Goal: Task Accomplishment & Management: Manage account settings

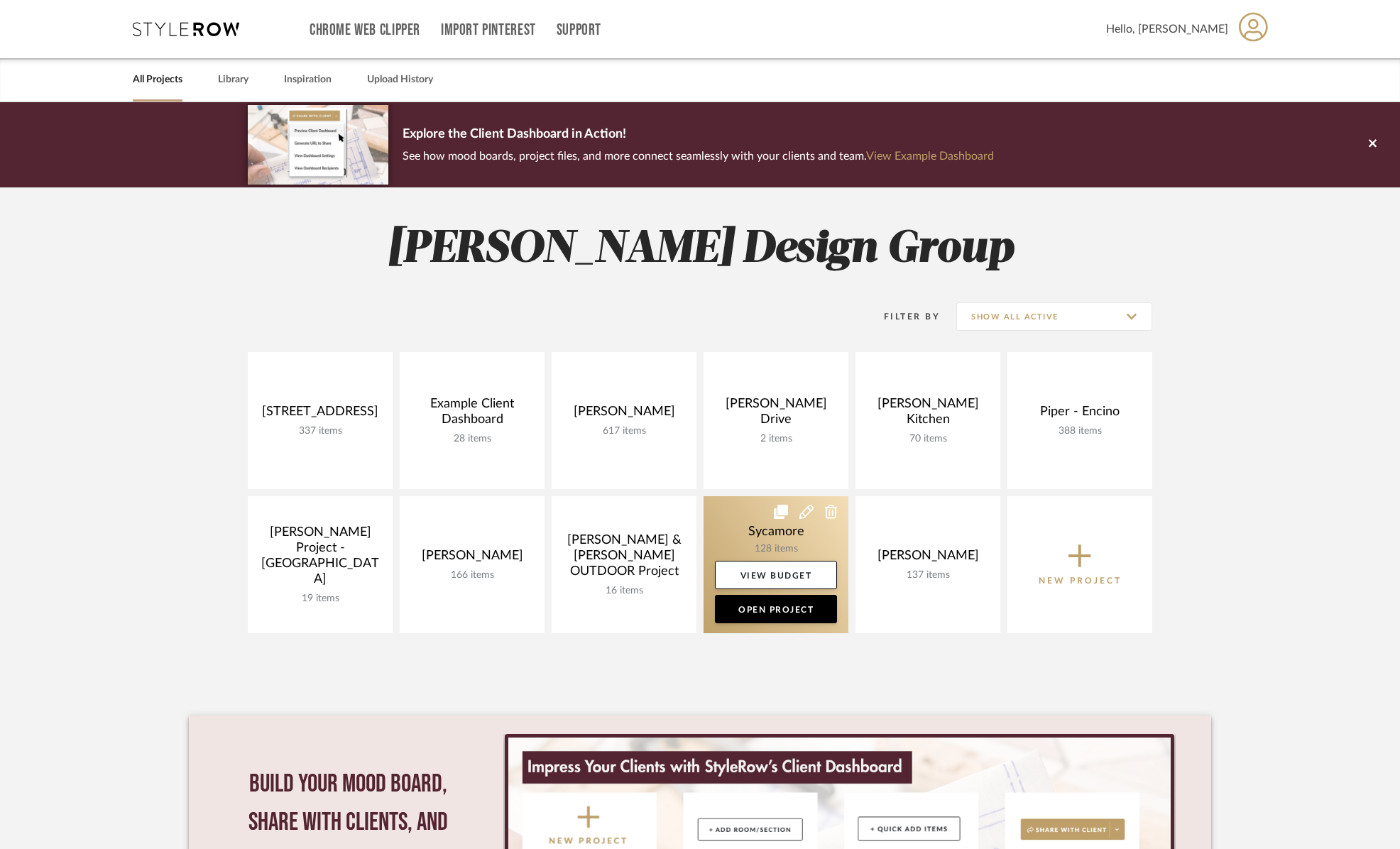
click at [772, 538] on link at bounding box center [775, 565] width 145 height 137
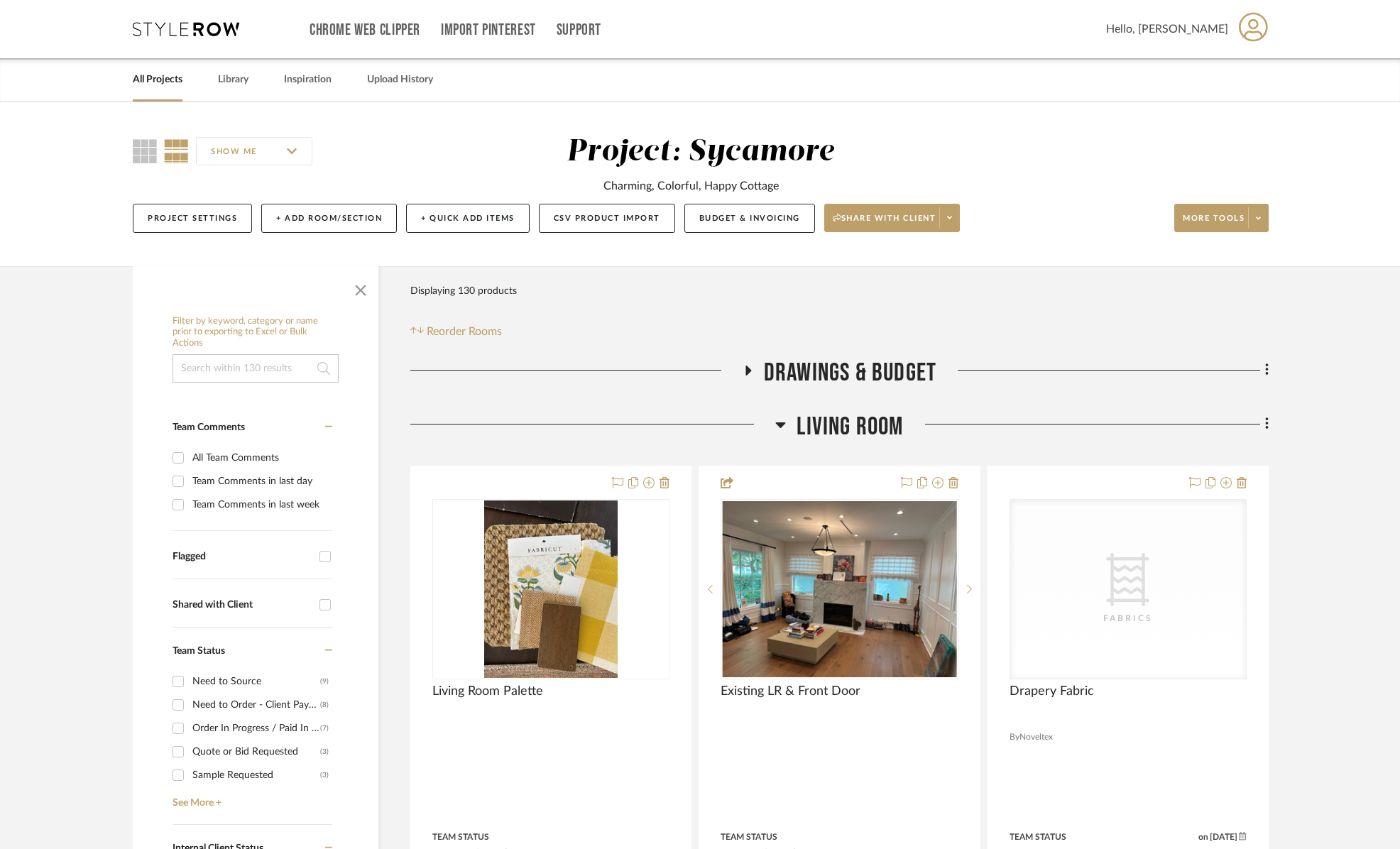
click at [861, 412] on span "Living Room" at bounding box center [850, 428] width 107 height 31
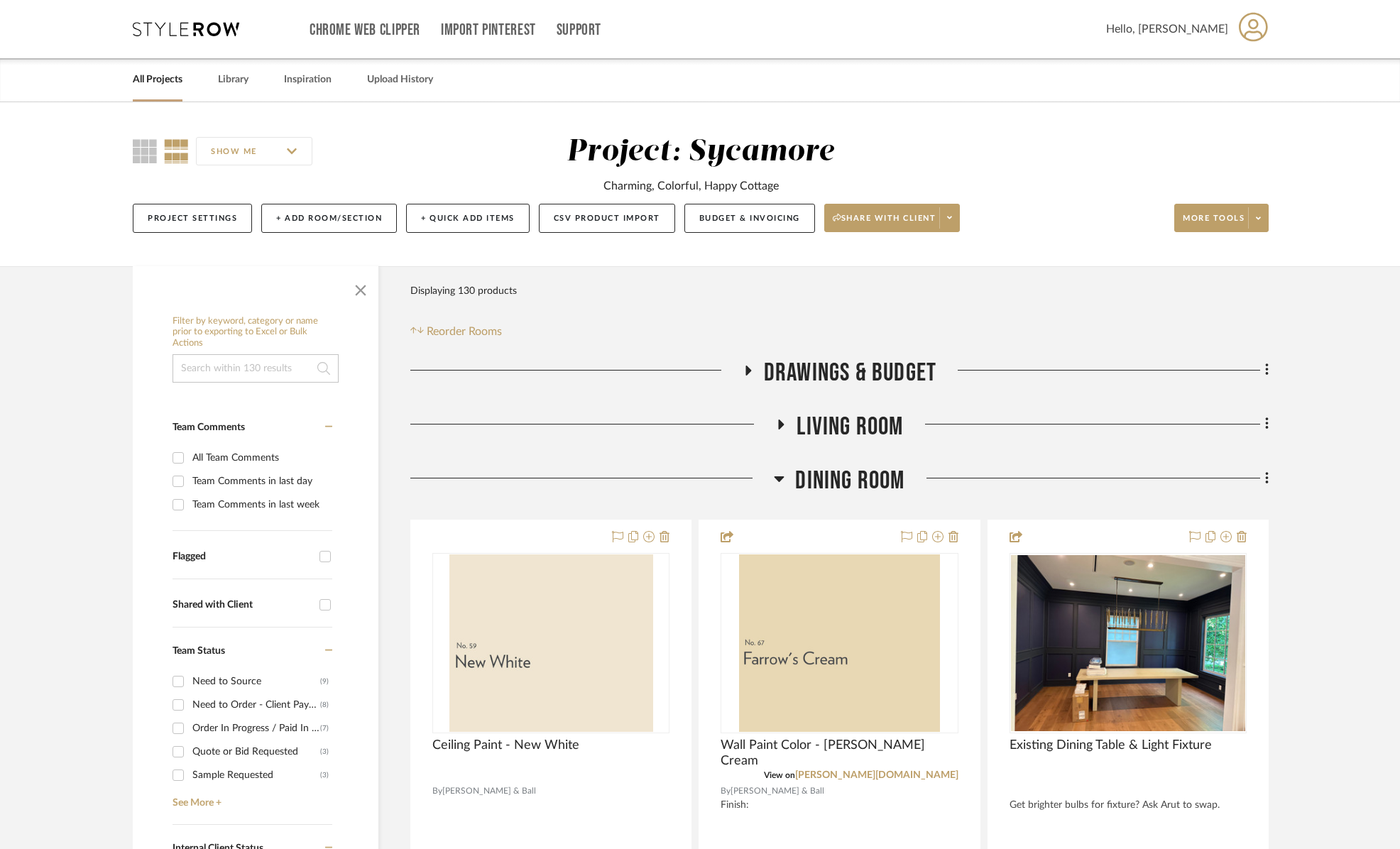
click at [866, 467] on span "Dining Room" at bounding box center [850, 481] width 109 height 31
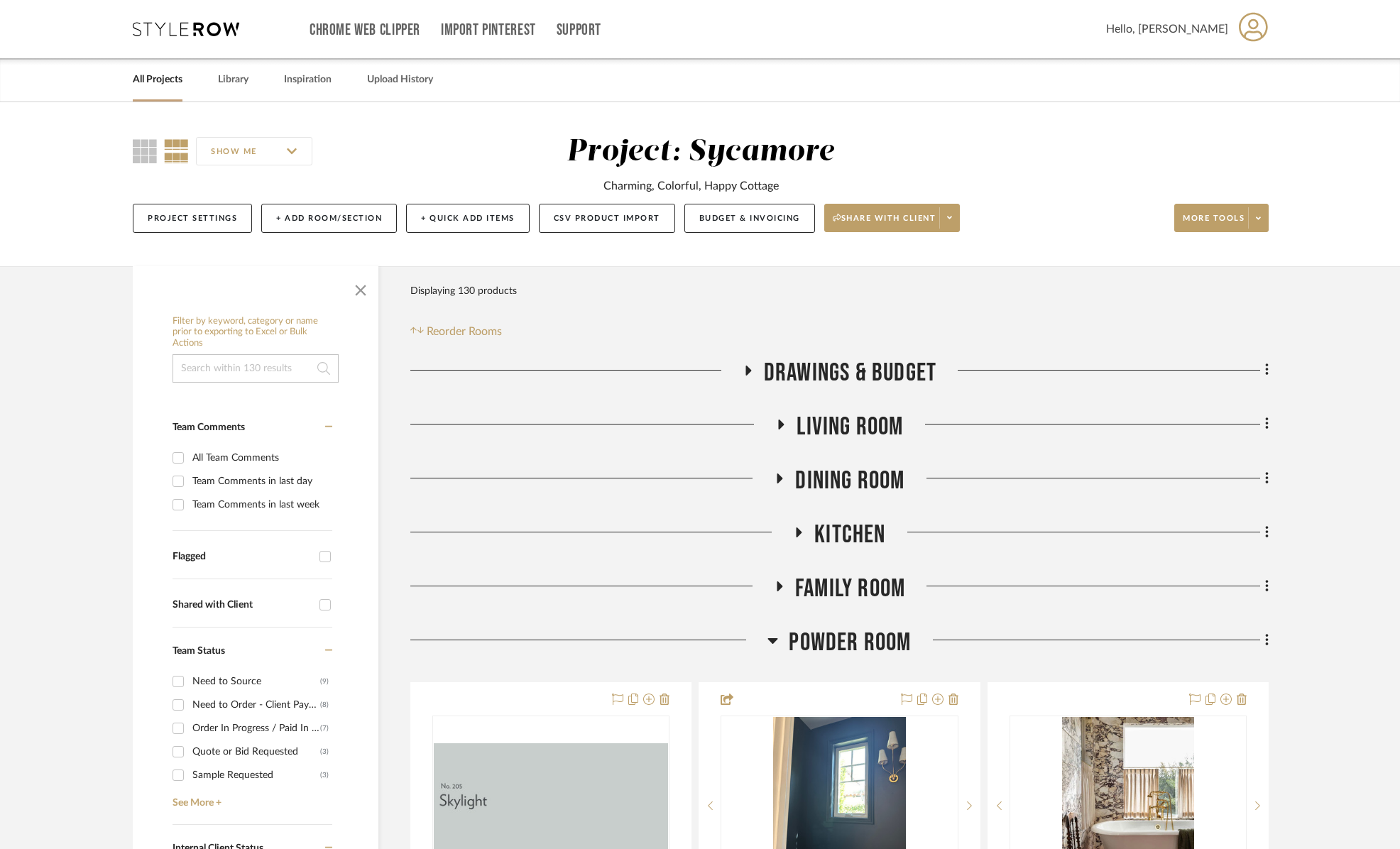
click at [856, 647] on span "Powder Room" at bounding box center [850, 643] width 122 height 31
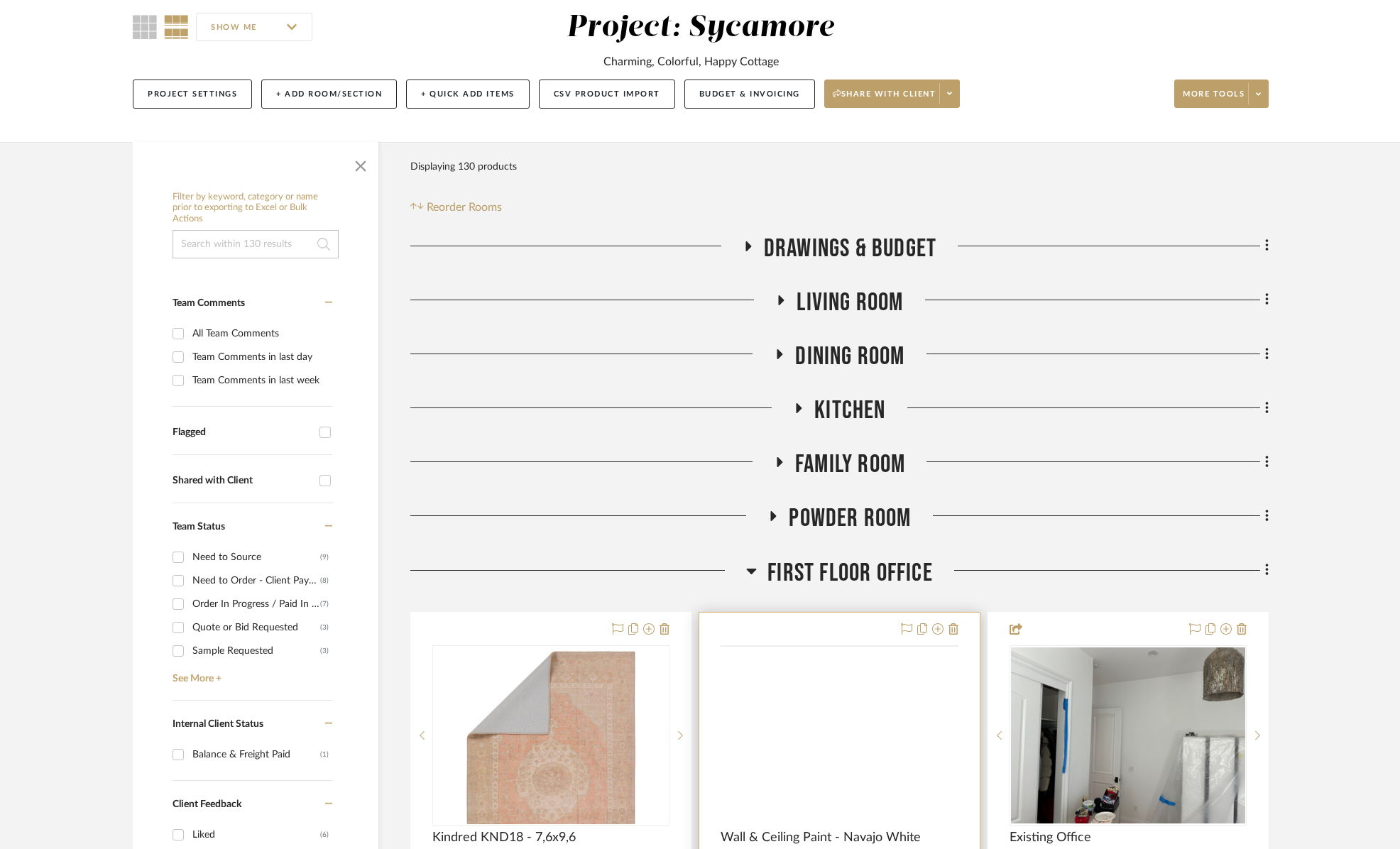
scroll to position [643, 0]
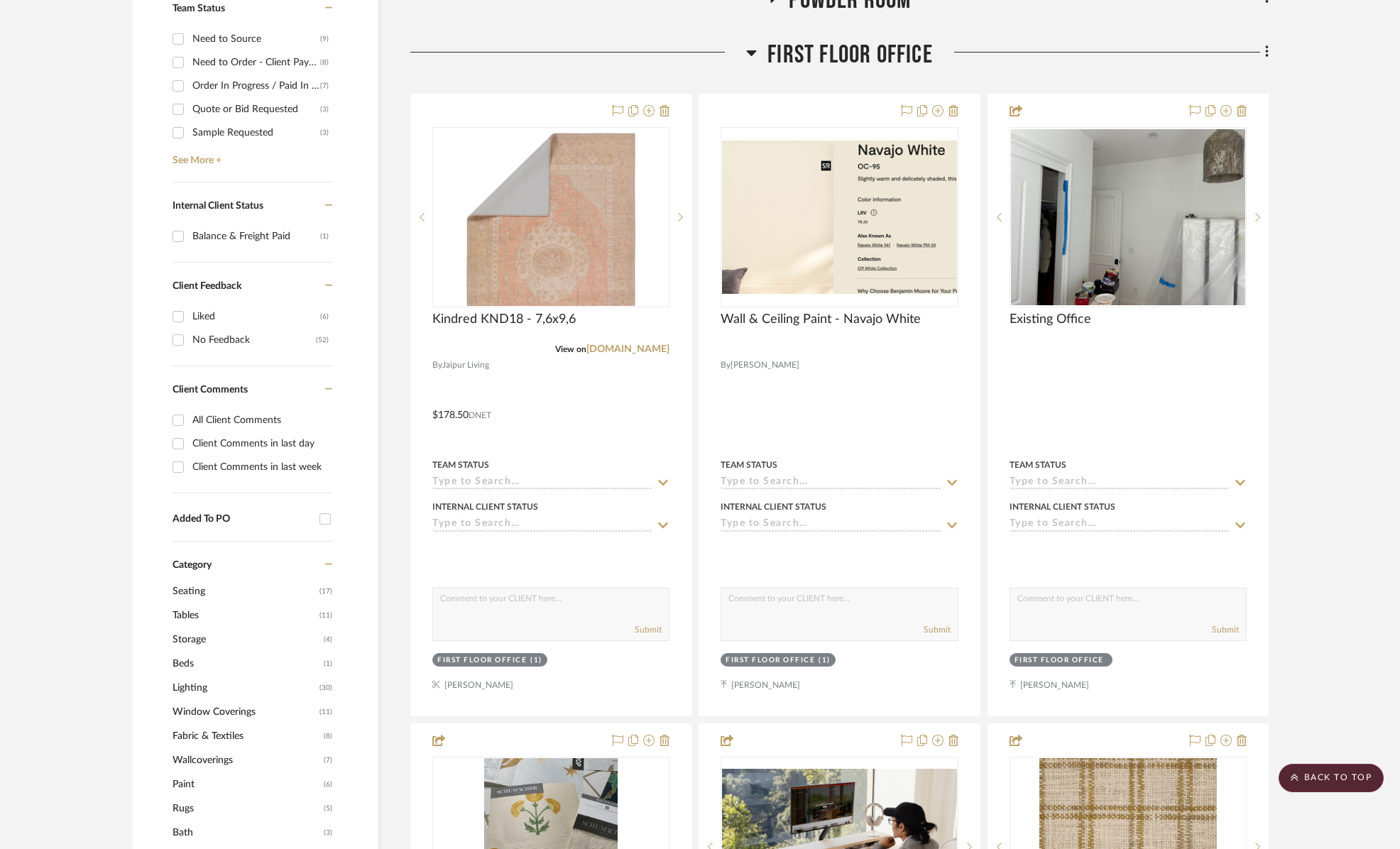
click at [861, 60] on span "First Floor Office" at bounding box center [850, 55] width 165 height 31
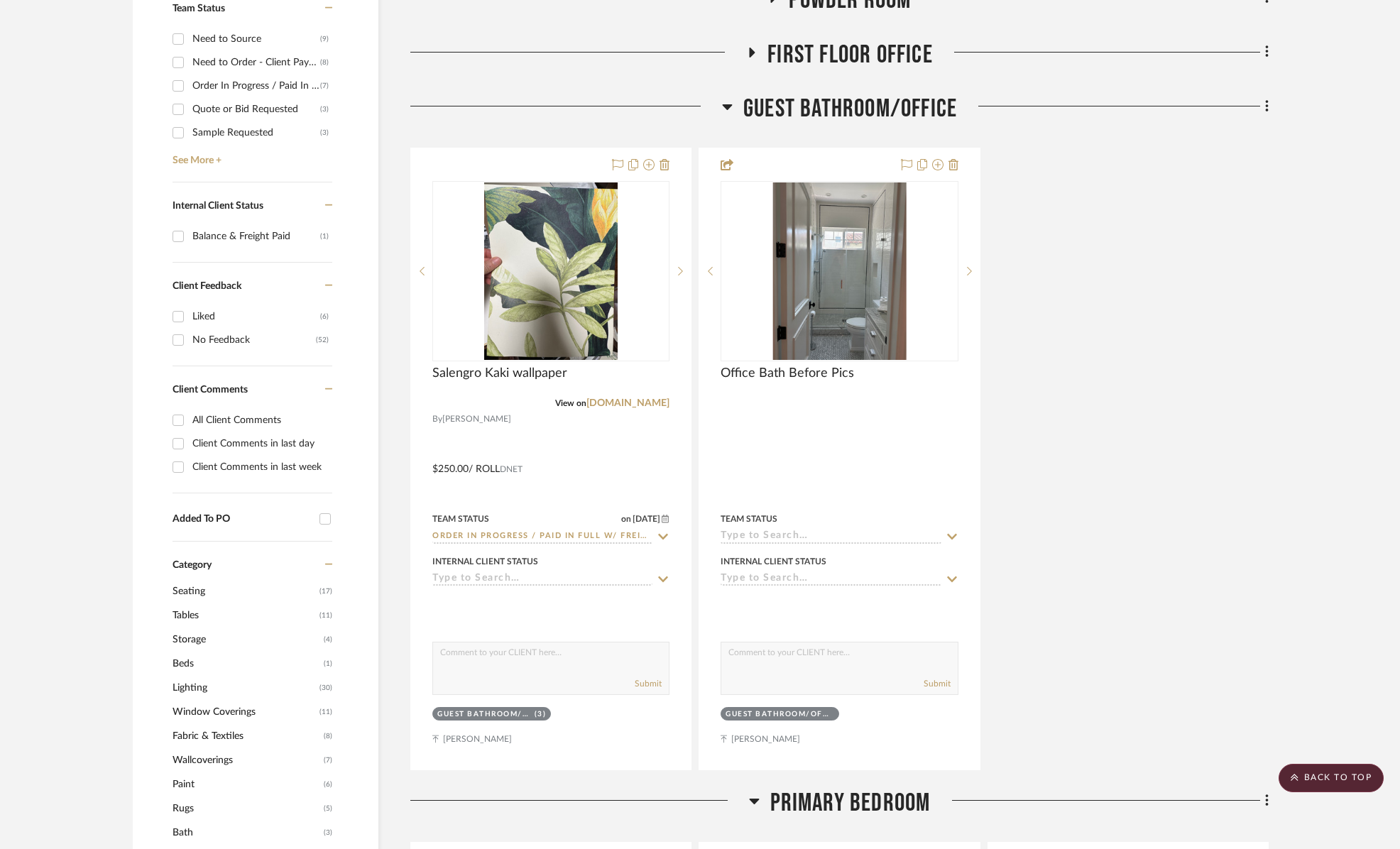
click at [859, 104] on span "Guest Bathroom/Office" at bounding box center [850, 109] width 213 height 31
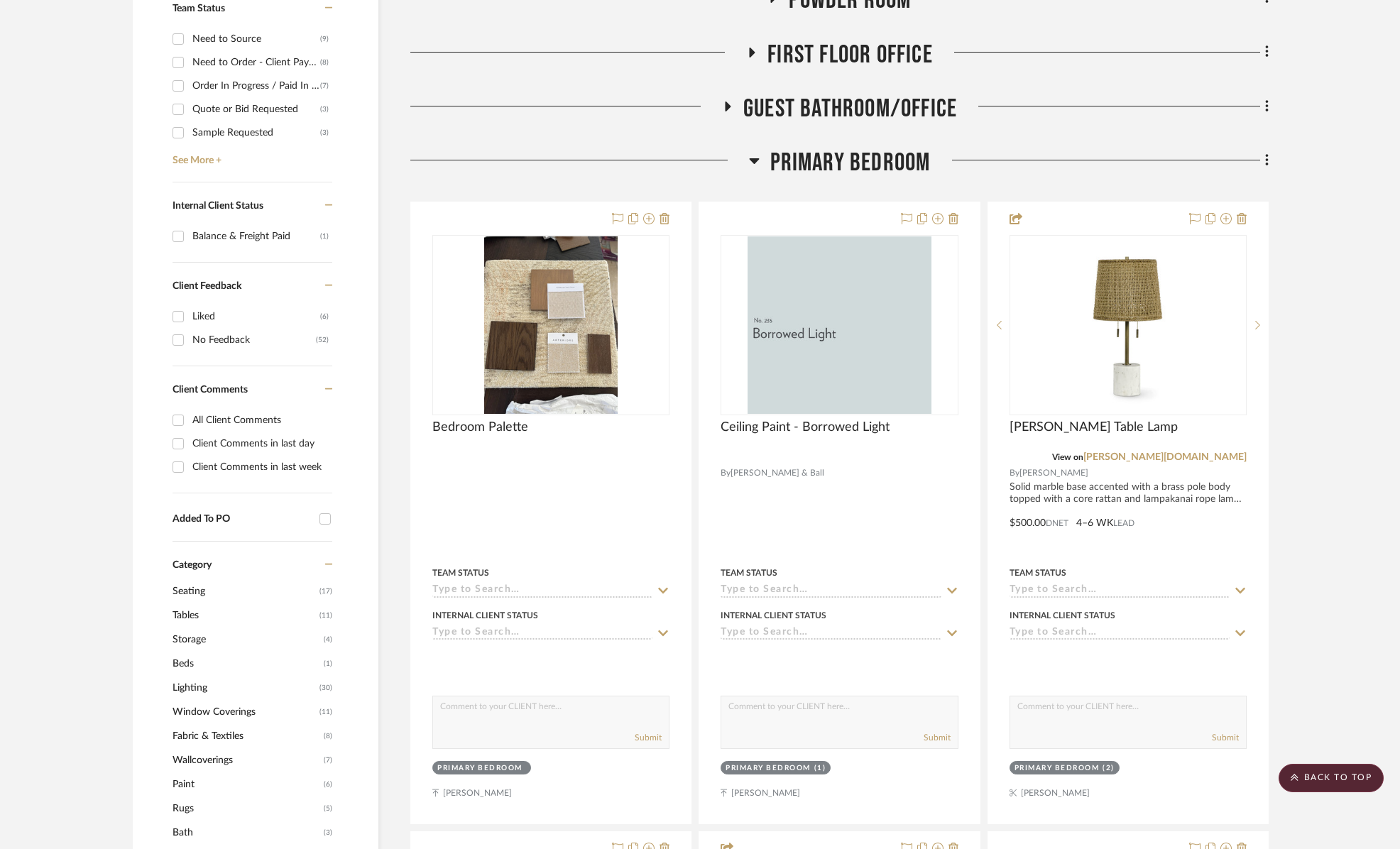
click at [861, 177] on span "Primary Bedroom" at bounding box center [850, 163] width 161 height 31
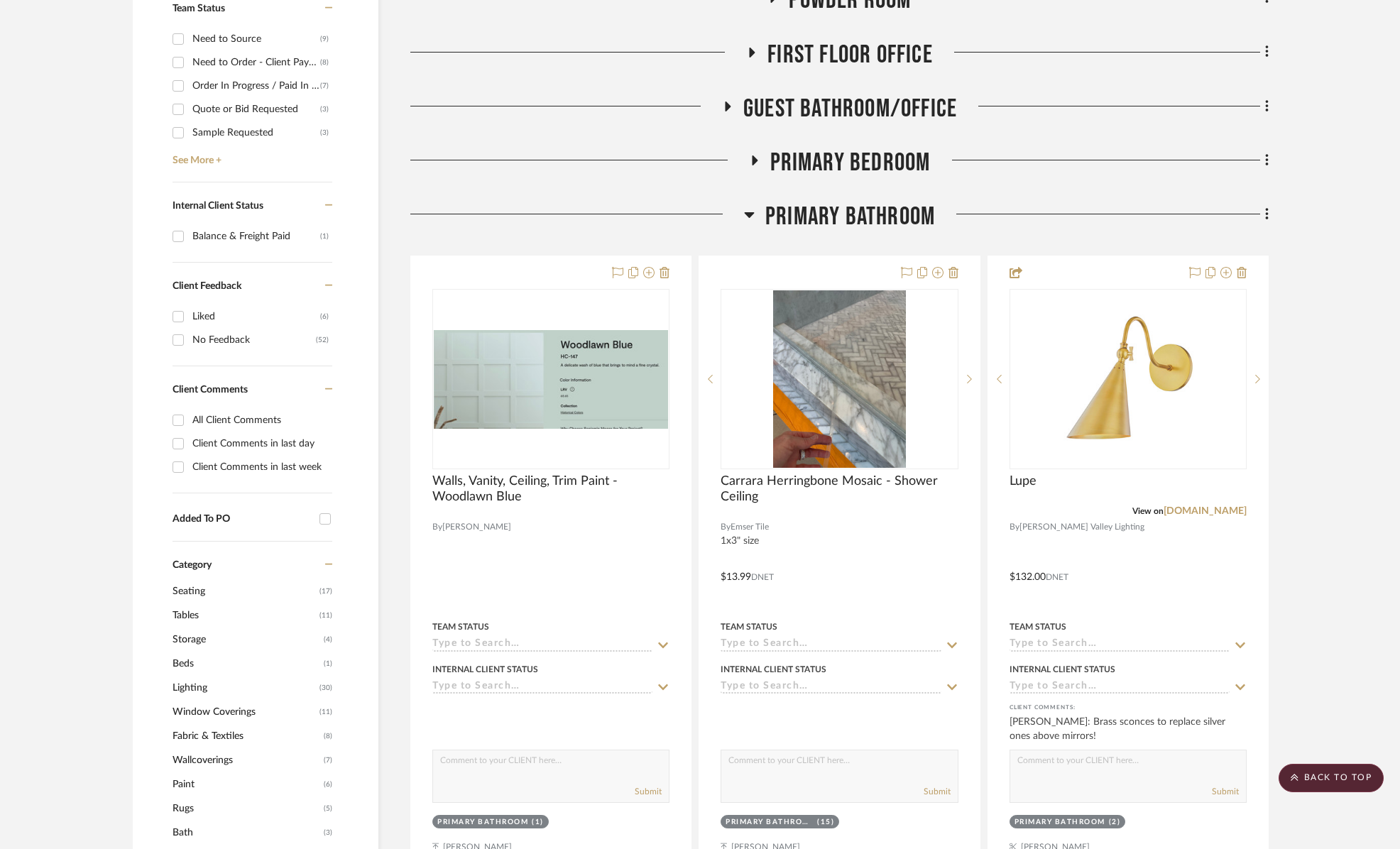
click at [866, 227] on span "Primary Bathroom" at bounding box center [850, 217] width 170 height 31
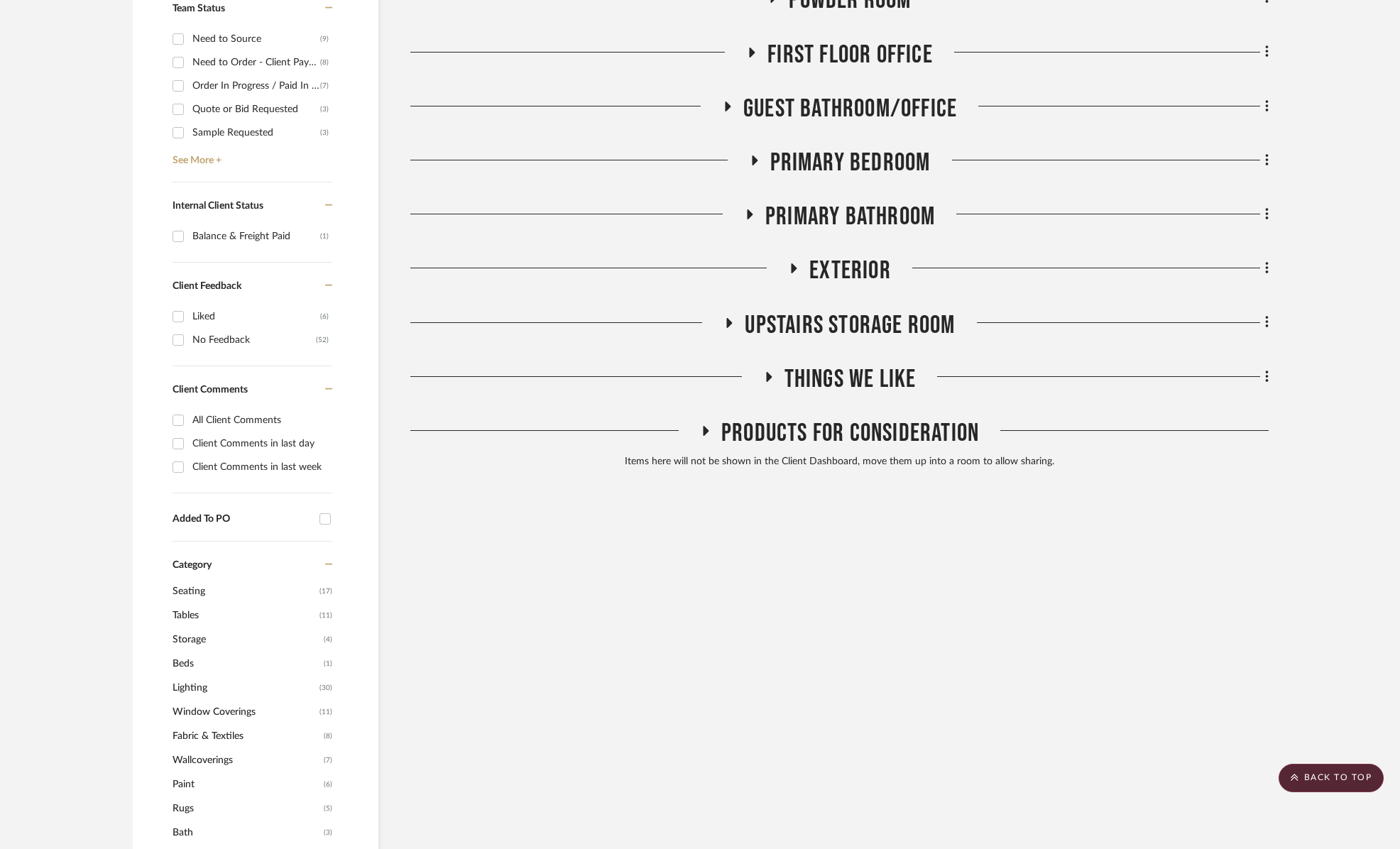
click at [860, 163] on span "Primary Bedroom" at bounding box center [850, 163] width 161 height 31
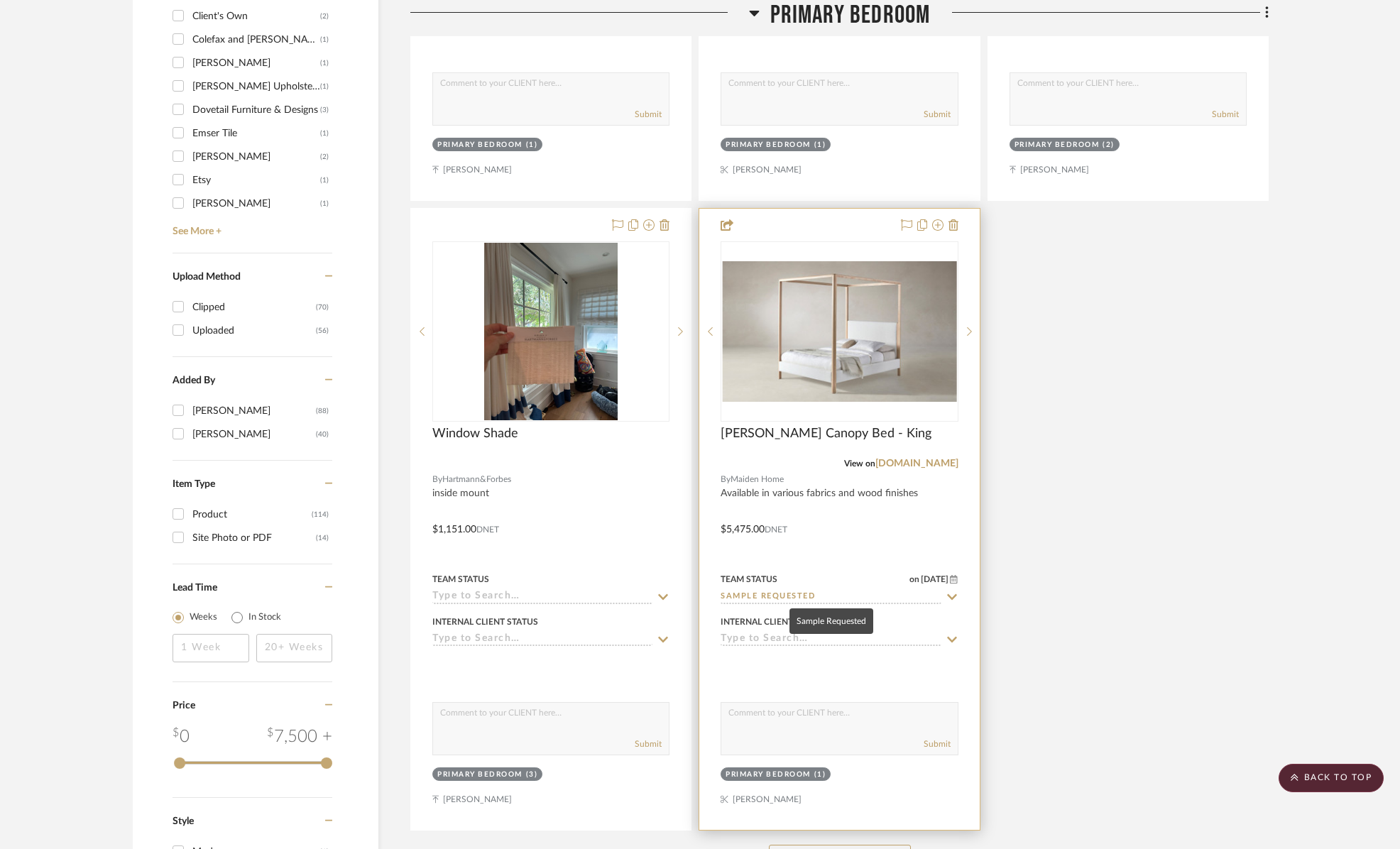
click at [782, 591] on input "Sample Requested" at bounding box center [831, 598] width 221 height 14
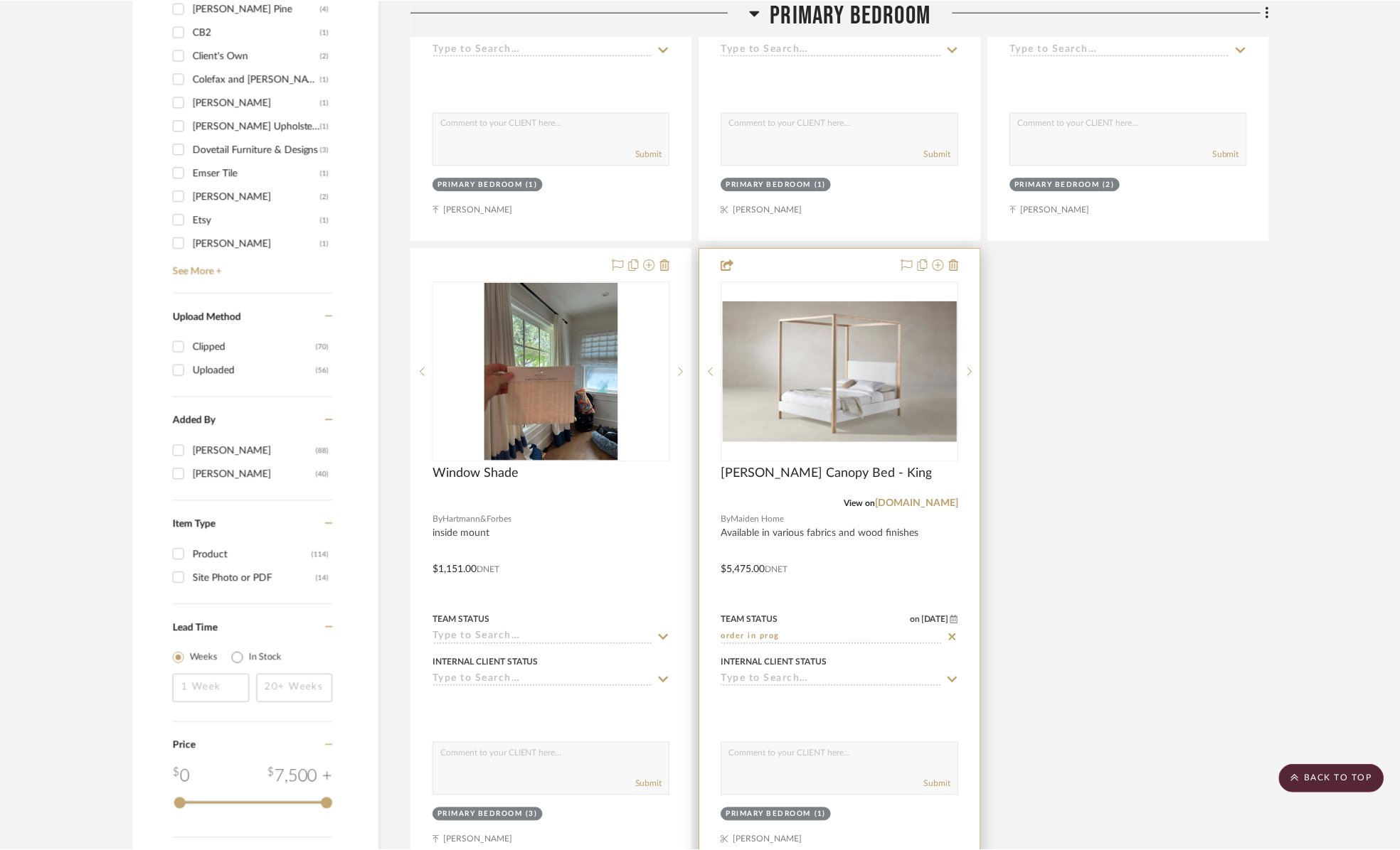
scroll to position [1865, 0]
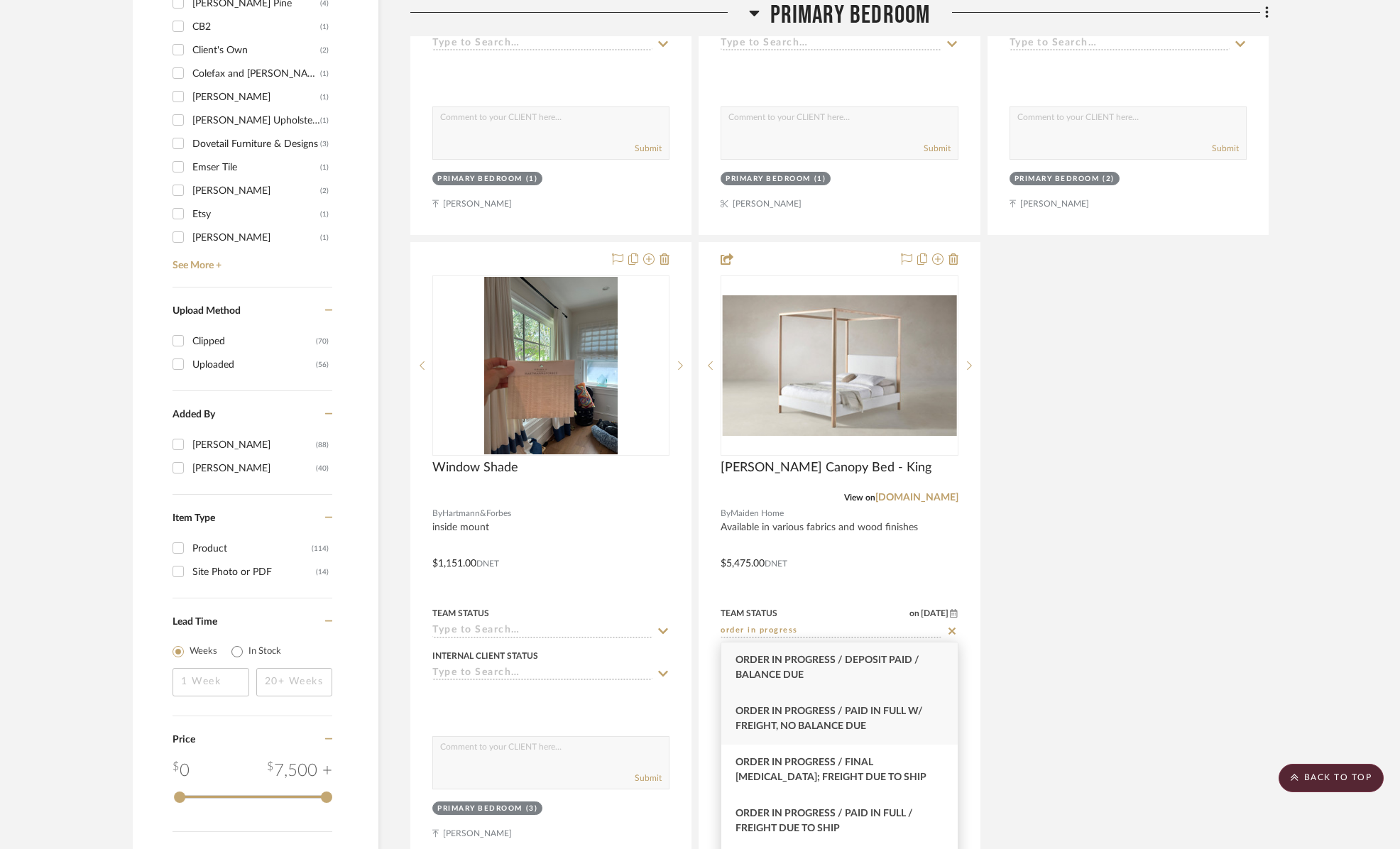
type input "order in progress"
click at [833, 713] on span "Order In Progress / Paid In Full w/ Freight, No Balance due" at bounding box center [829, 719] width 187 height 24
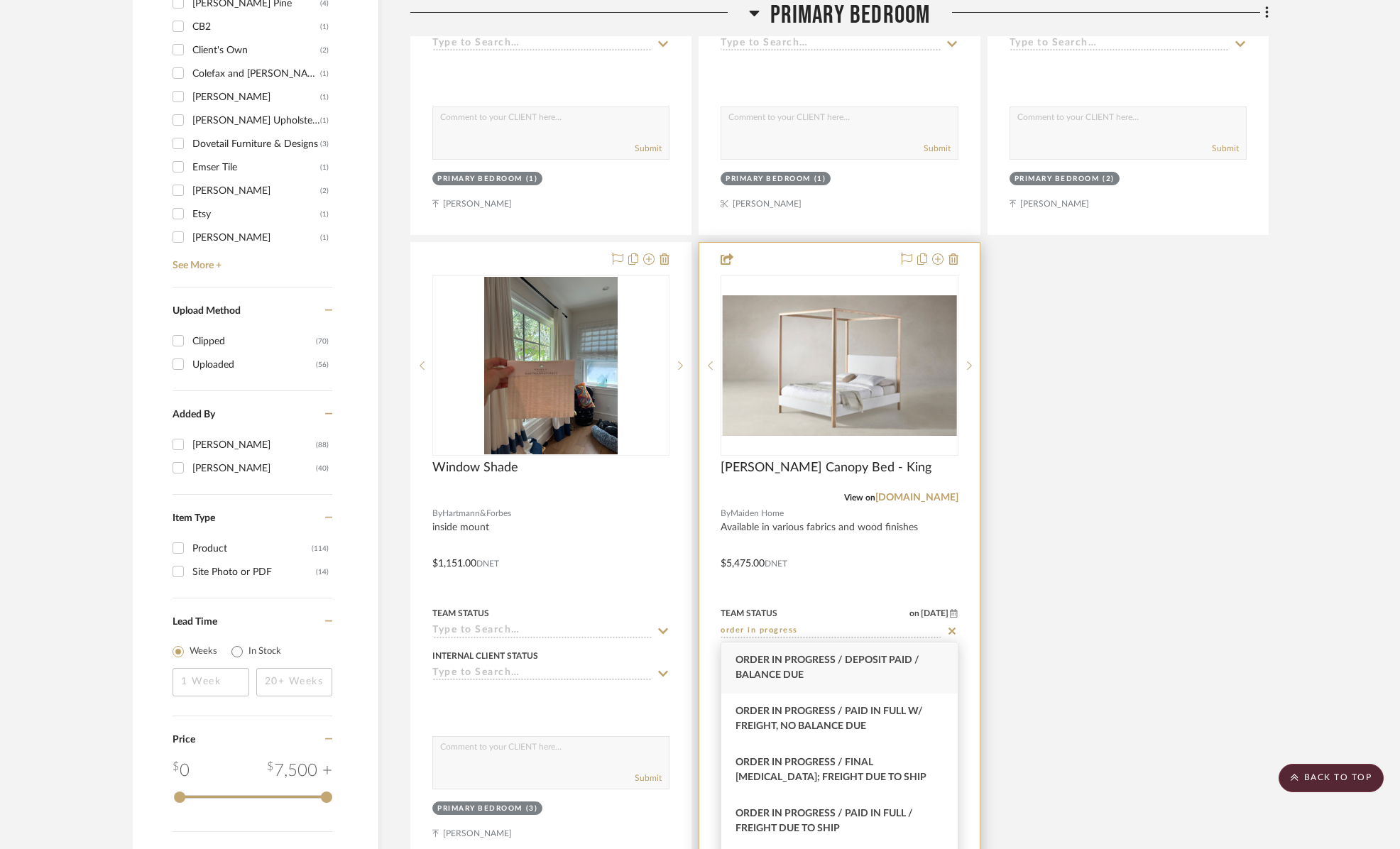
type input "[DATE]"
type input "Order In Progress / Paid In Full w/ Freight, No Balance due"
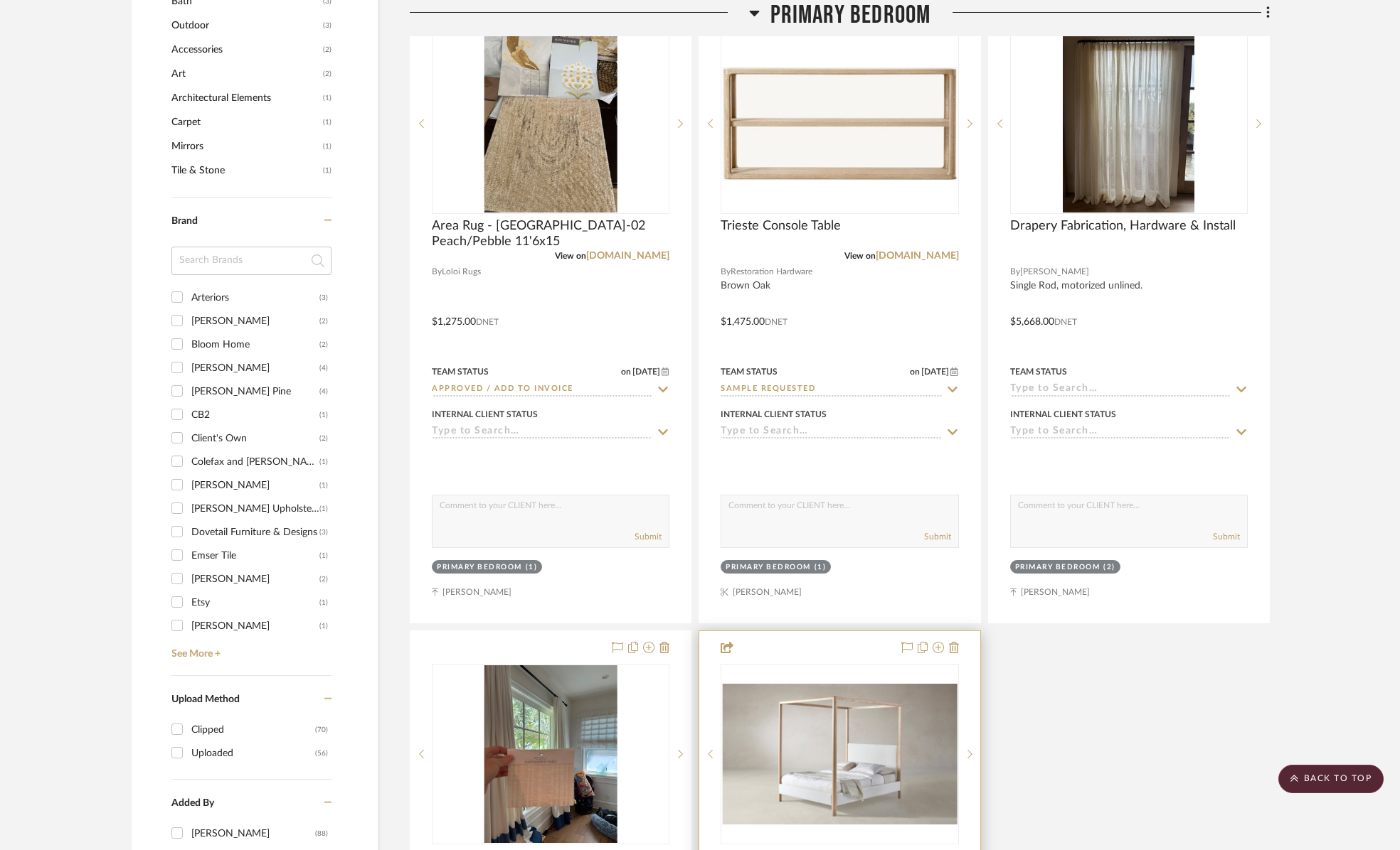
scroll to position [2111, 0]
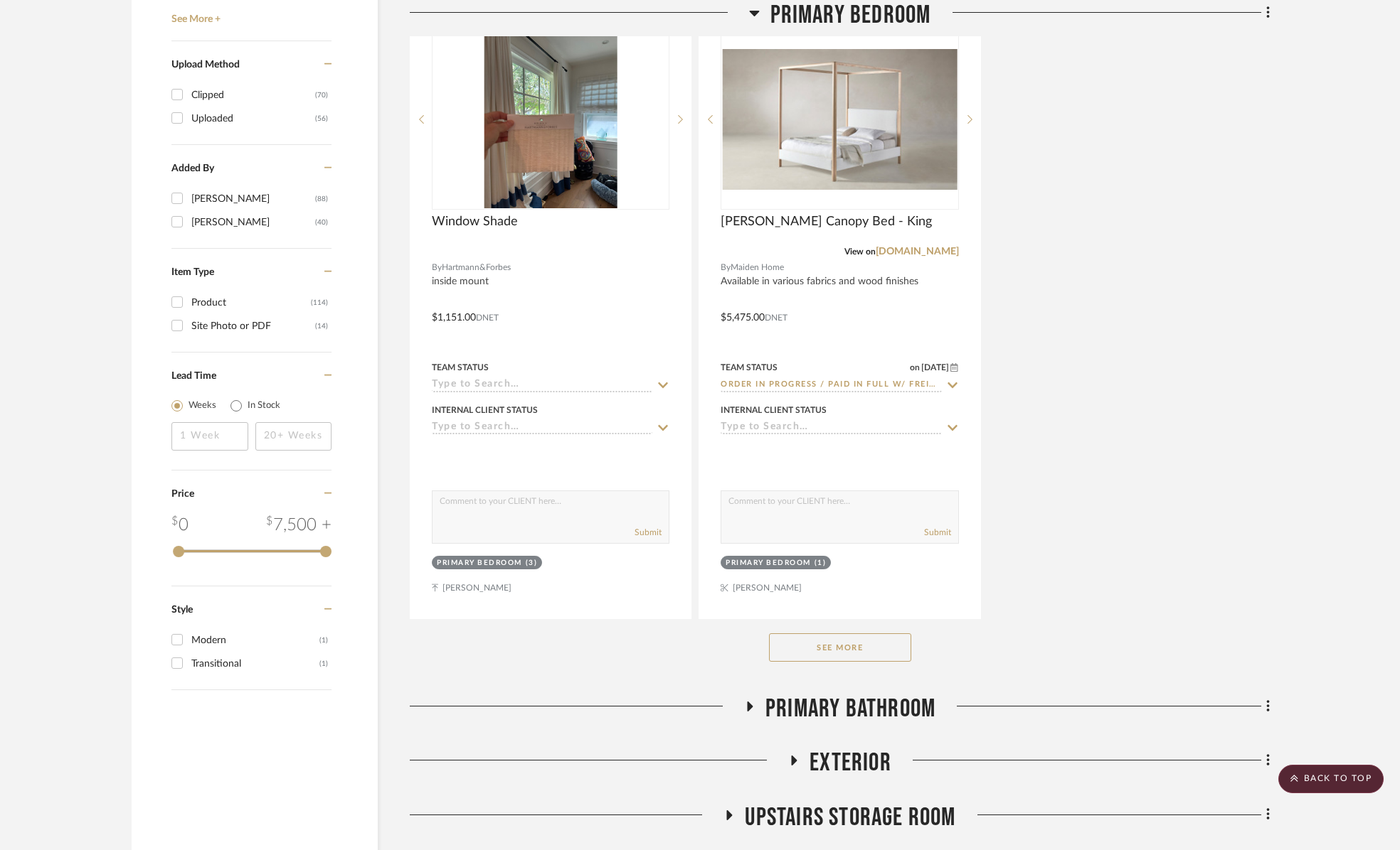
click at [840, 648] on button "See More" at bounding box center [839, 647] width 142 height 28
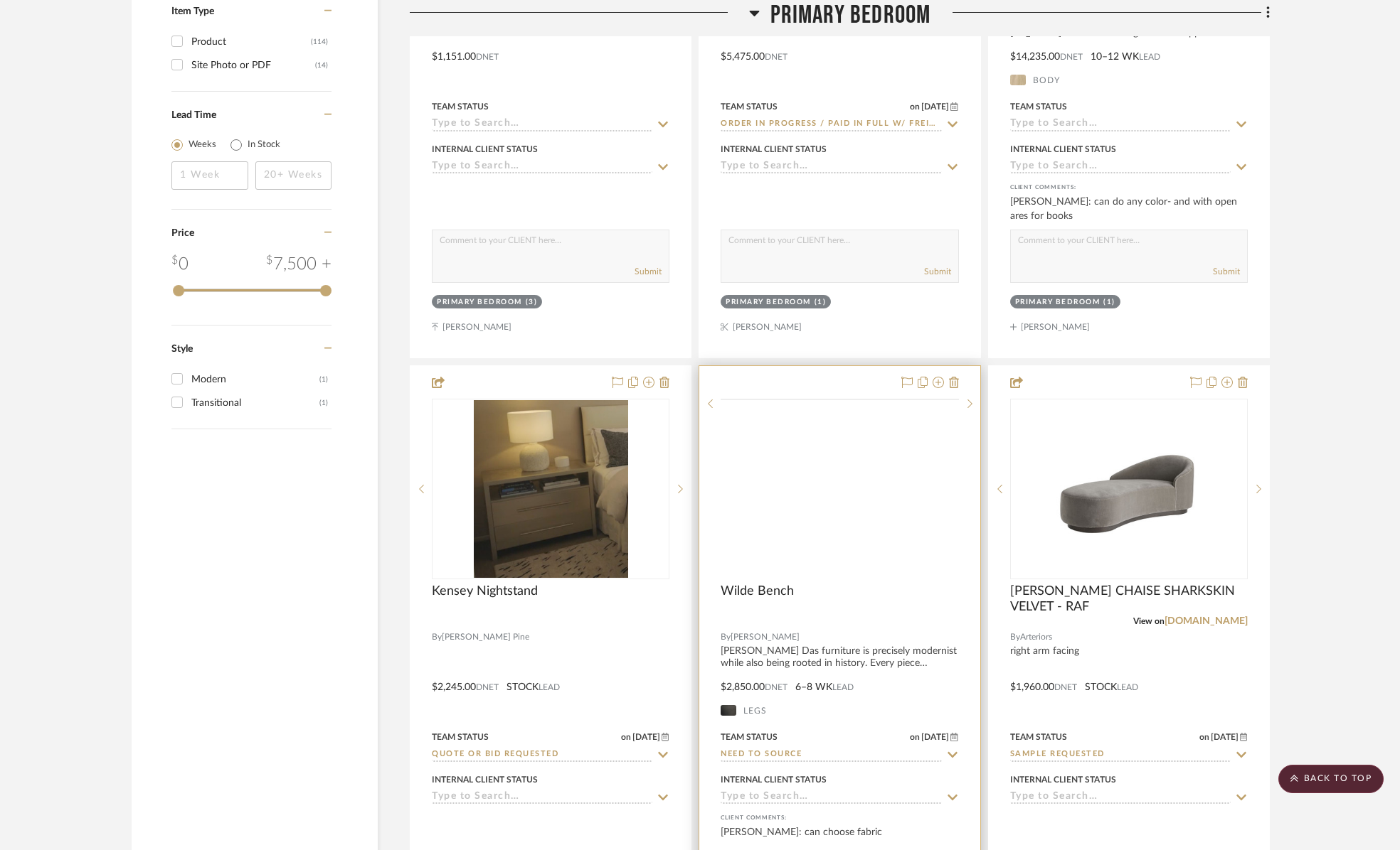
scroll to position [2431, 0]
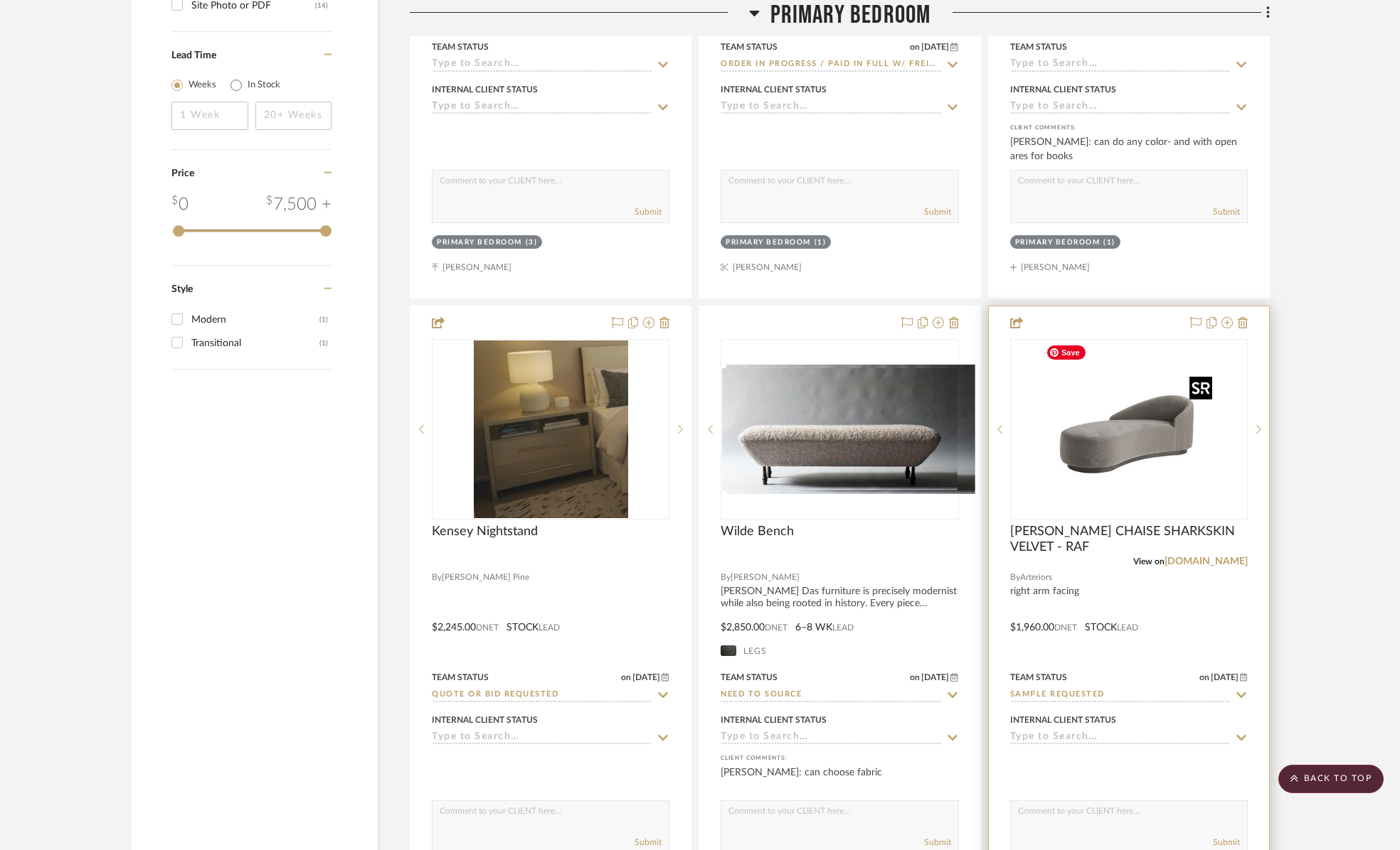
click at [0, 0] on img at bounding box center [0, 0] width 0 height 0
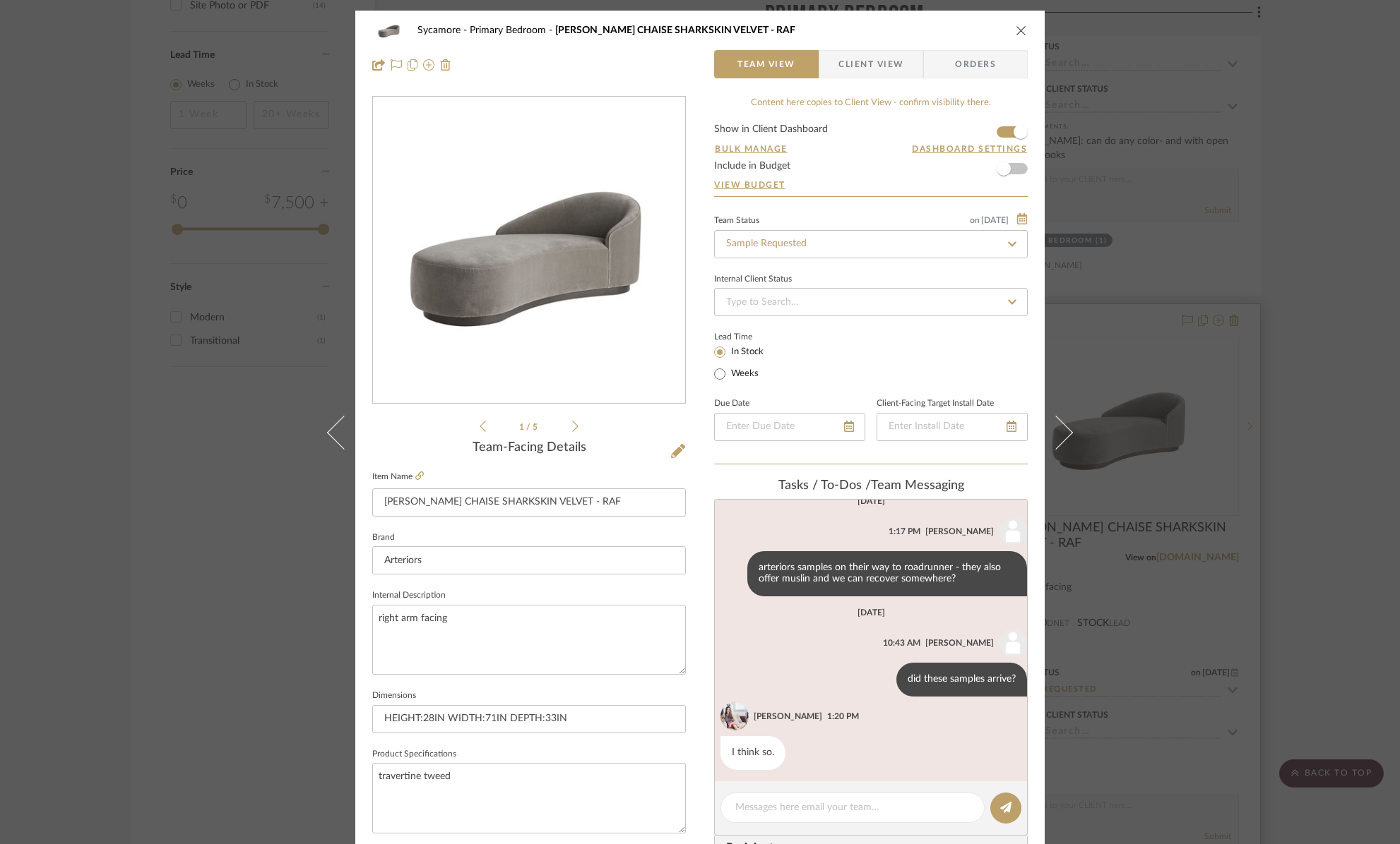
scroll to position [268, 0]
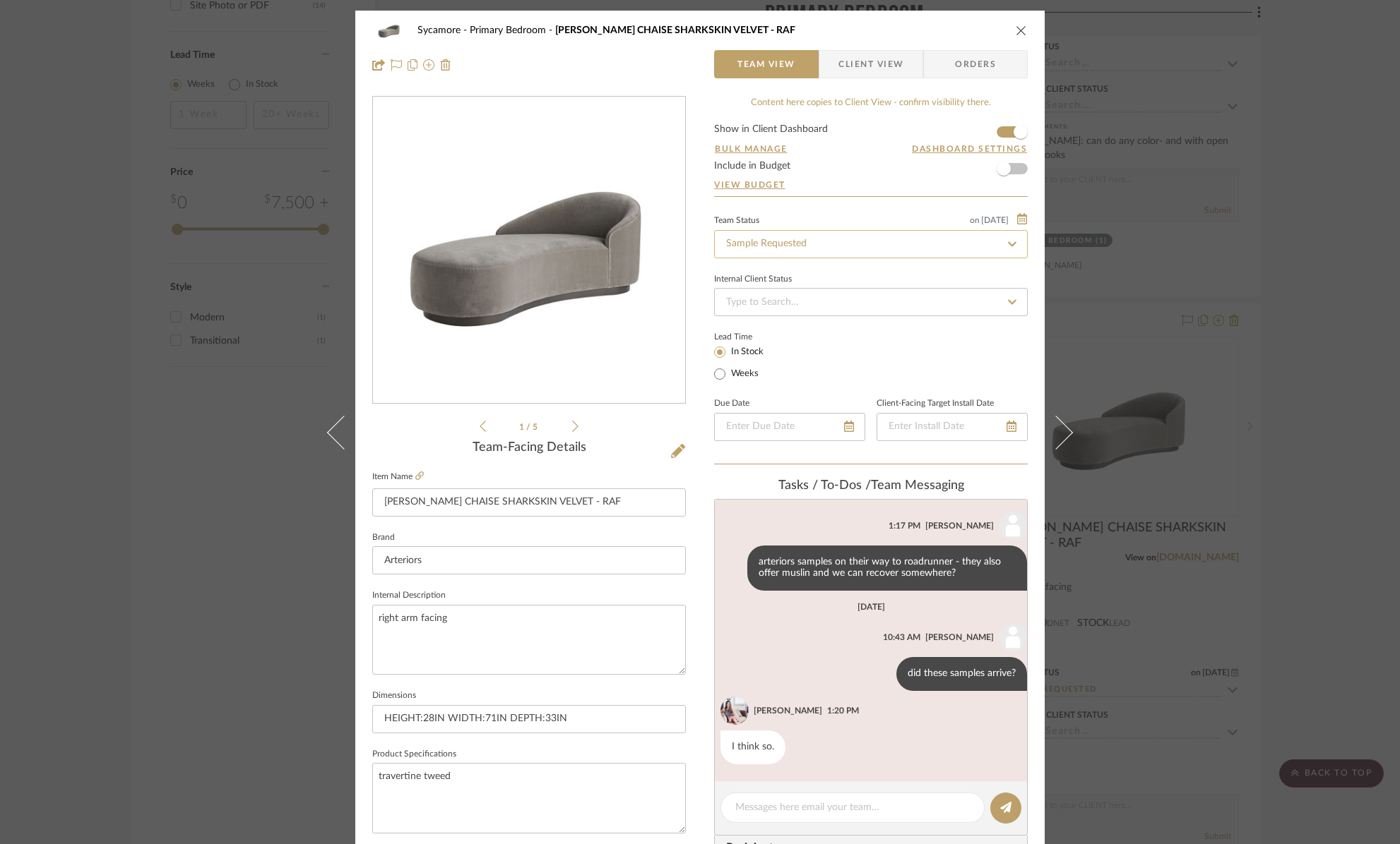
click at [795, 238] on input "Sample Requested" at bounding box center [870, 244] width 314 height 28
type input "need to"
click at [816, 331] on div "Need to Order - Client Payment Received" at bounding box center [865, 319] width 312 height 36
type input "[DATE]"
type input "Need to Order - Client Payment Received"
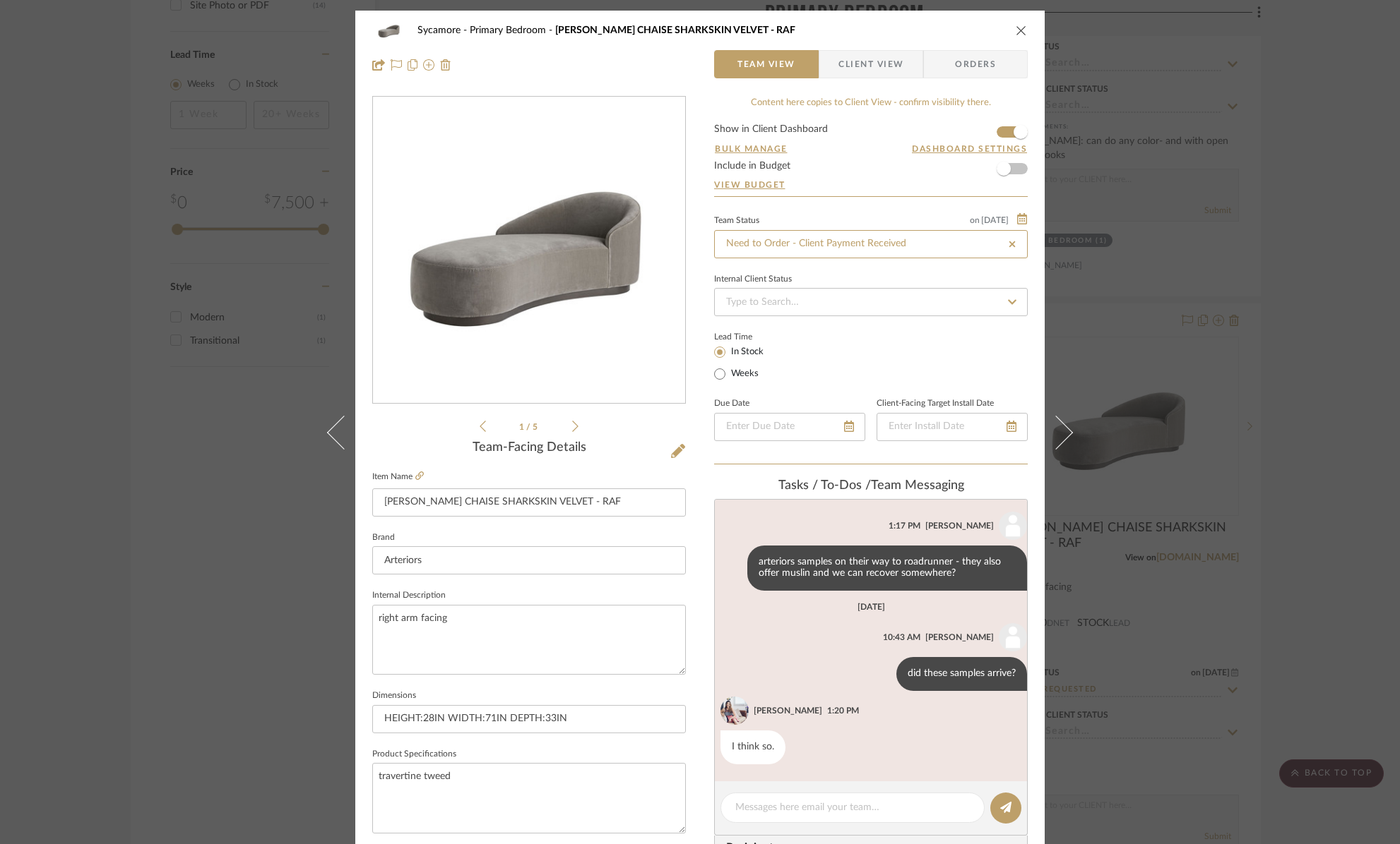
type input "[DATE]"
type input "Need to Order - Client Payment Received"
drag, startPoint x: 1014, startPoint y: 28, endPoint x: 1036, endPoint y: 123, distance: 97.5
click at [1016, 28] on icon "close" at bounding box center [1021, 30] width 12 height 12
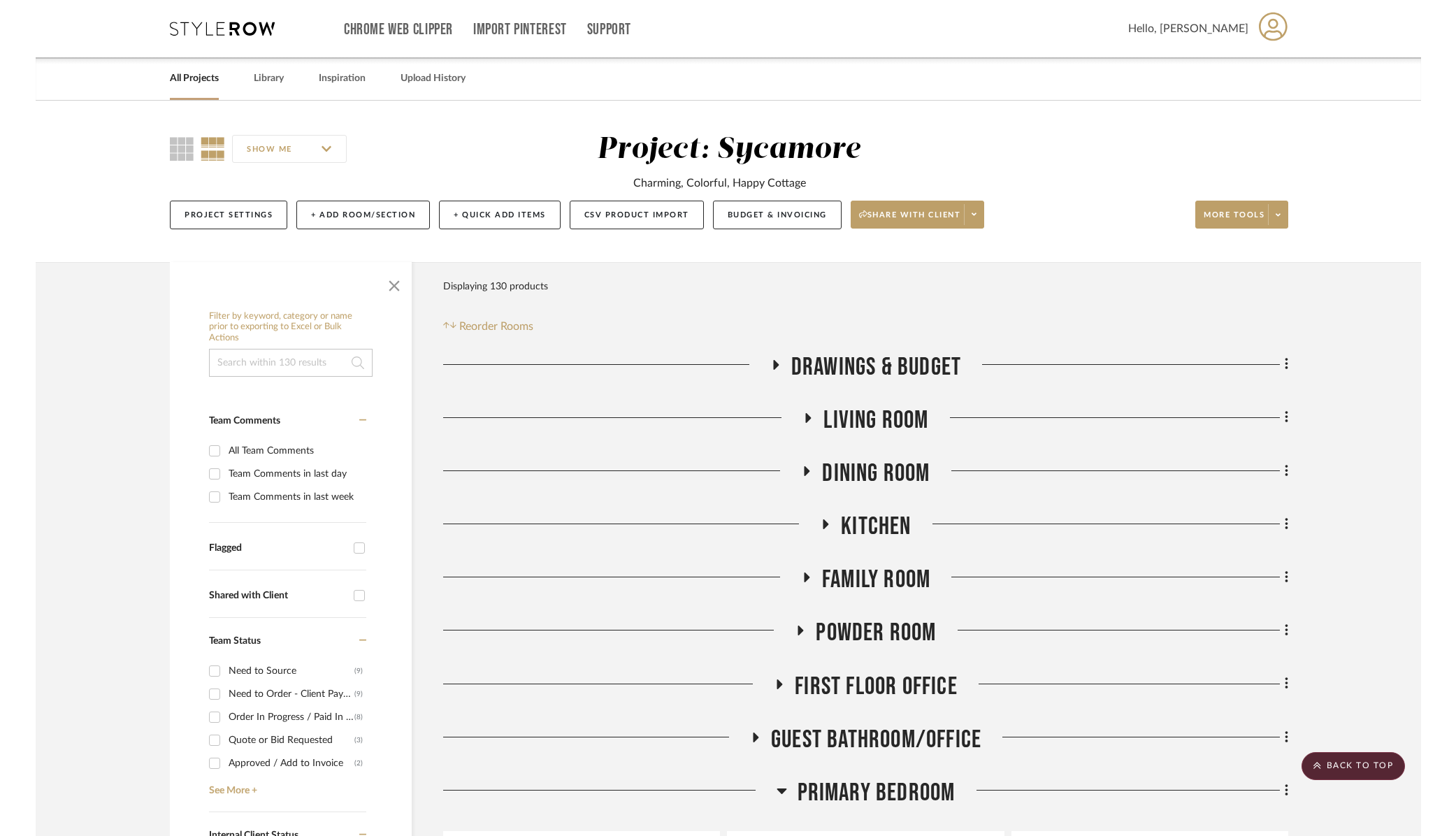
scroll to position [2391, 0]
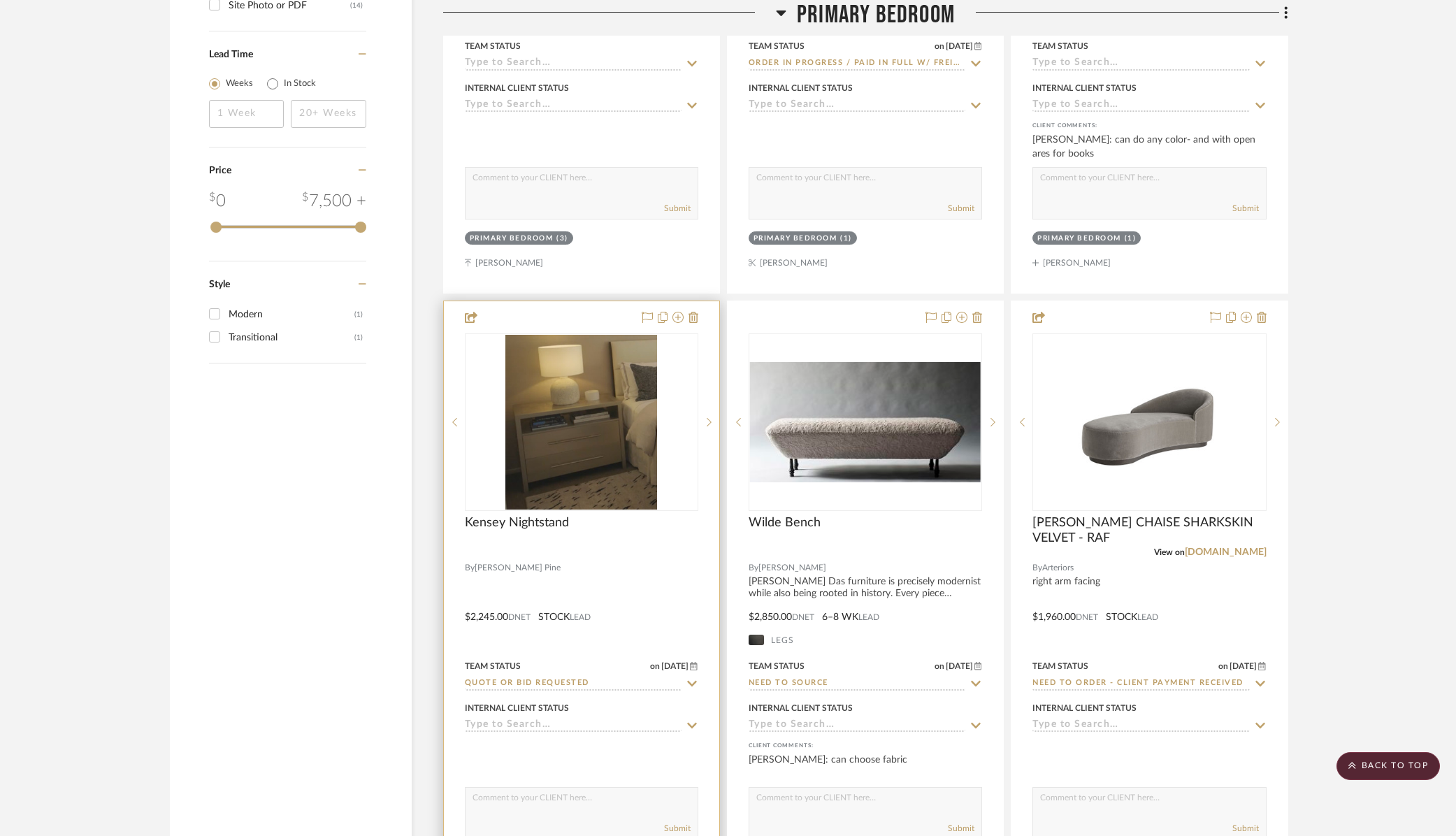
click at [543, 687] on input "Quote or Bid Requested" at bounding box center [573, 684] width 217 height 13
type input "b"
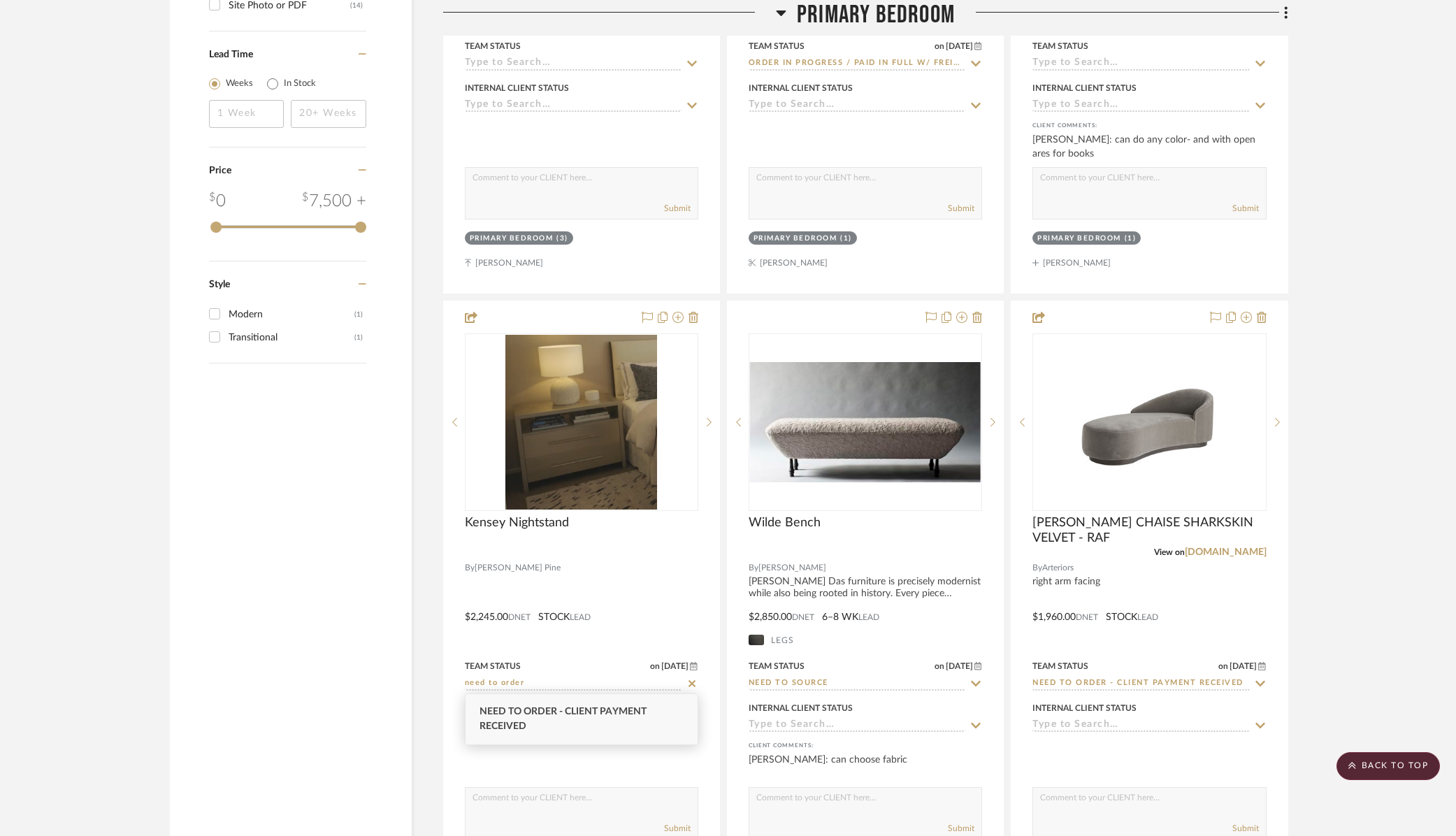
type input "need to order"
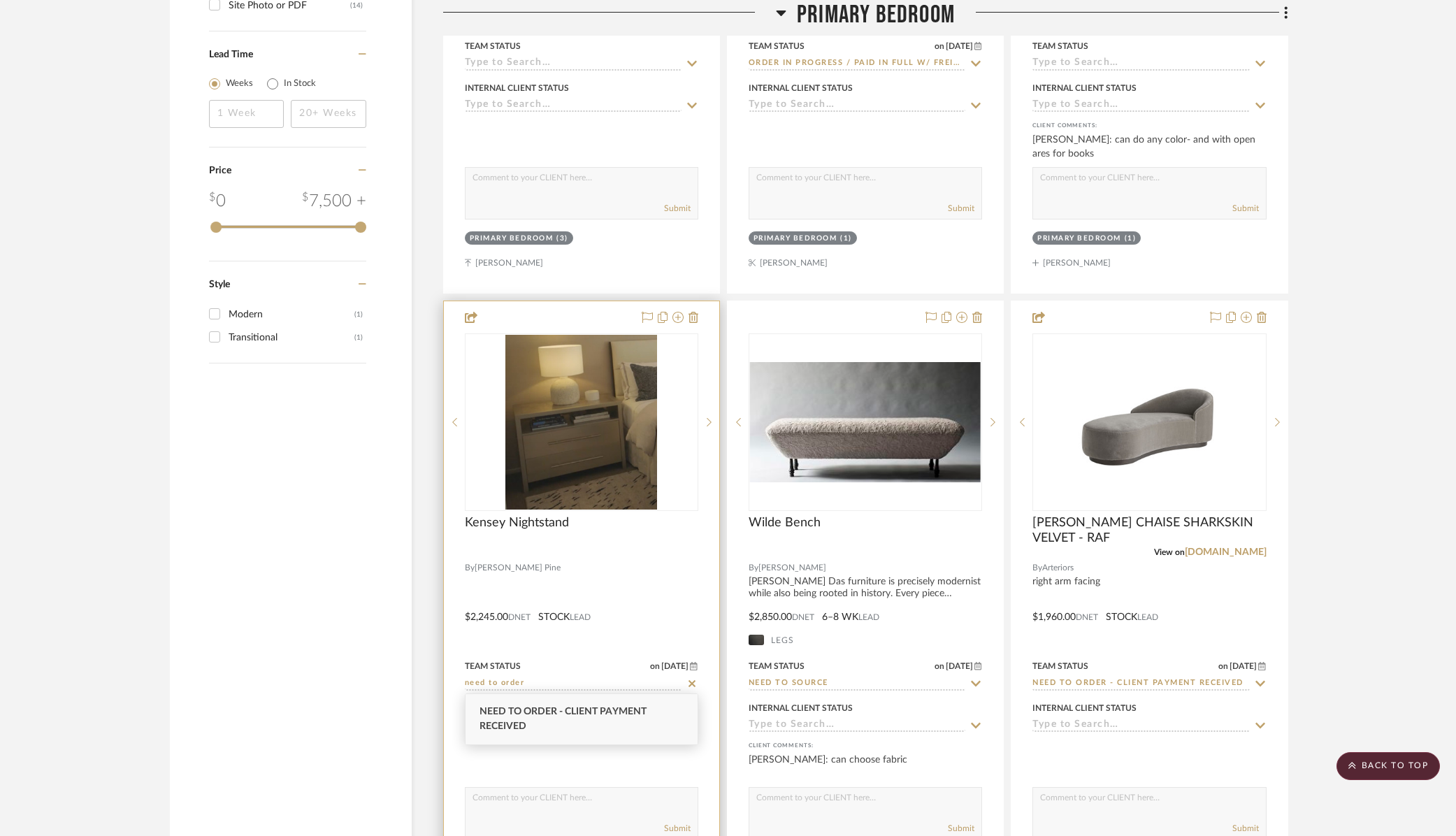
click at [563, 720] on div "Need to Order - Client Payment Received" at bounding box center [581, 719] width 232 height 51
type input "[DATE]"
type input "Need to Order - Client Payment Received"
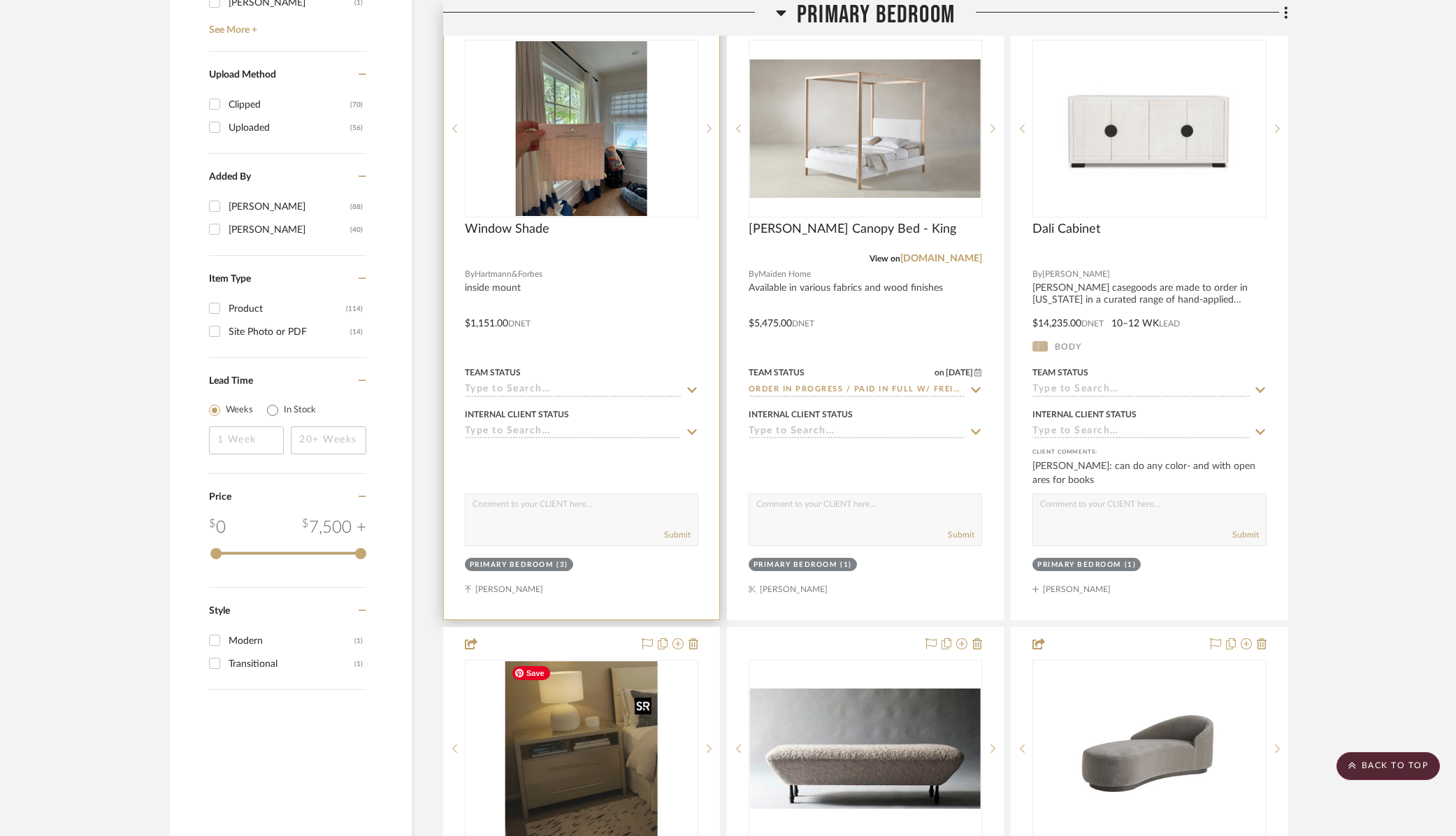
scroll to position [1860, 0]
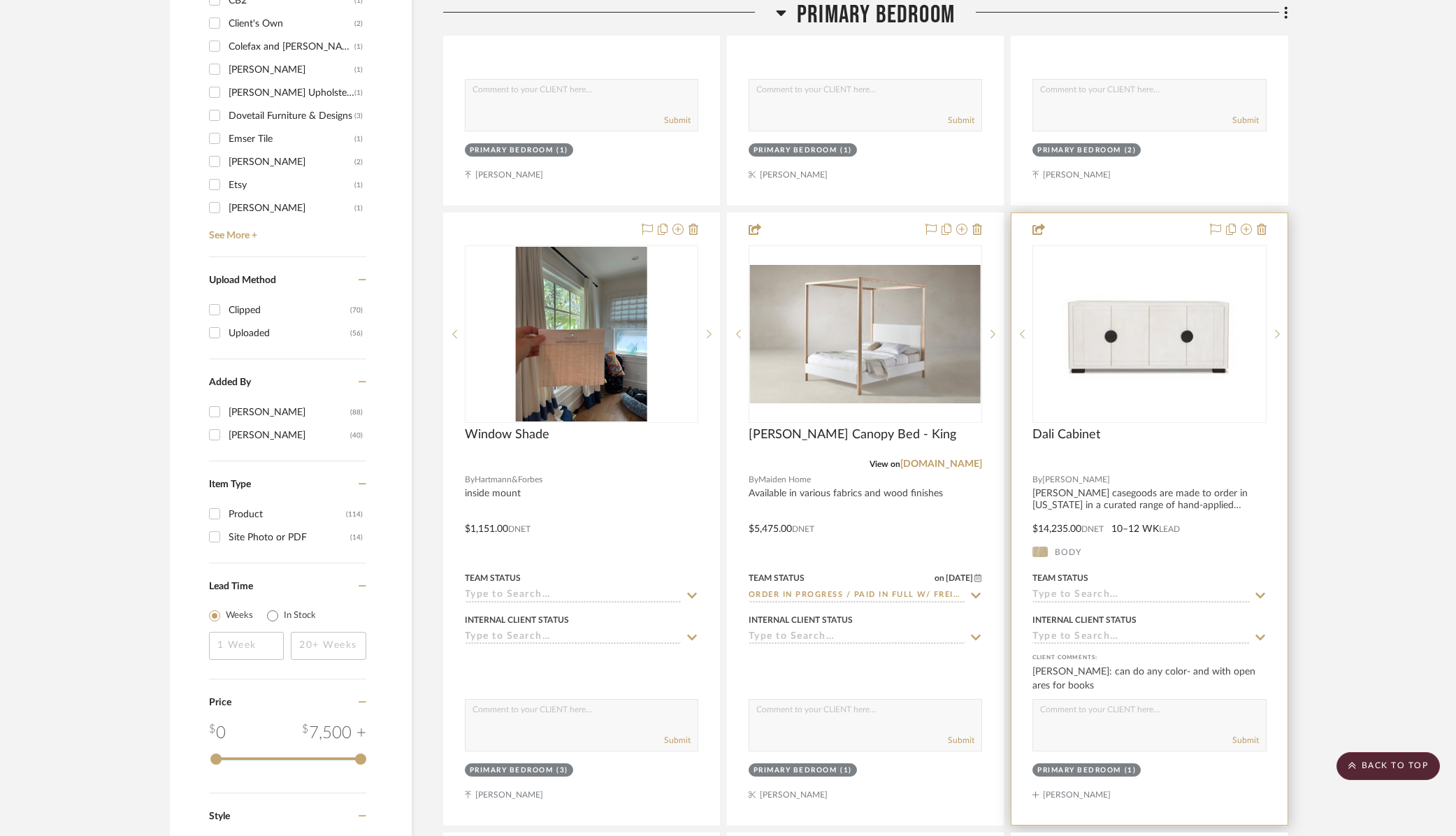
click at [1087, 602] on div at bounding box center [1149, 519] width 275 height 612
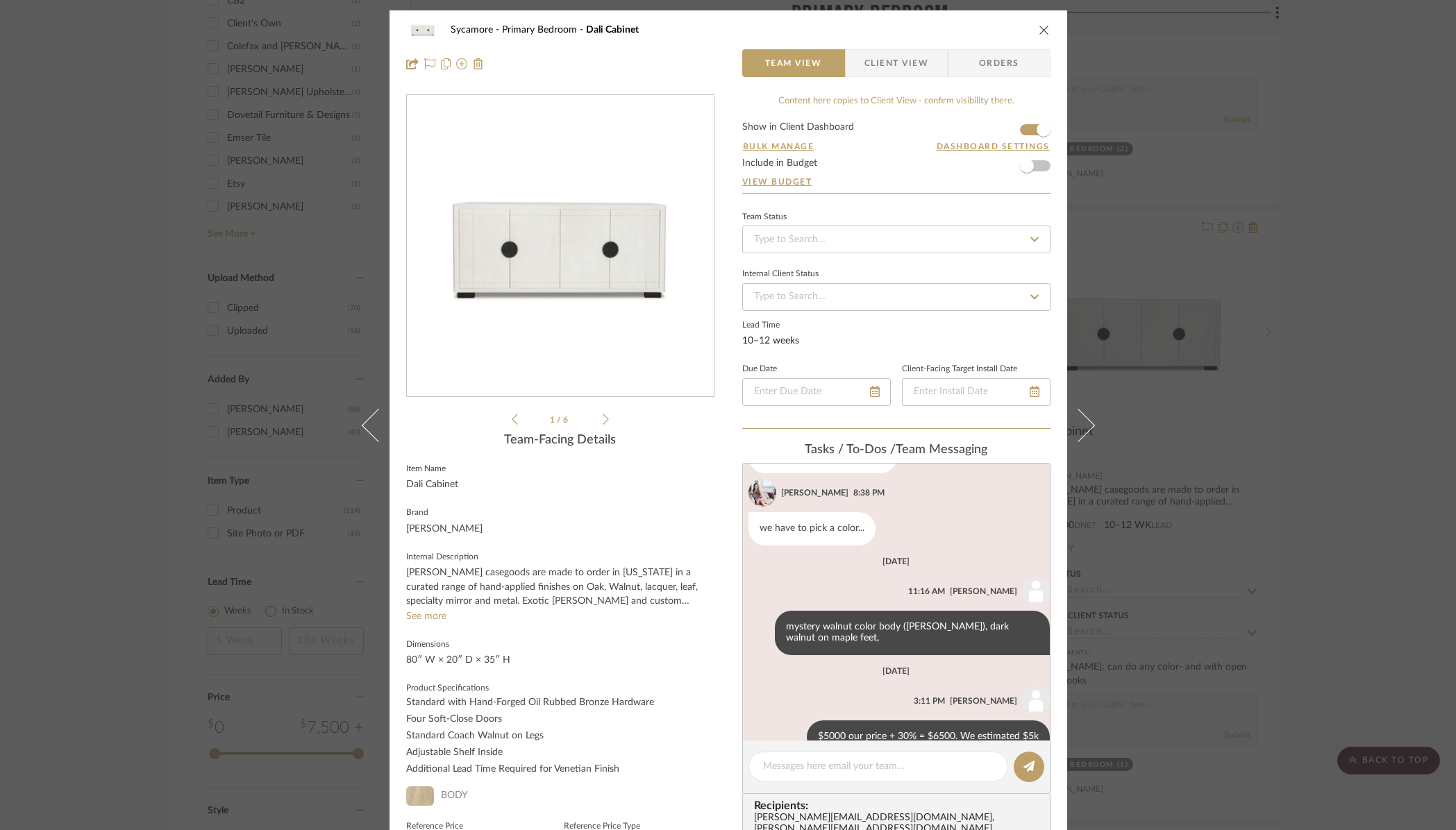
scroll to position [501, 0]
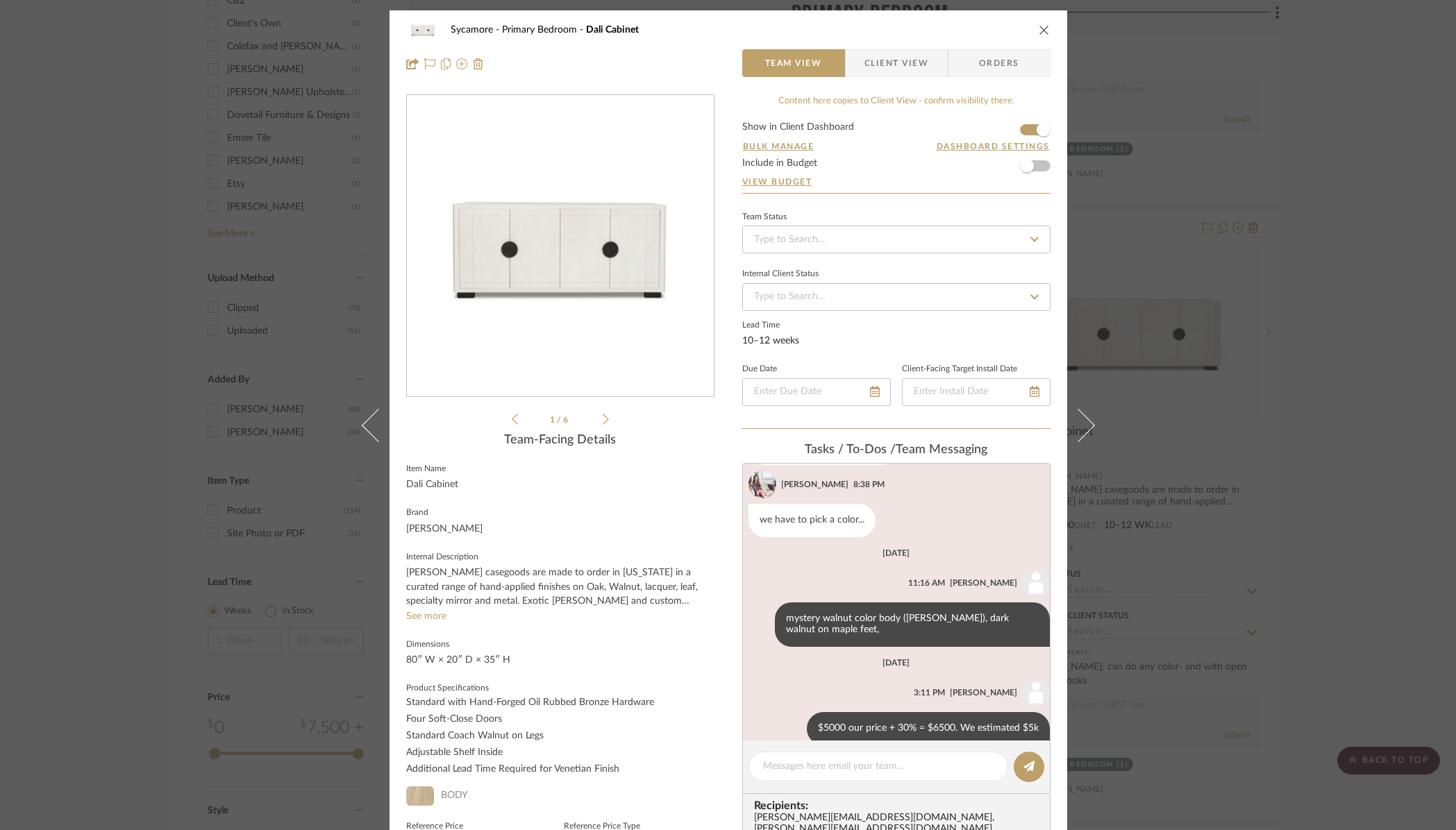
click at [1041, 27] on icon "close" at bounding box center [1044, 29] width 11 height 11
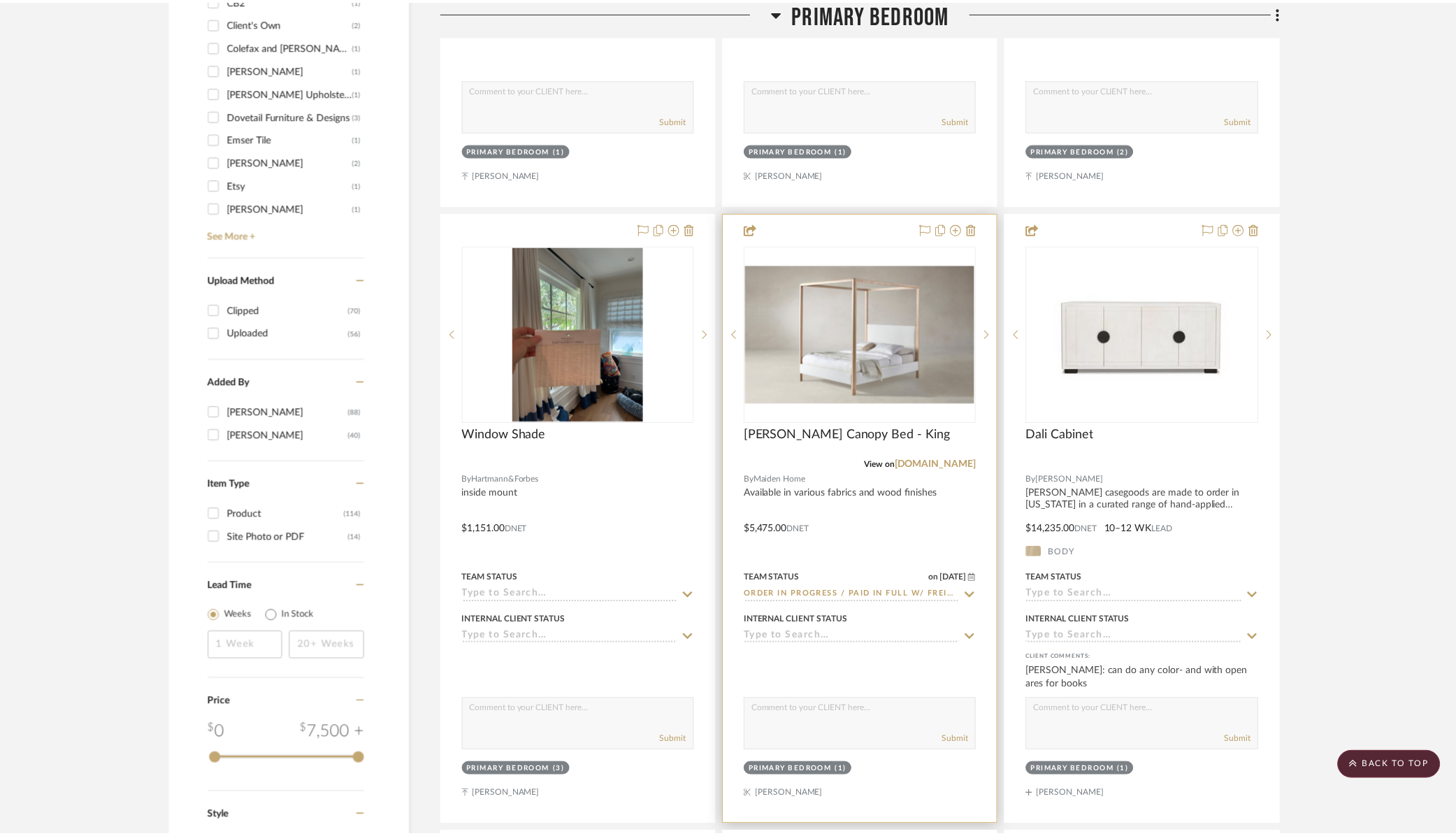
scroll to position [1860, 0]
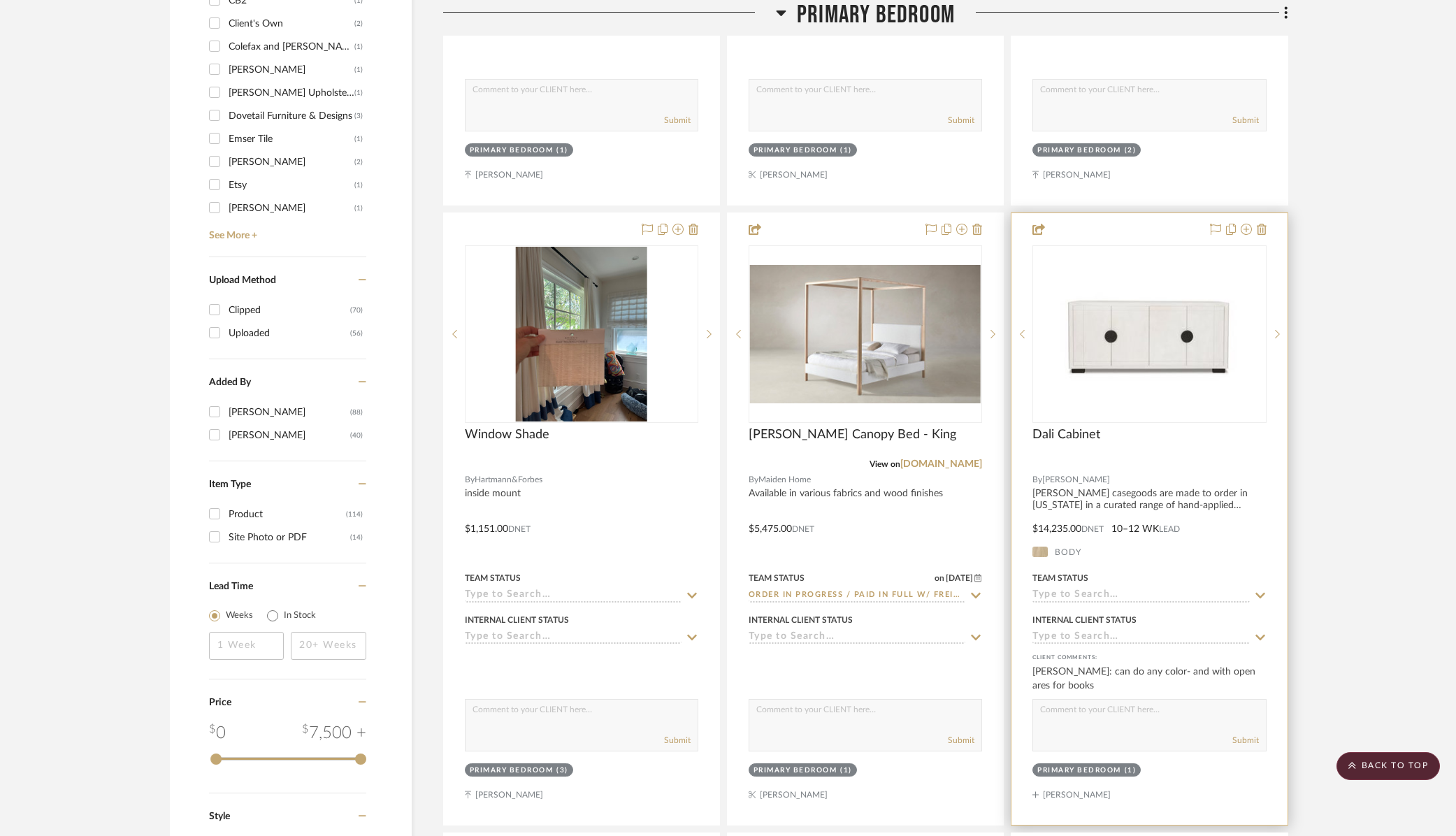
click at [1094, 597] on input at bounding box center [1141, 596] width 217 height 13
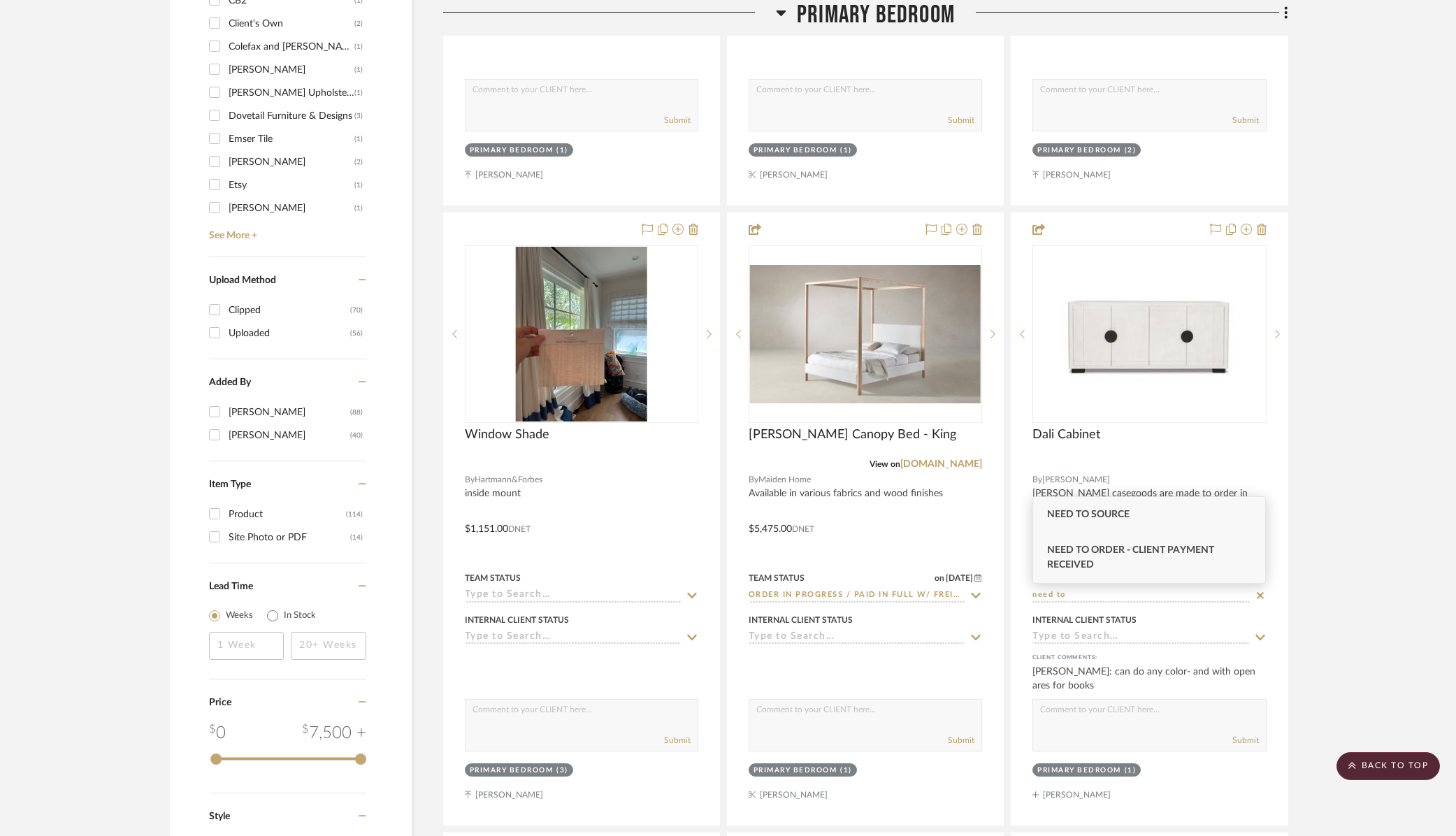
type input "need to"
click at [1096, 551] on span "Need to Order - Client Payment Received" at bounding box center [1131, 557] width 167 height 24
type input "[DATE]"
type input "Need to Order - Client Payment Received"
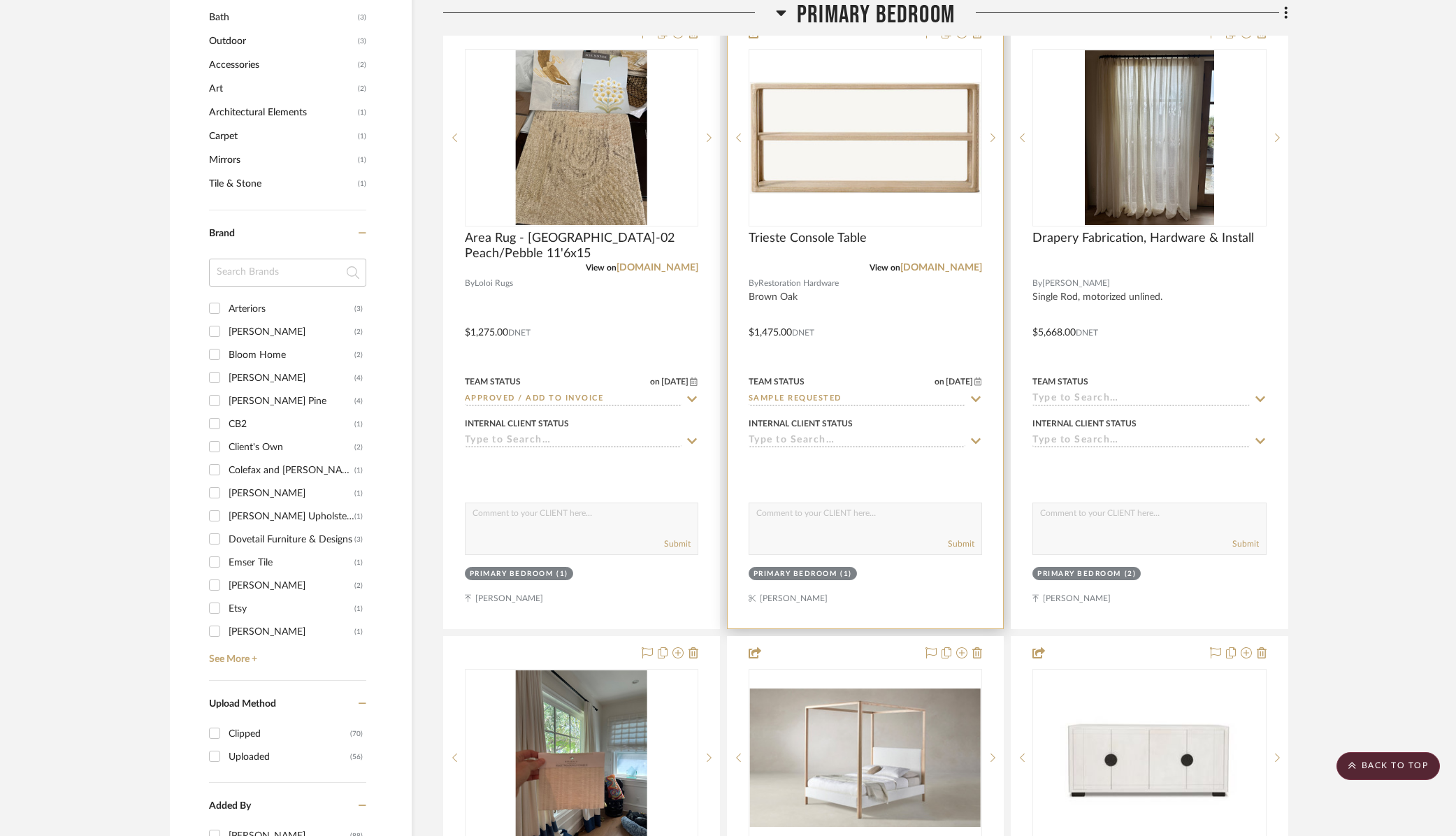
scroll to position [1429, 0]
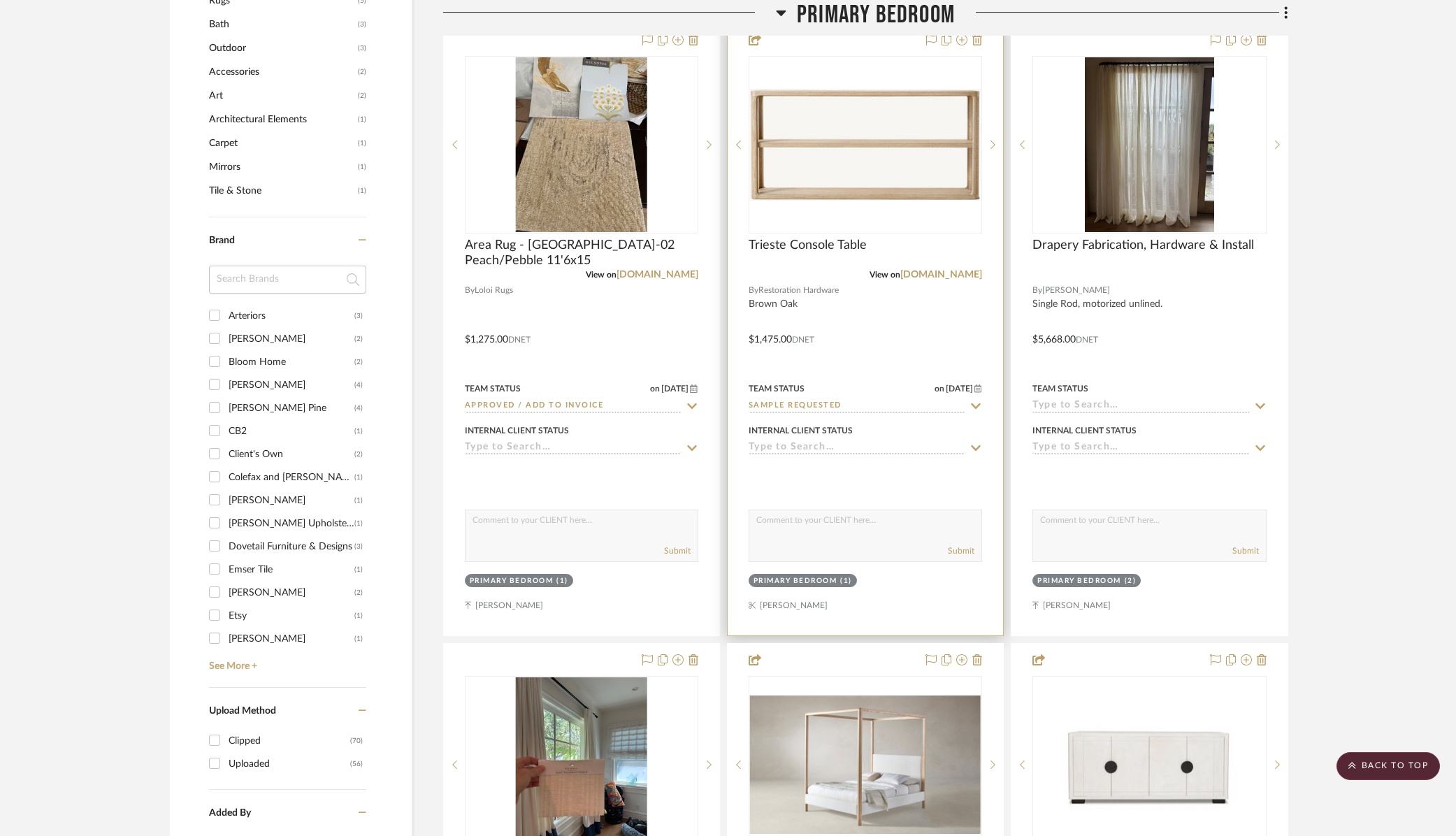
click at [797, 408] on input "Sample Requested" at bounding box center [857, 406] width 217 height 13
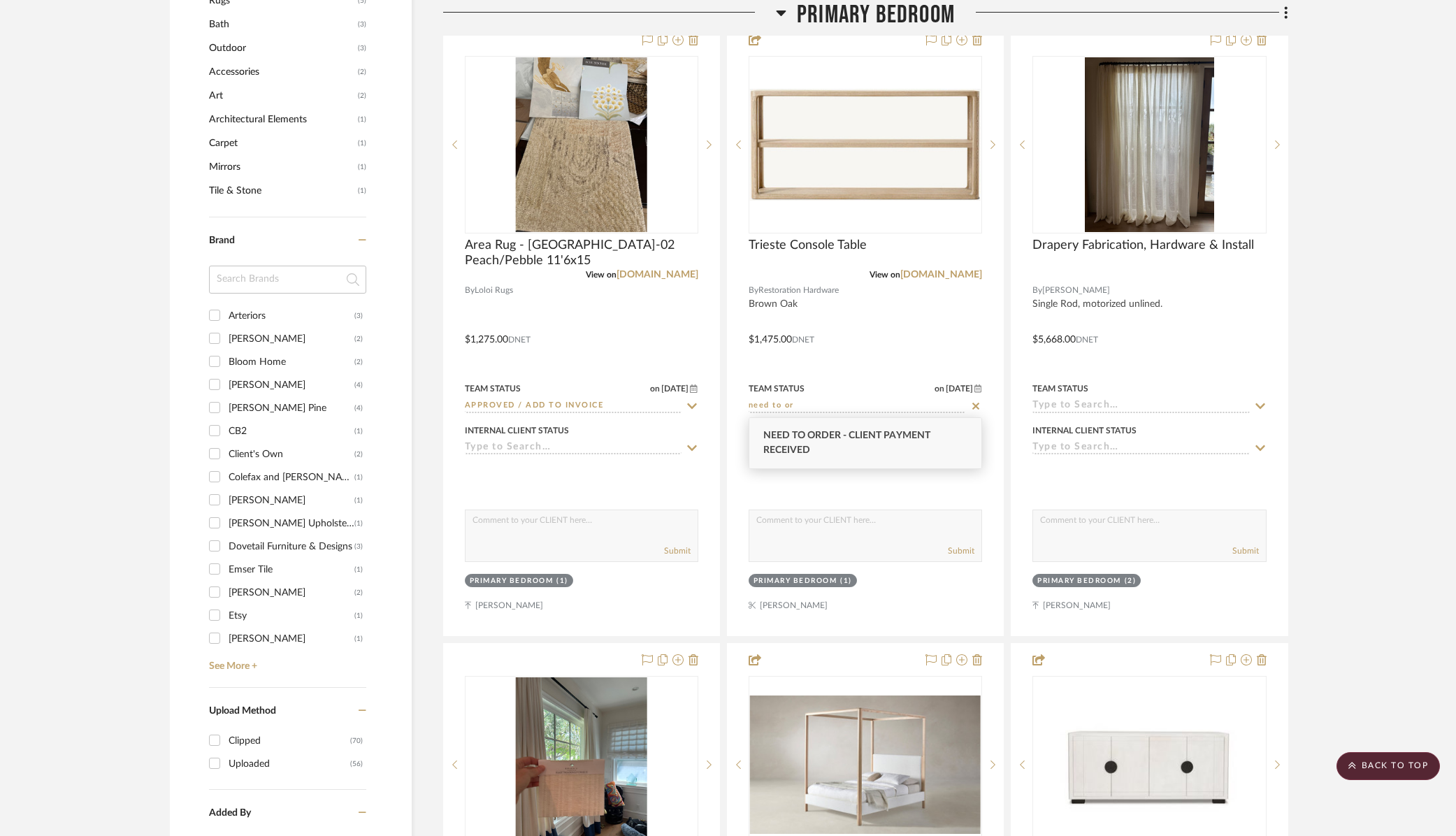
type input "need to or"
click at [790, 440] on span "Need to Order - Client Payment Received" at bounding box center [847, 442] width 167 height 24
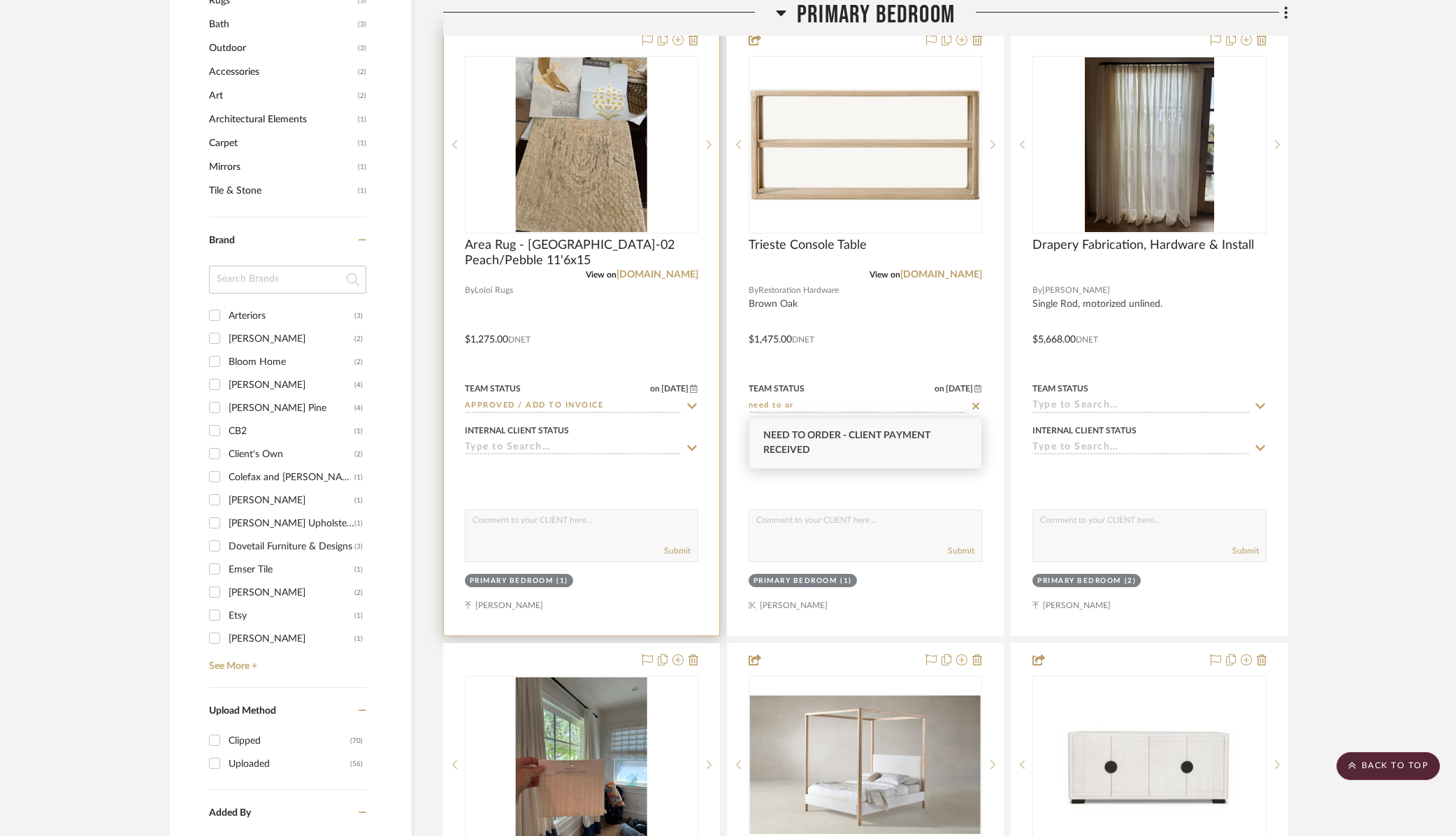
type input "[DATE]"
type input "Need to Order - Client Payment Received"
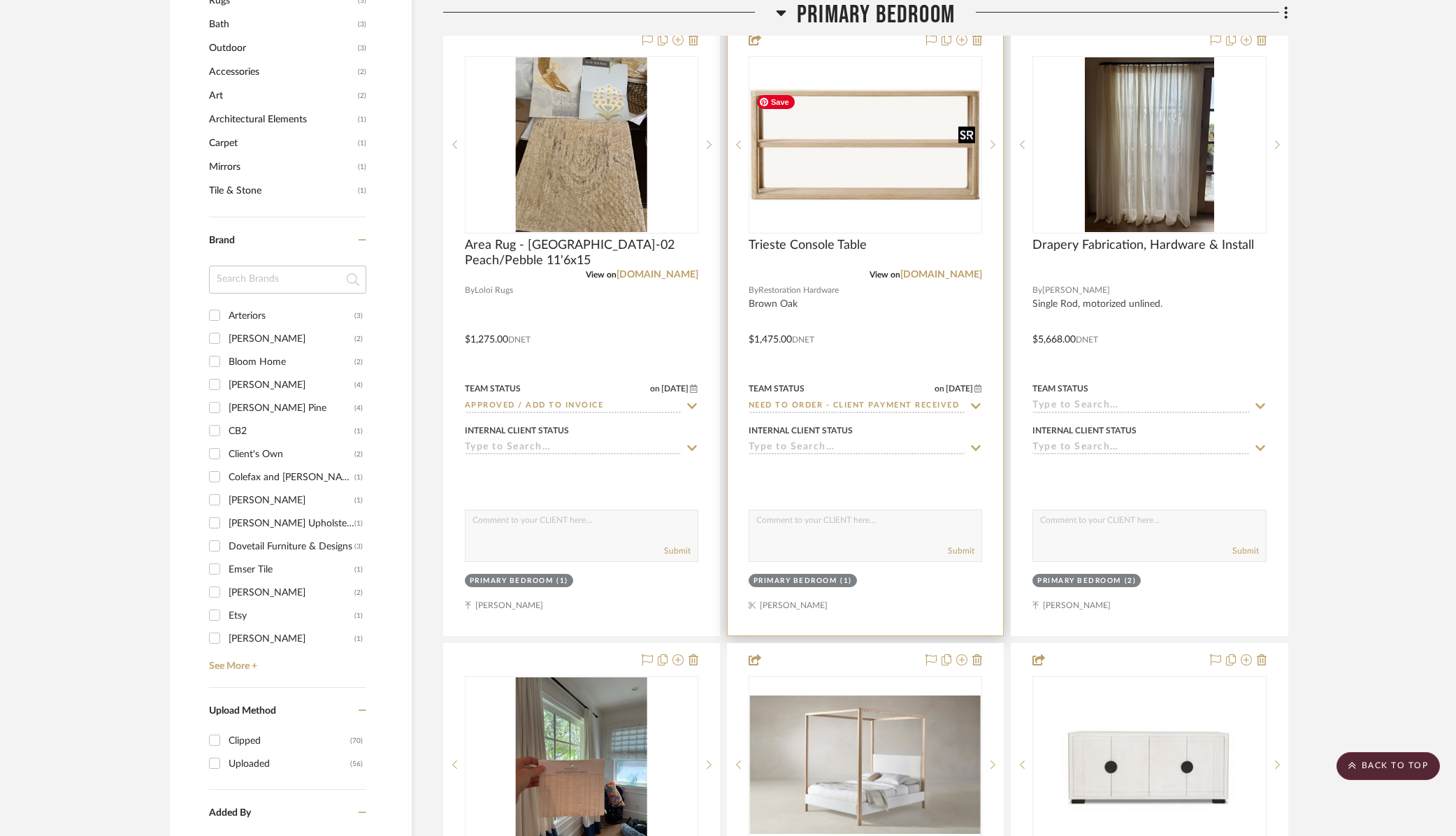
click at [862, 194] on img "0" at bounding box center [865, 145] width 231 height 112
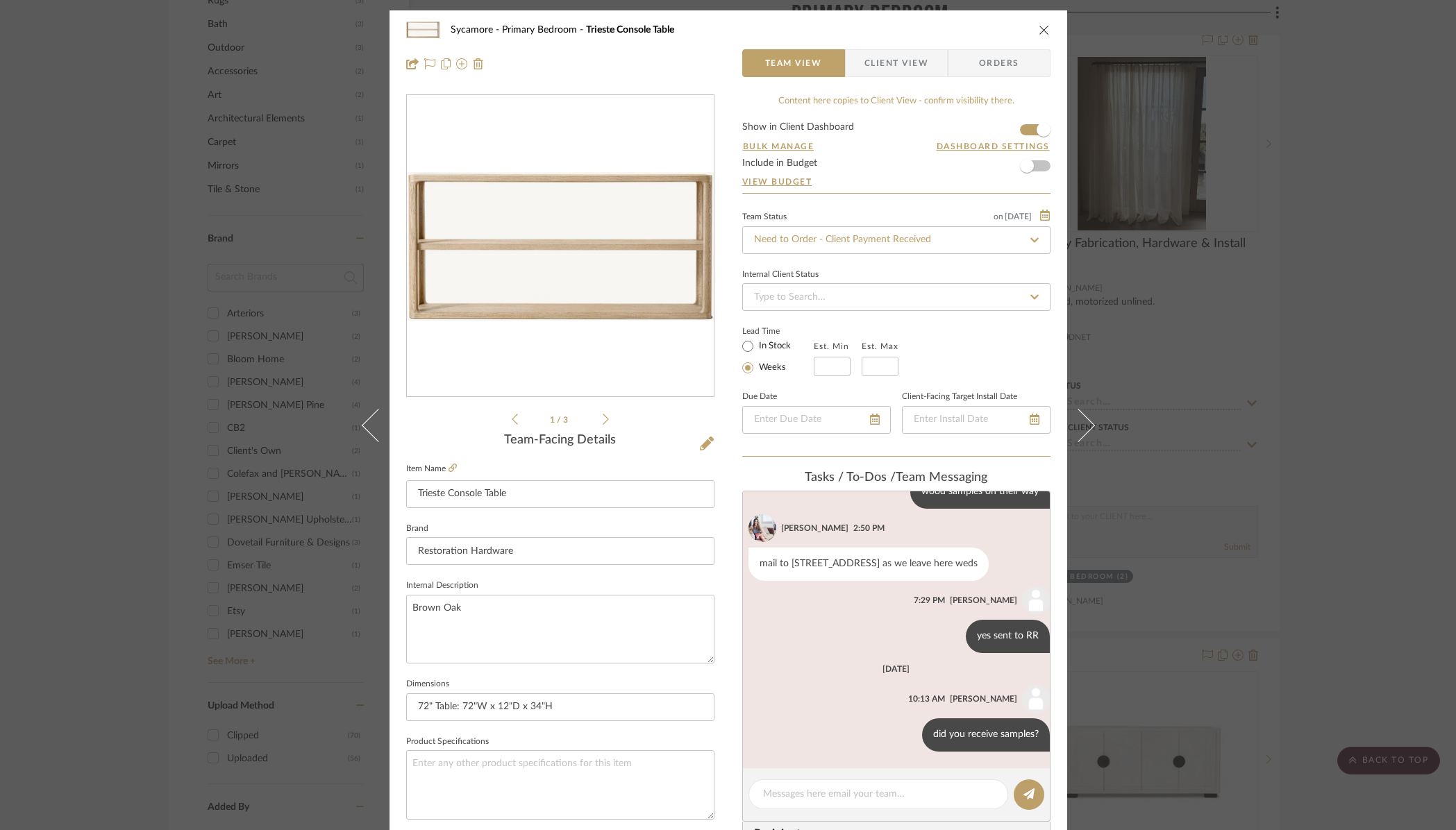
scroll to position [180, 0]
drag, startPoint x: 1038, startPoint y: 28, endPoint x: 1123, endPoint y: 131, distance: 133.5
click at [1039, 28] on icon "close" at bounding box center [1044, 29] width 11 height 11
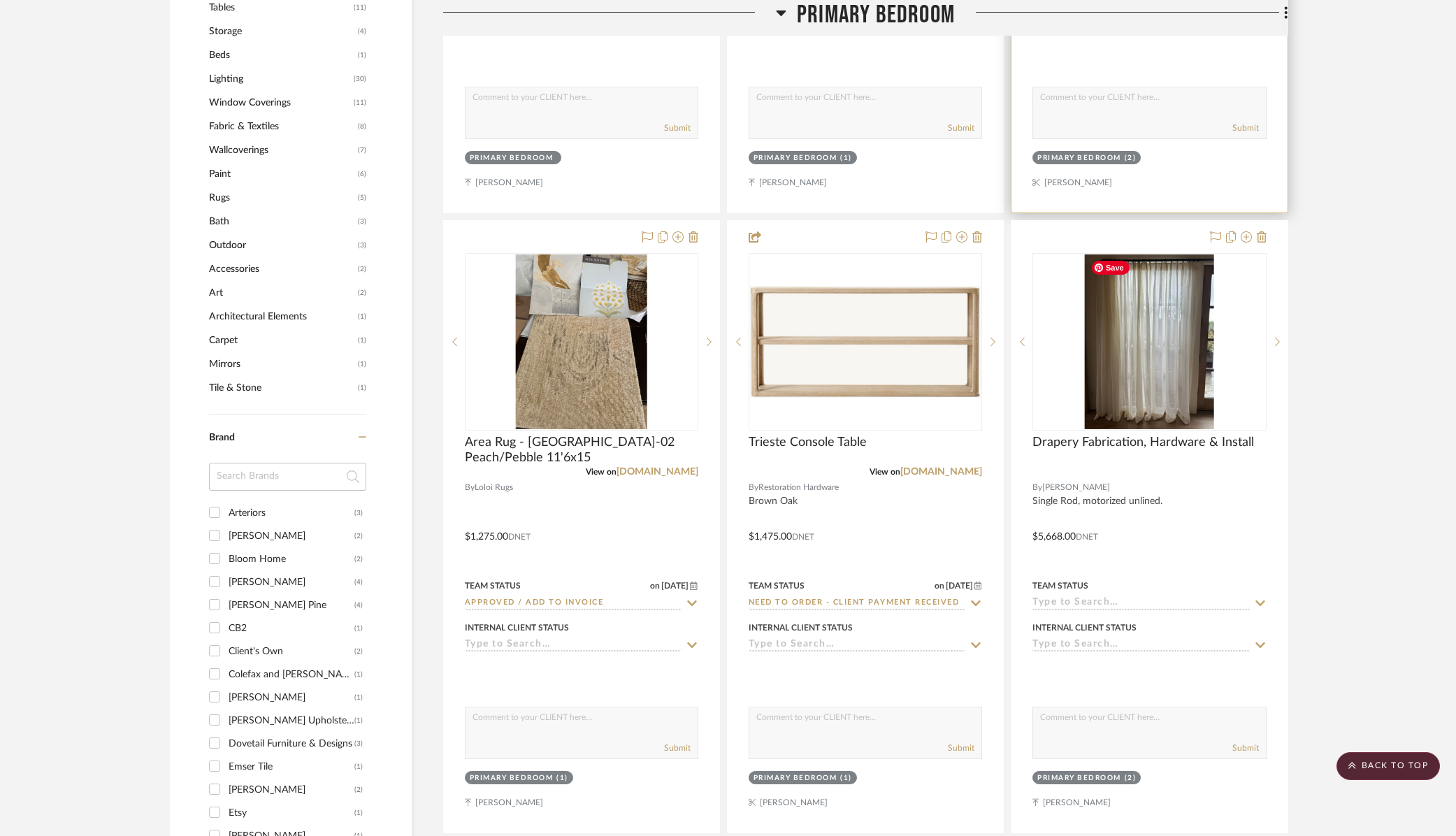
scroll to position [1214, 0]
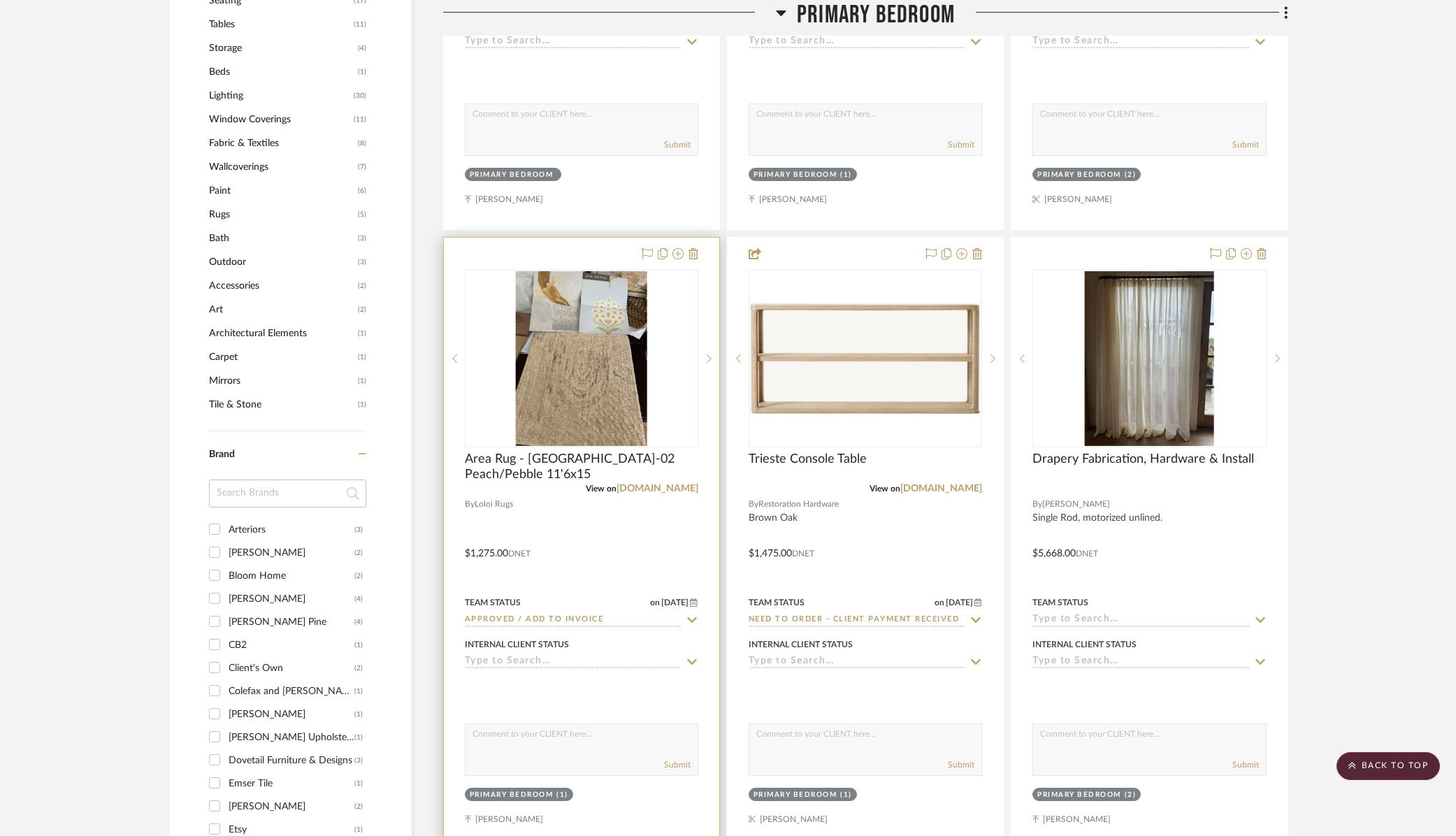
click at [578, 619] on input "Approved / Add to Invoice" at bounding box center [573, 621] width 217 height 13
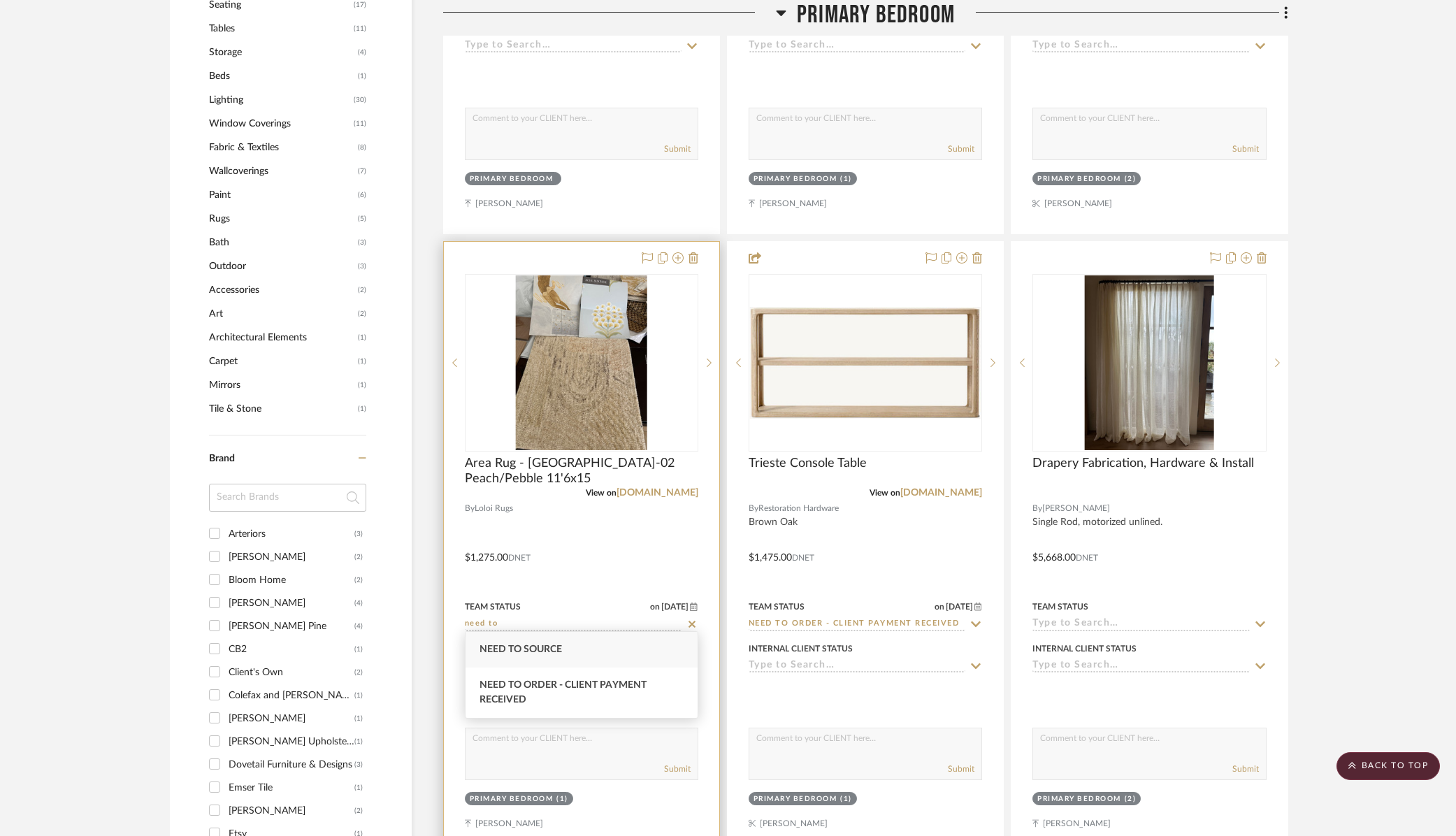
scroll to position [1176, 0]
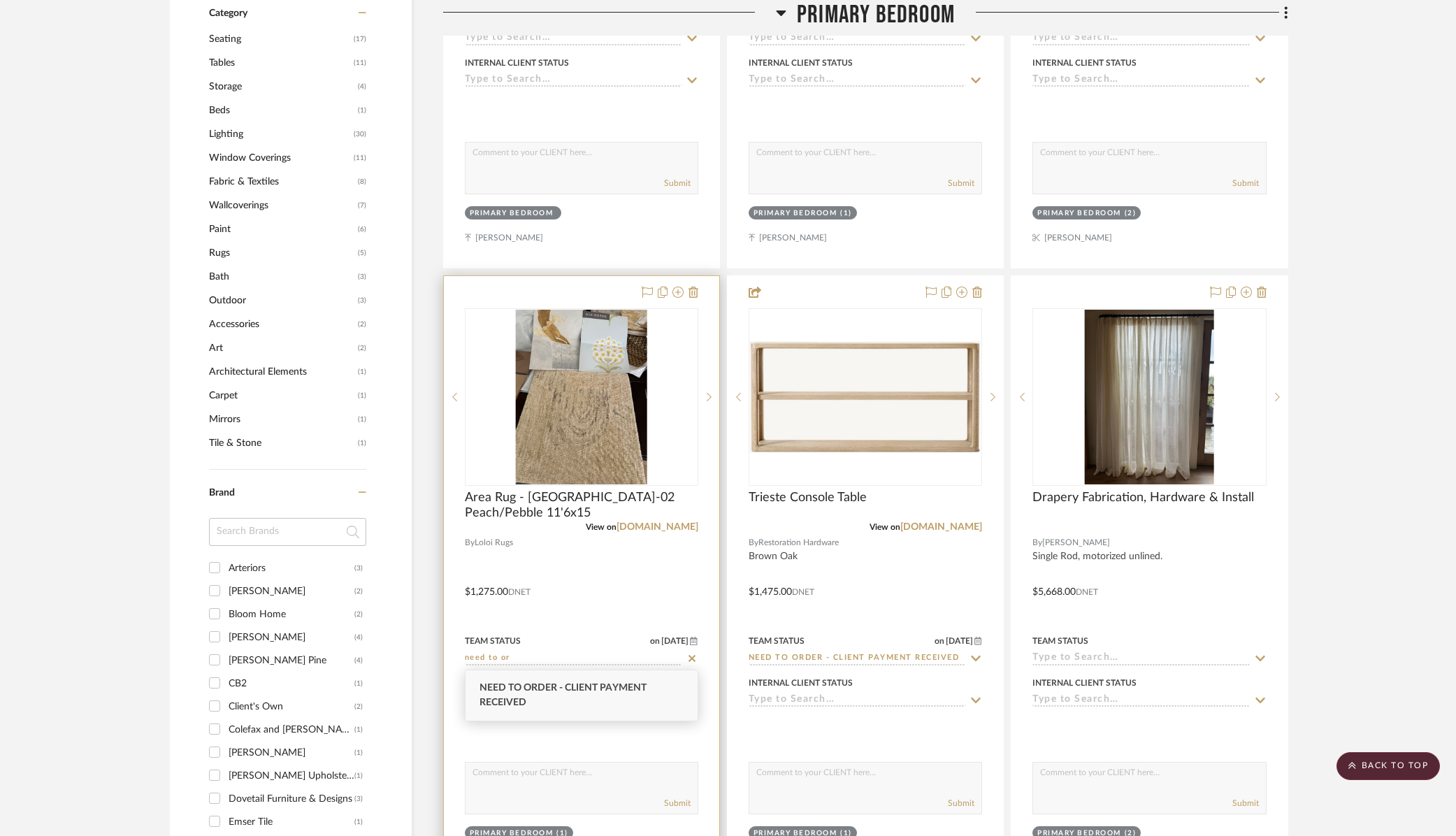
type input "need to or"
click at [526, 693] on span "Need to Order - Client Payment Received" at bounding box center [563, 694] width 167 height 24
type input "[DATE]"
type input "Need to Order - Client Payment Received"
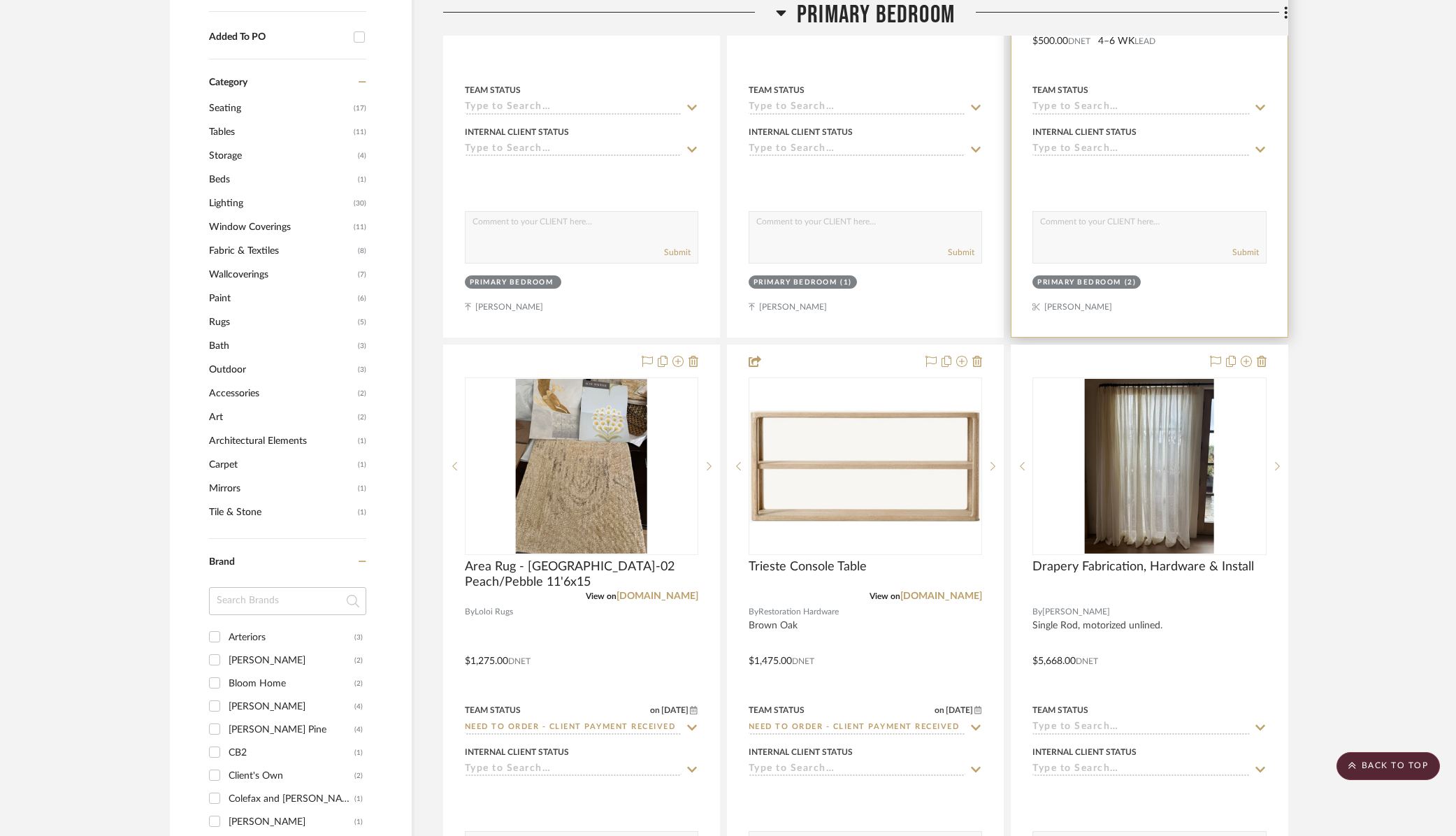
scroll to position [802, 0]
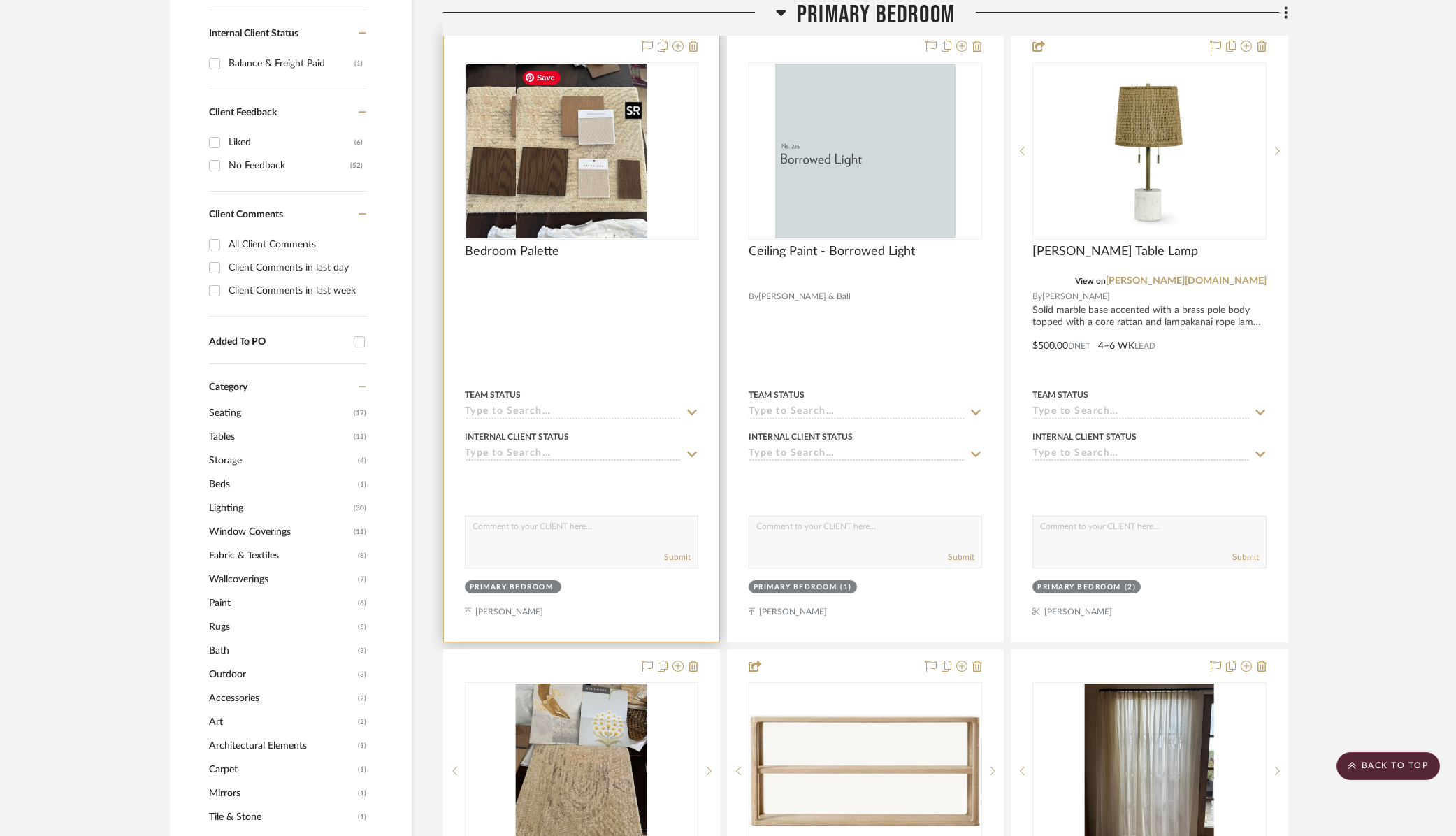
click at [587, 155] on div at bounding box center [581, 151] width 233 height 178
click at [614, 183] on img "0" at bounding box center [582, 150] width 132 height 175
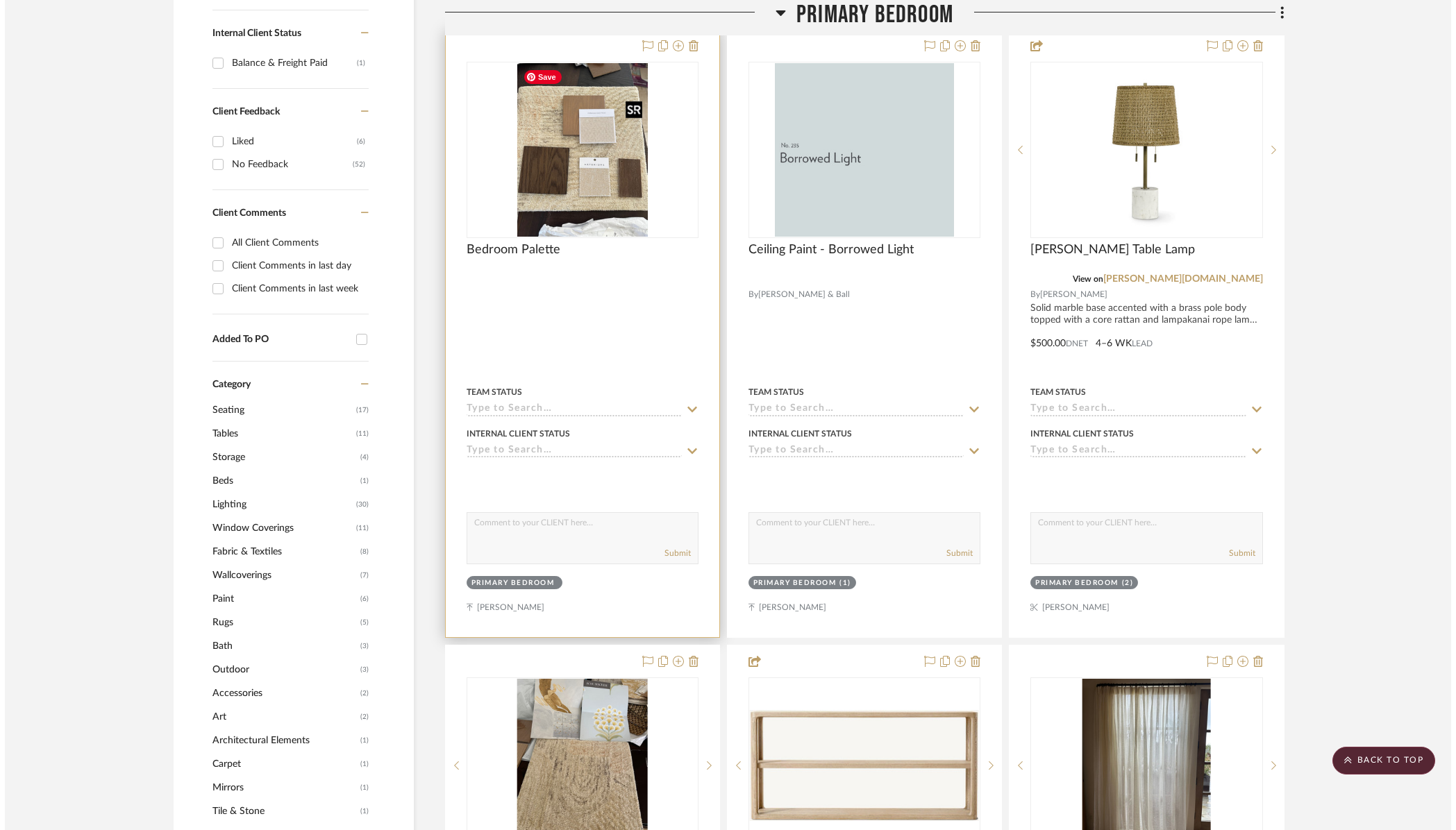
scroll to position [0, 0]
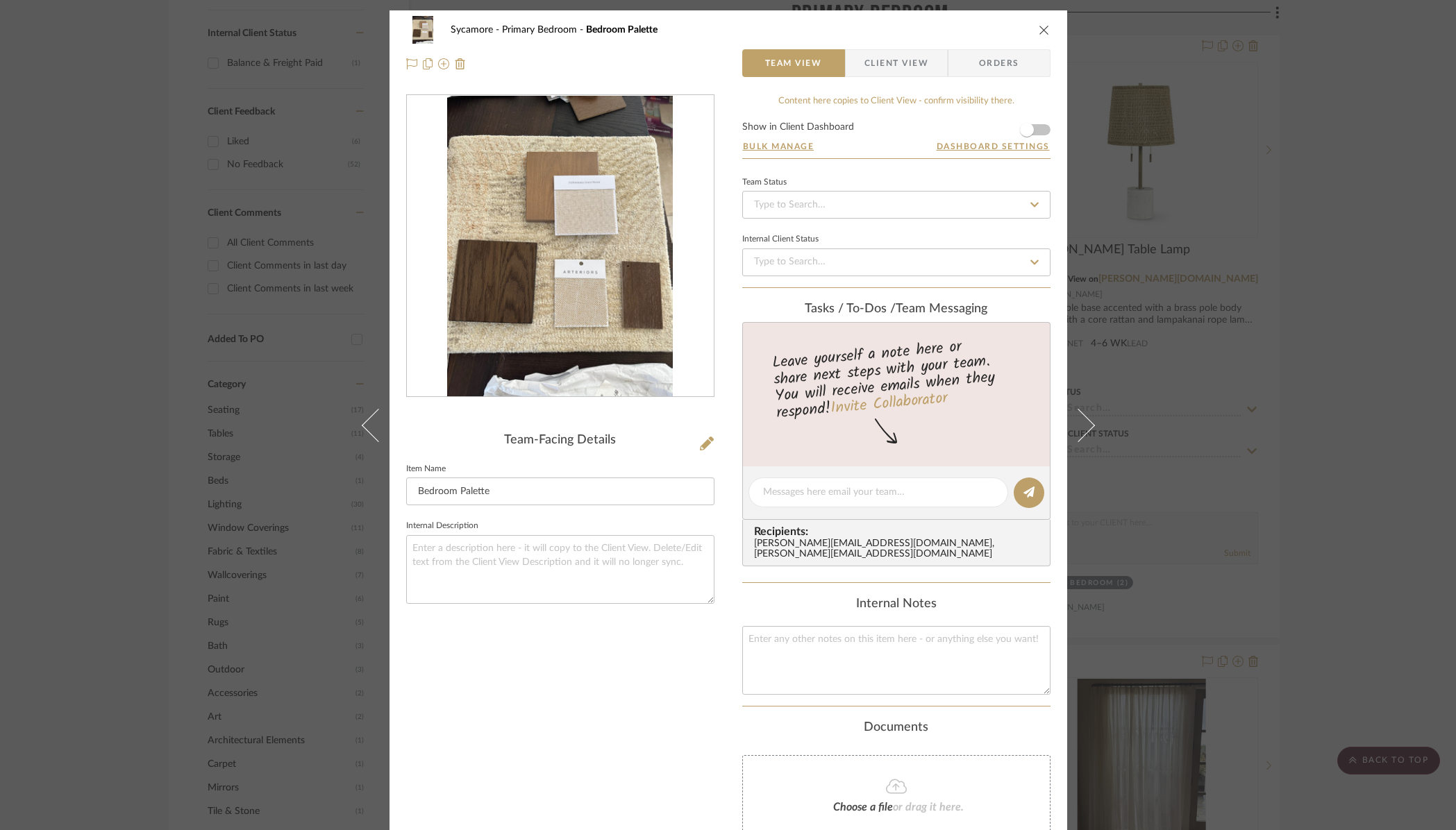
click at [1041, 30] on icon "close" at bounding box center [1044, 29] width 11 height 11
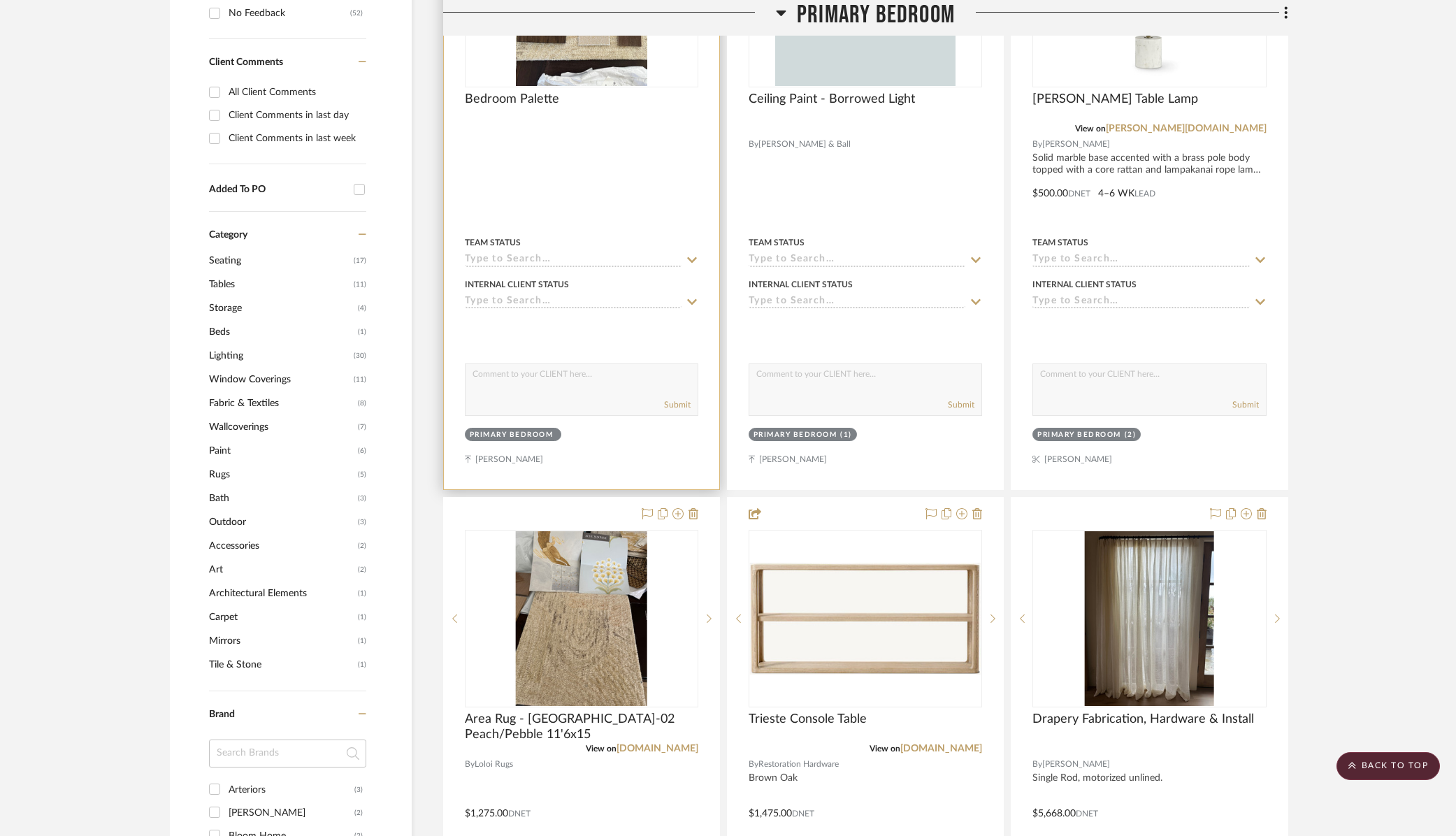
scroll to position [963, 0]
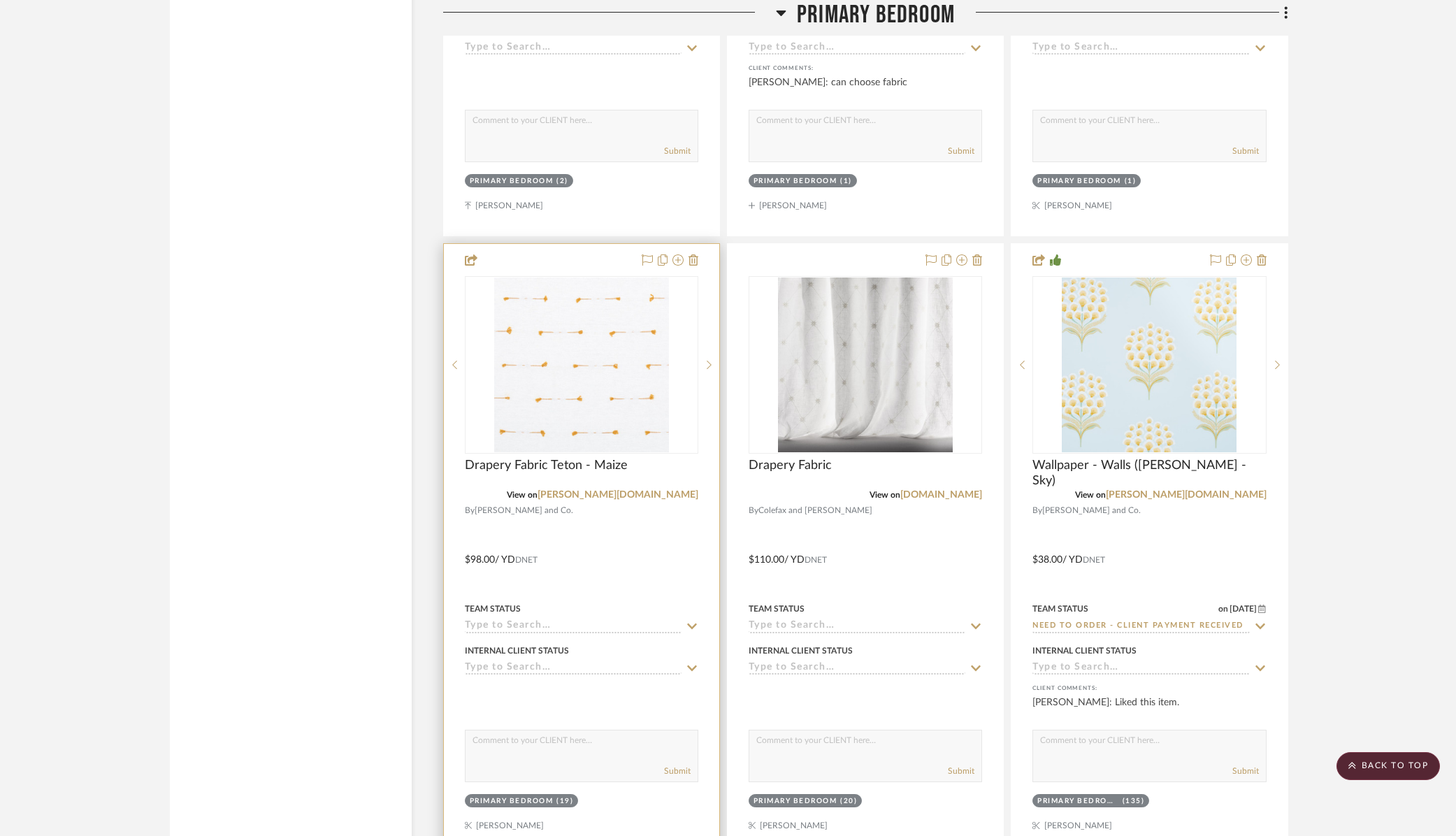
click at [511, 624] on input at bounding box center [573, 627] width 217 height 13
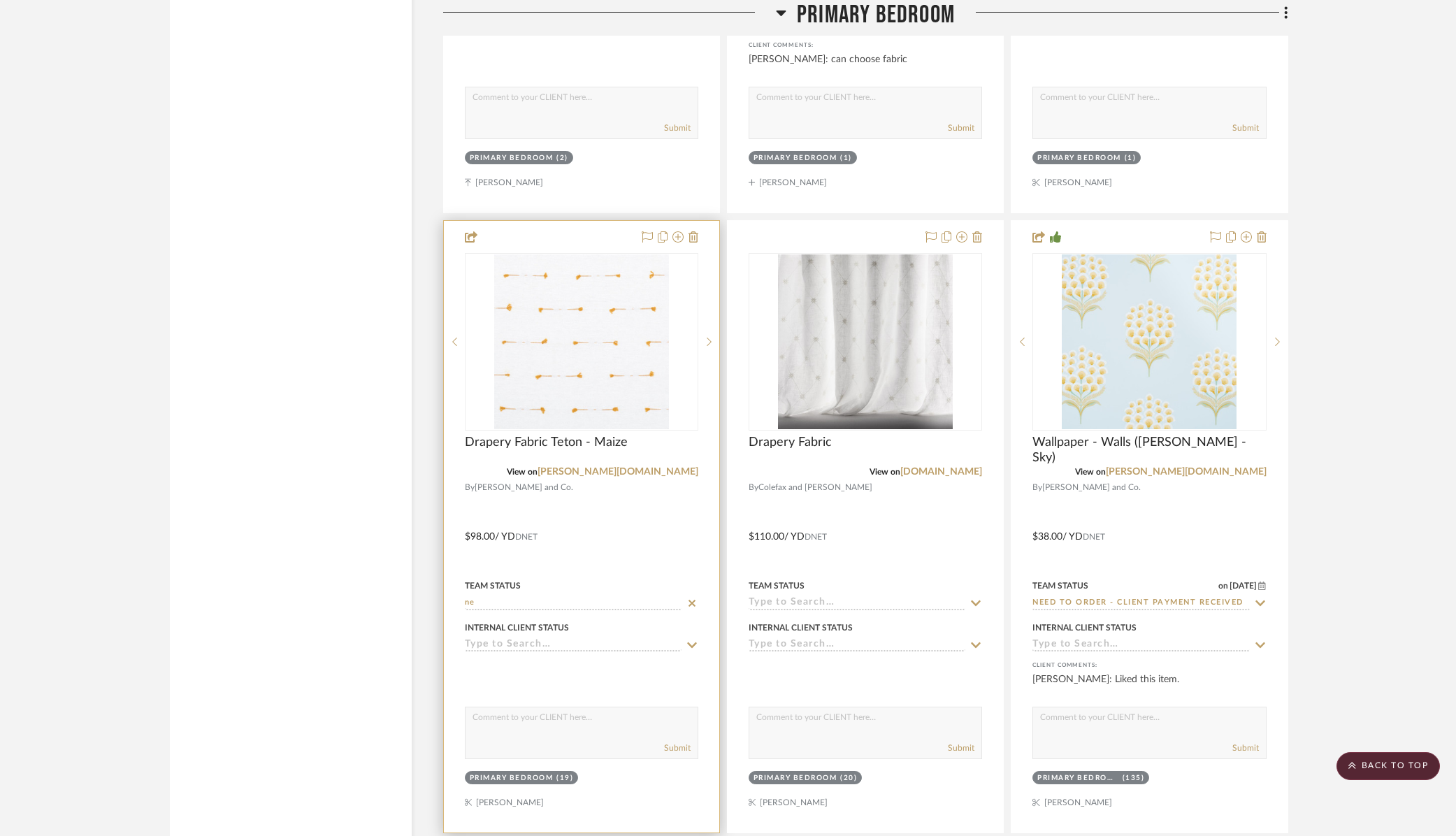
scroll to position [3093, 0]
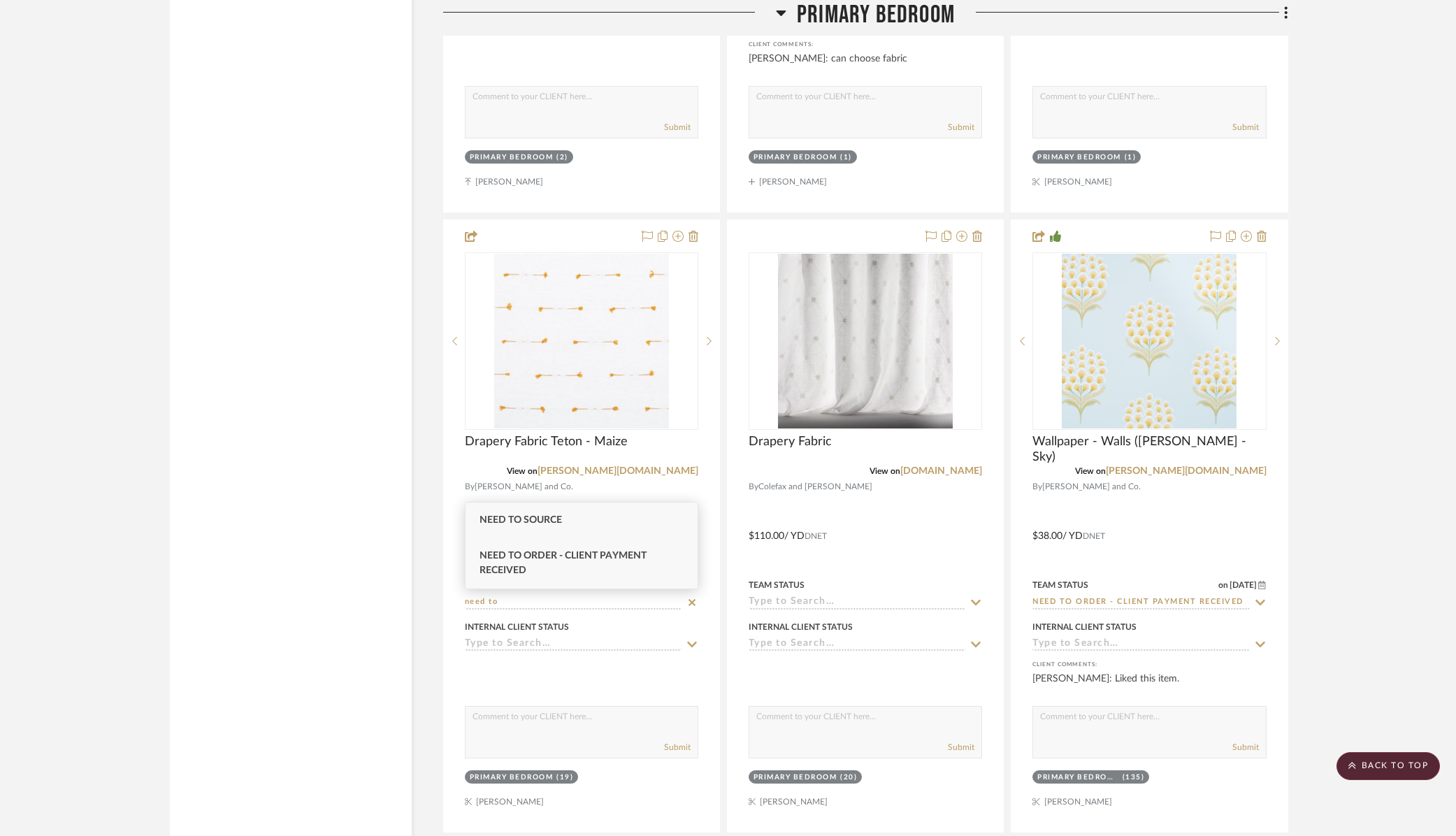
type input "need to"
click at [518, 562] on span "Need to Order - Client Payment Received" at bounding box center [563, 563] width 167 height 24
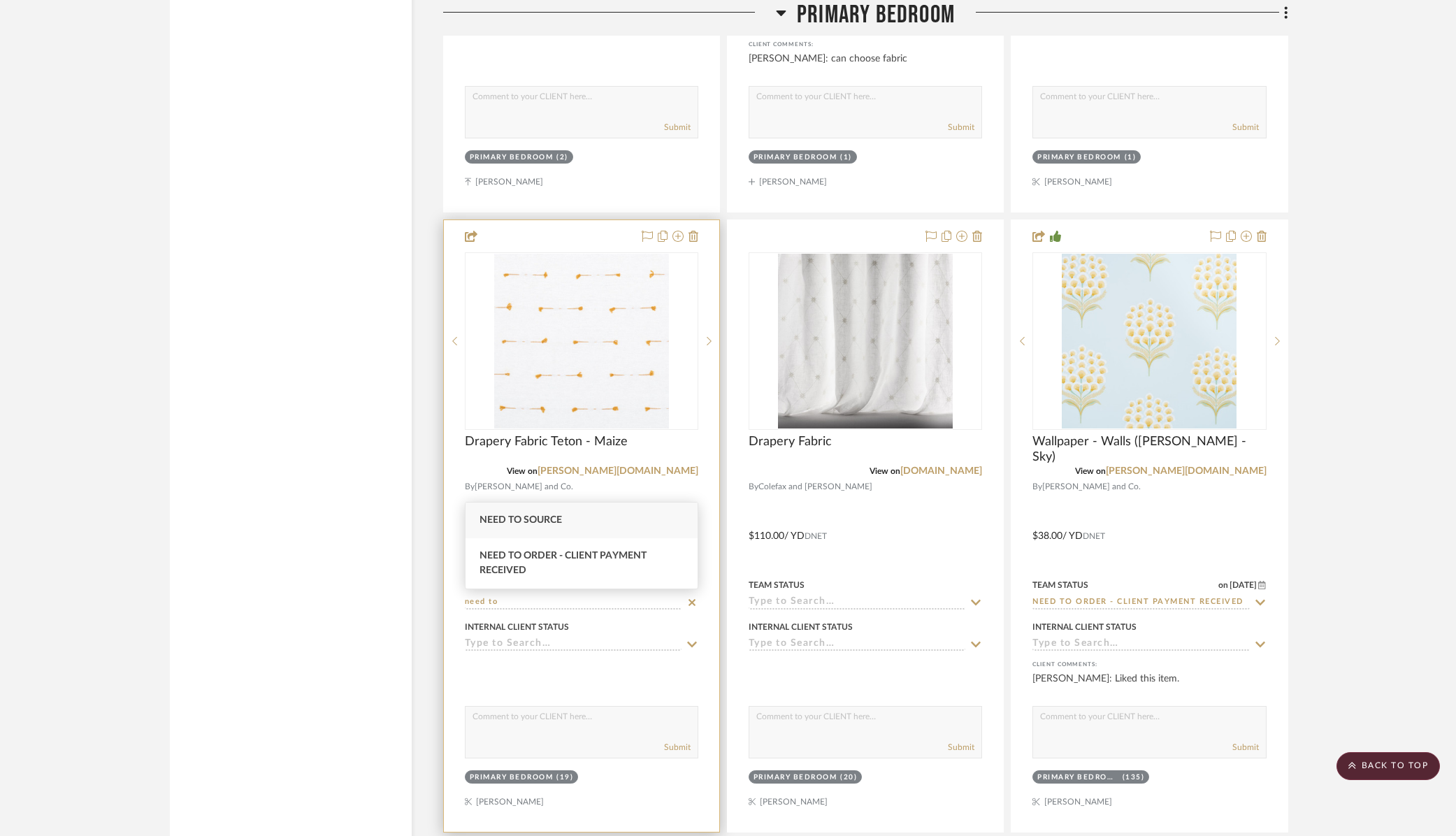
type input "[DATE]"
type input "Need to Order - Client Payment Received"
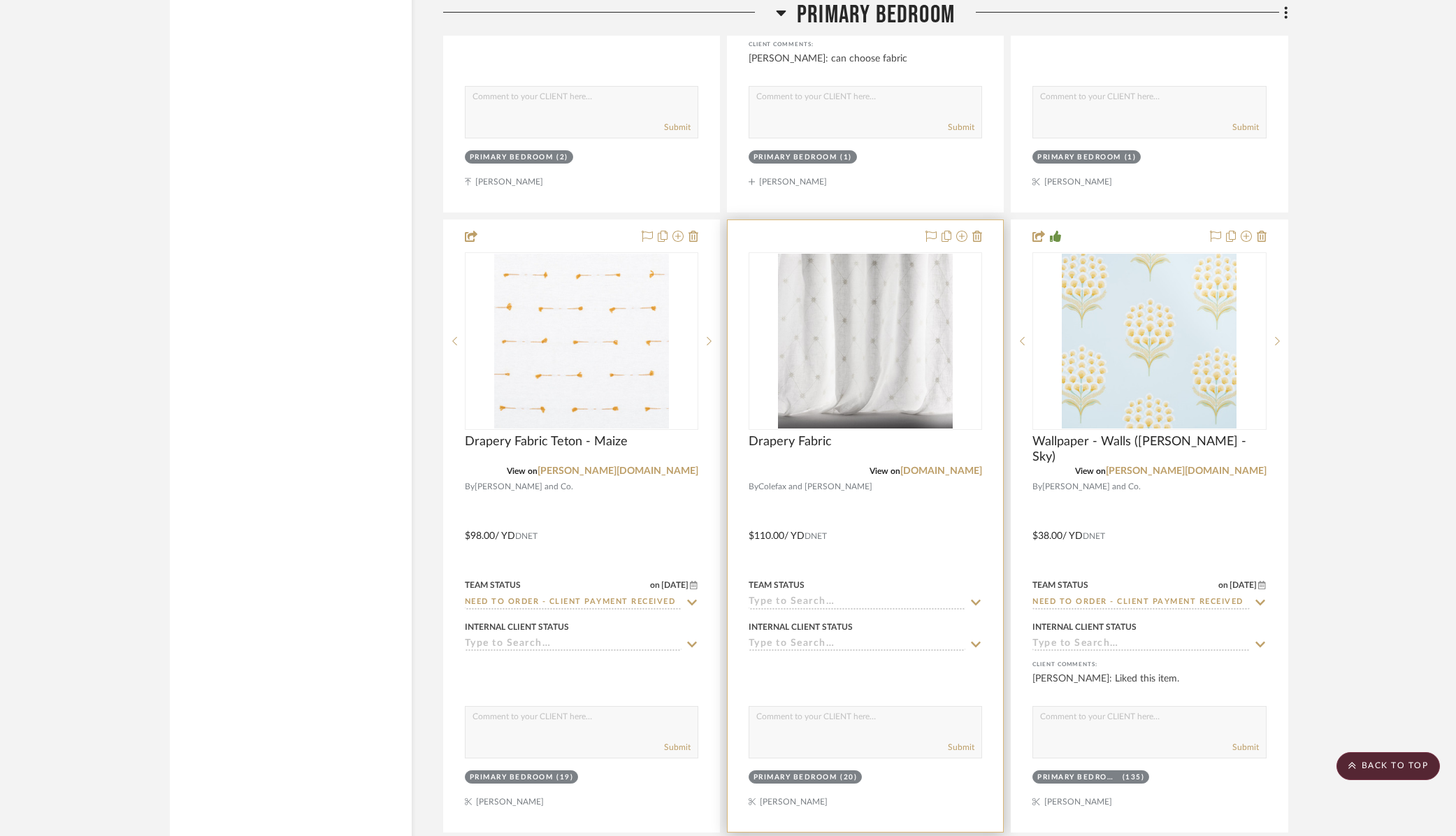
click at [825, 602] on input at bounding box center [857, 603] width 217 height 13
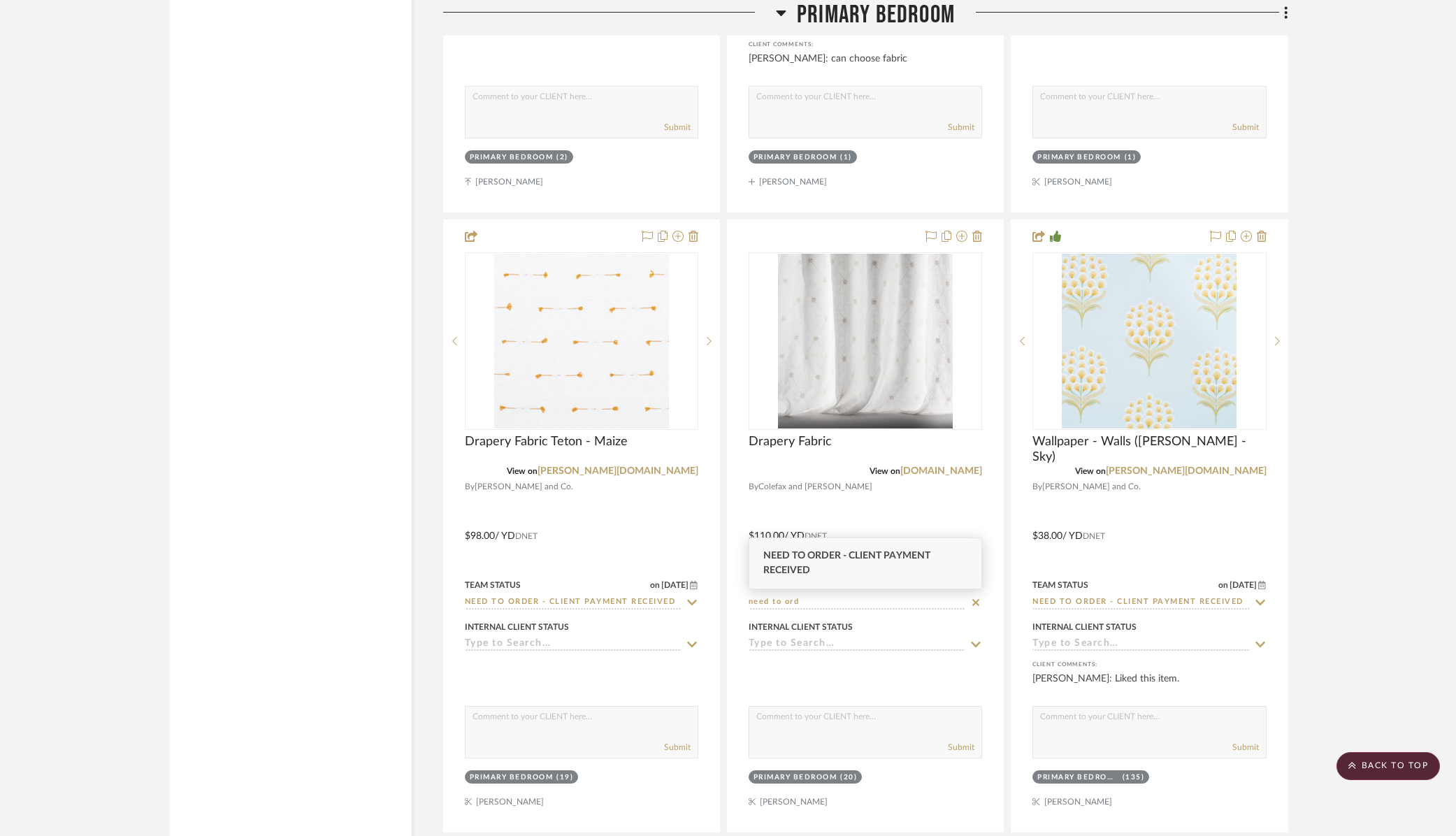
type input "need to ord"
click at [809, 557] on span "Need to Order - Client Payment Received" at bounding box center [847, 563] width 167 height 24
type input "[DATE]"
type input "Need to Order - Client Payment Received"
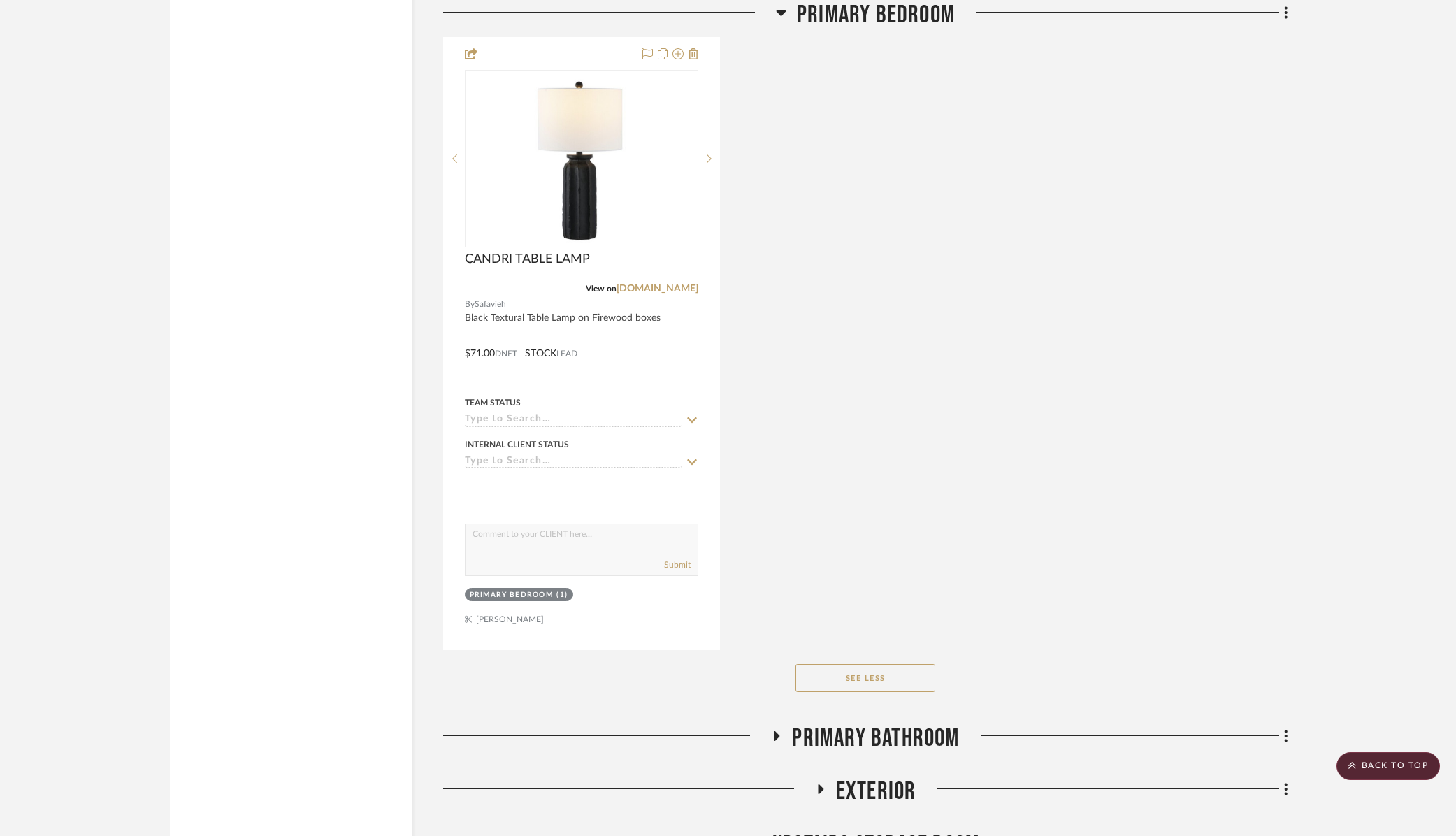
scroll to position [4392, 0]
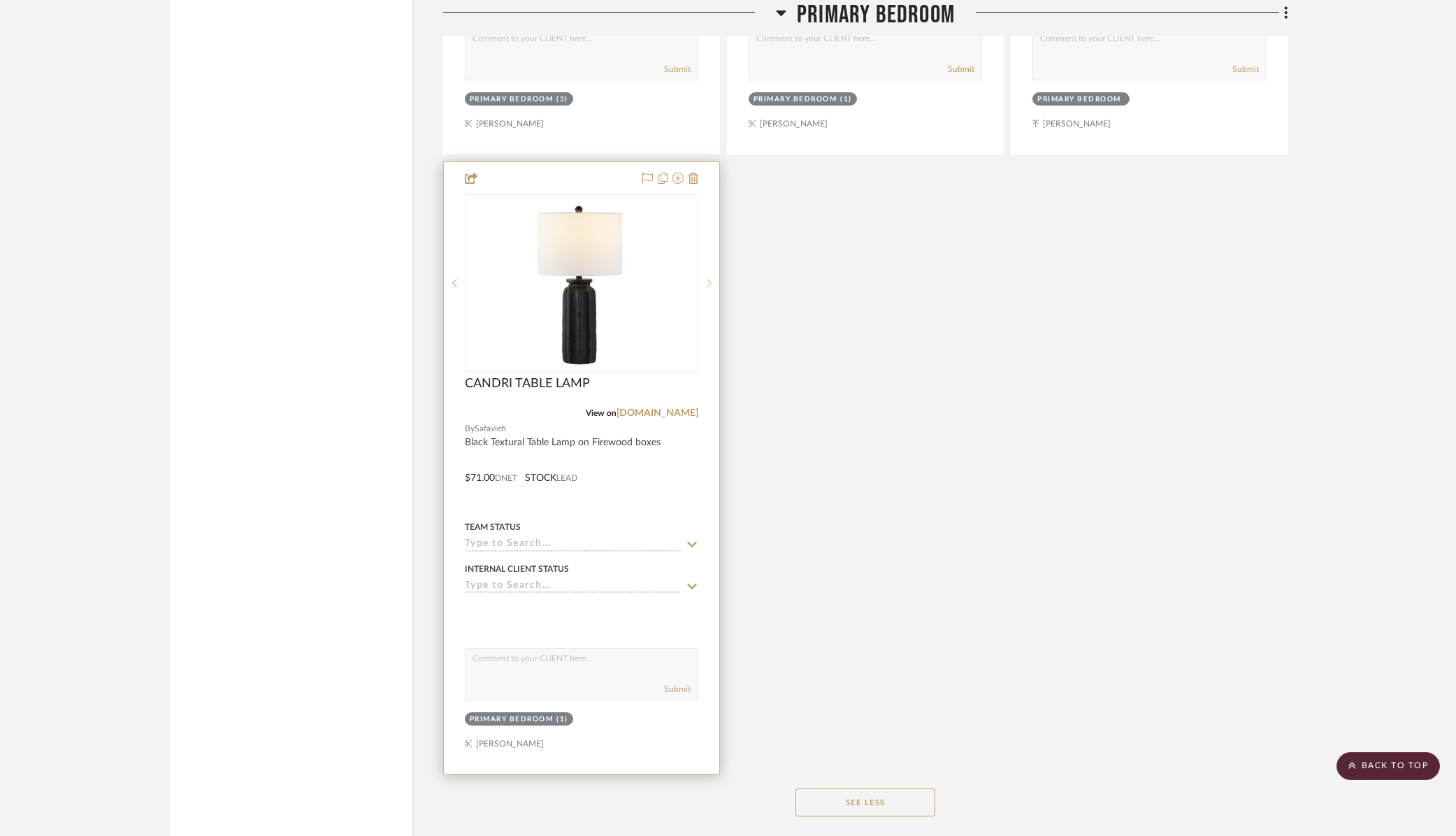
click at [708, 291] on div at bounding box center [709, 283] width 21 height 178
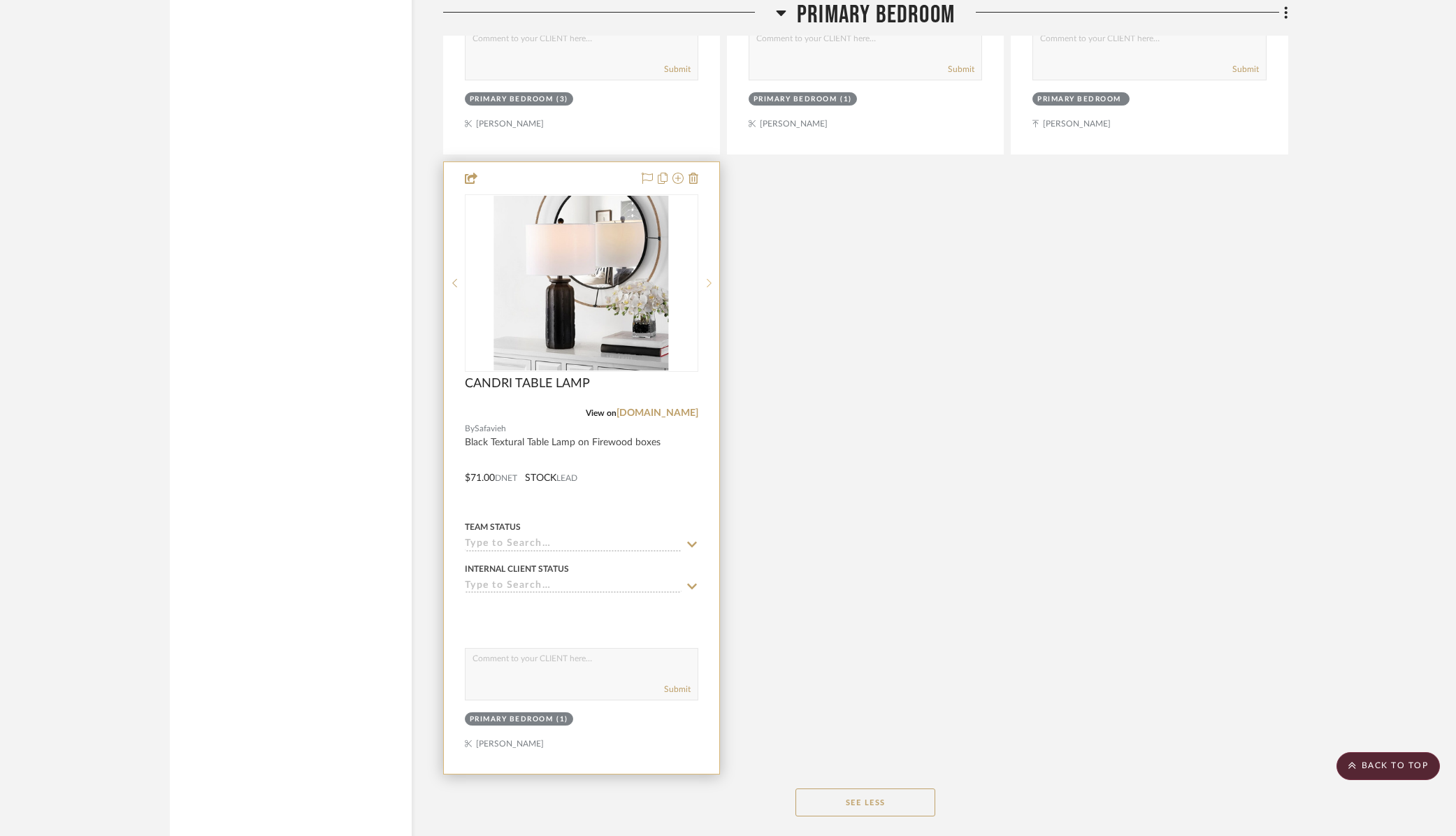
click at [708, 290] on div at bounding box center [709, 283] width 21 height 178
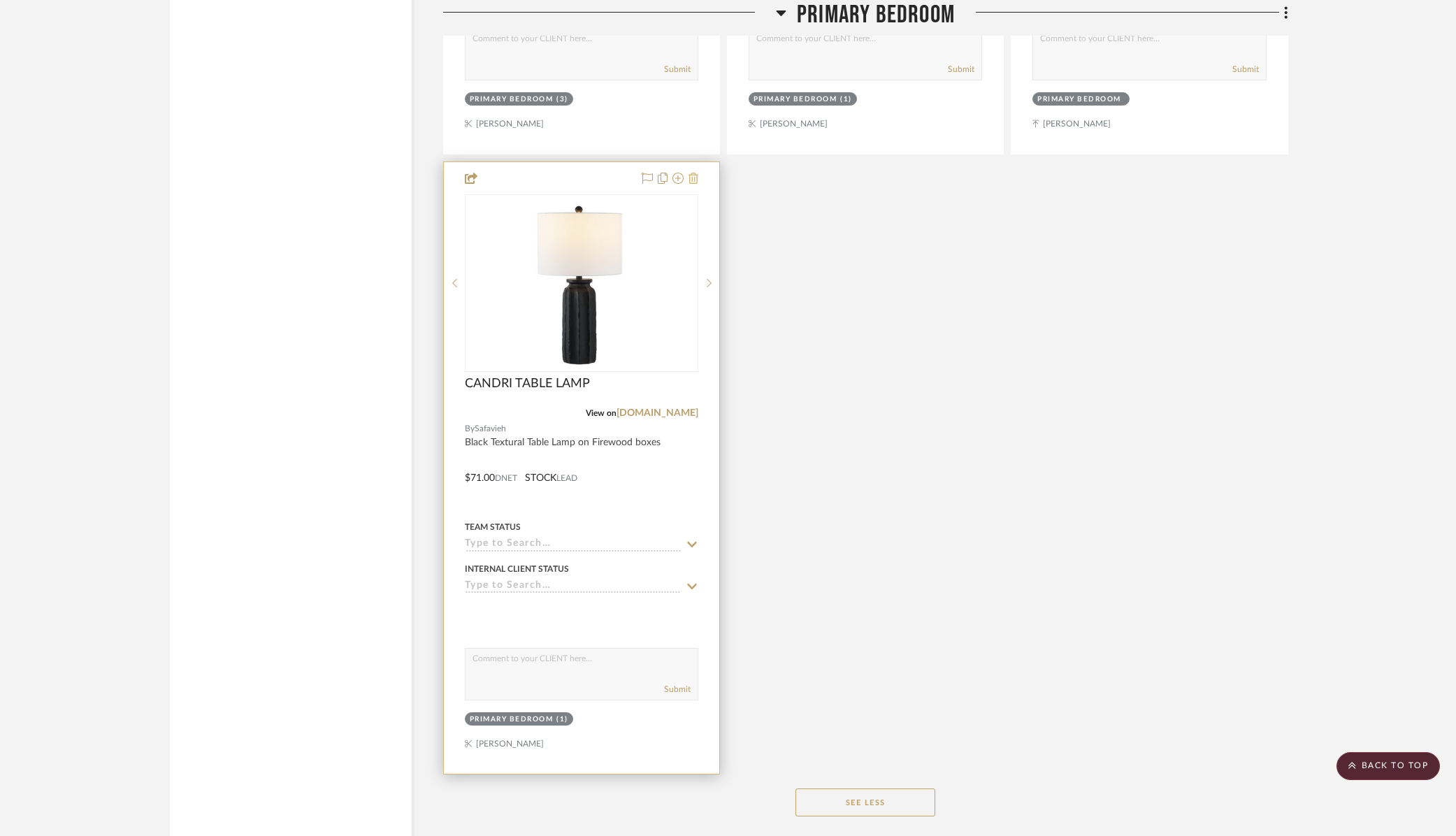
click at [692, 177] on icon at bounding box center [693, 178] width 10 height 12
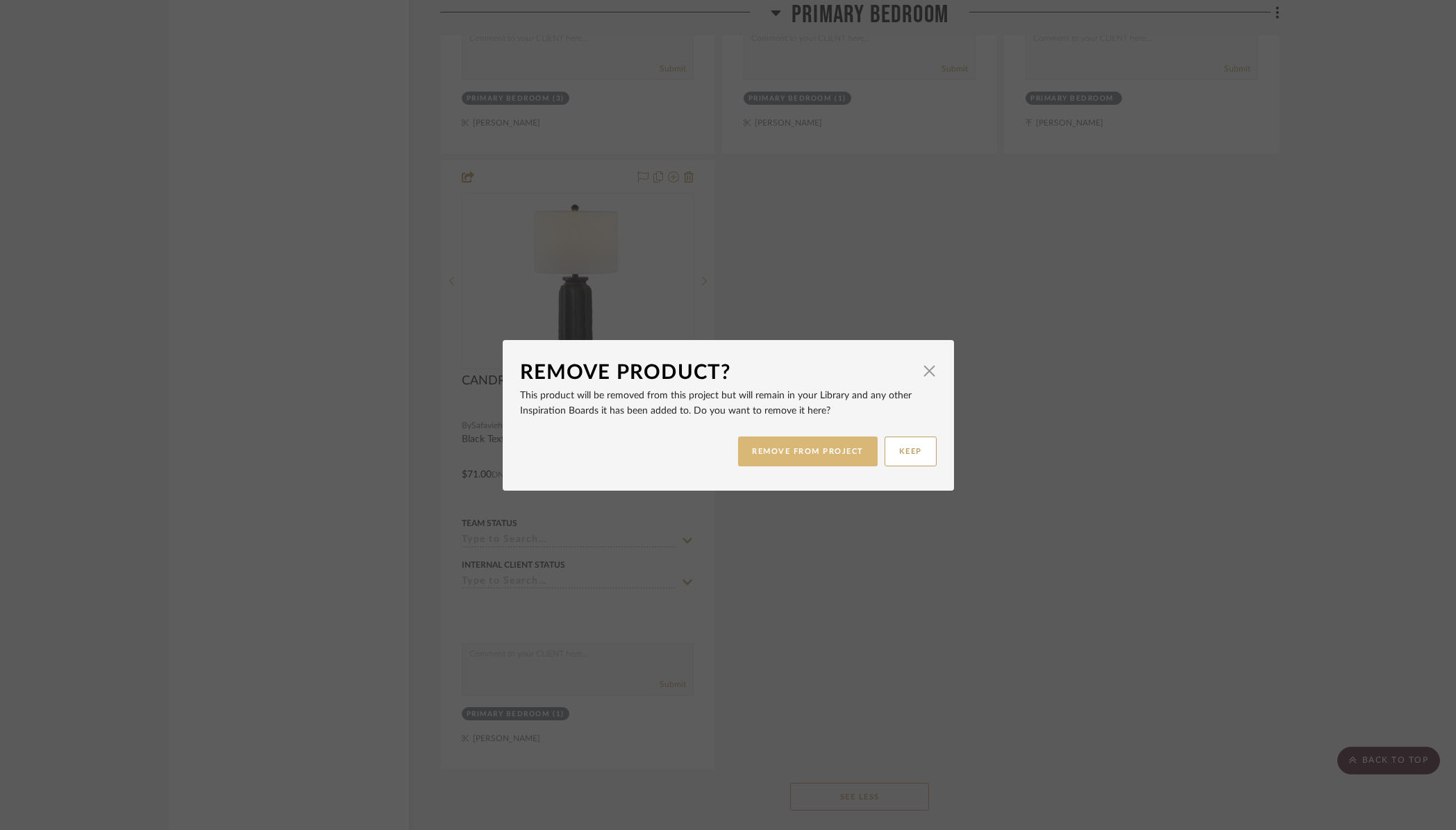
drag, startPoint x: 804, startPoint y: 447, endPoint x: 822, endPoint y: 459, distance: 21.6
click at [804, 447] on button "REMOVE FROM PROJECT" at bounding box center [808, 452] width 140 height 30
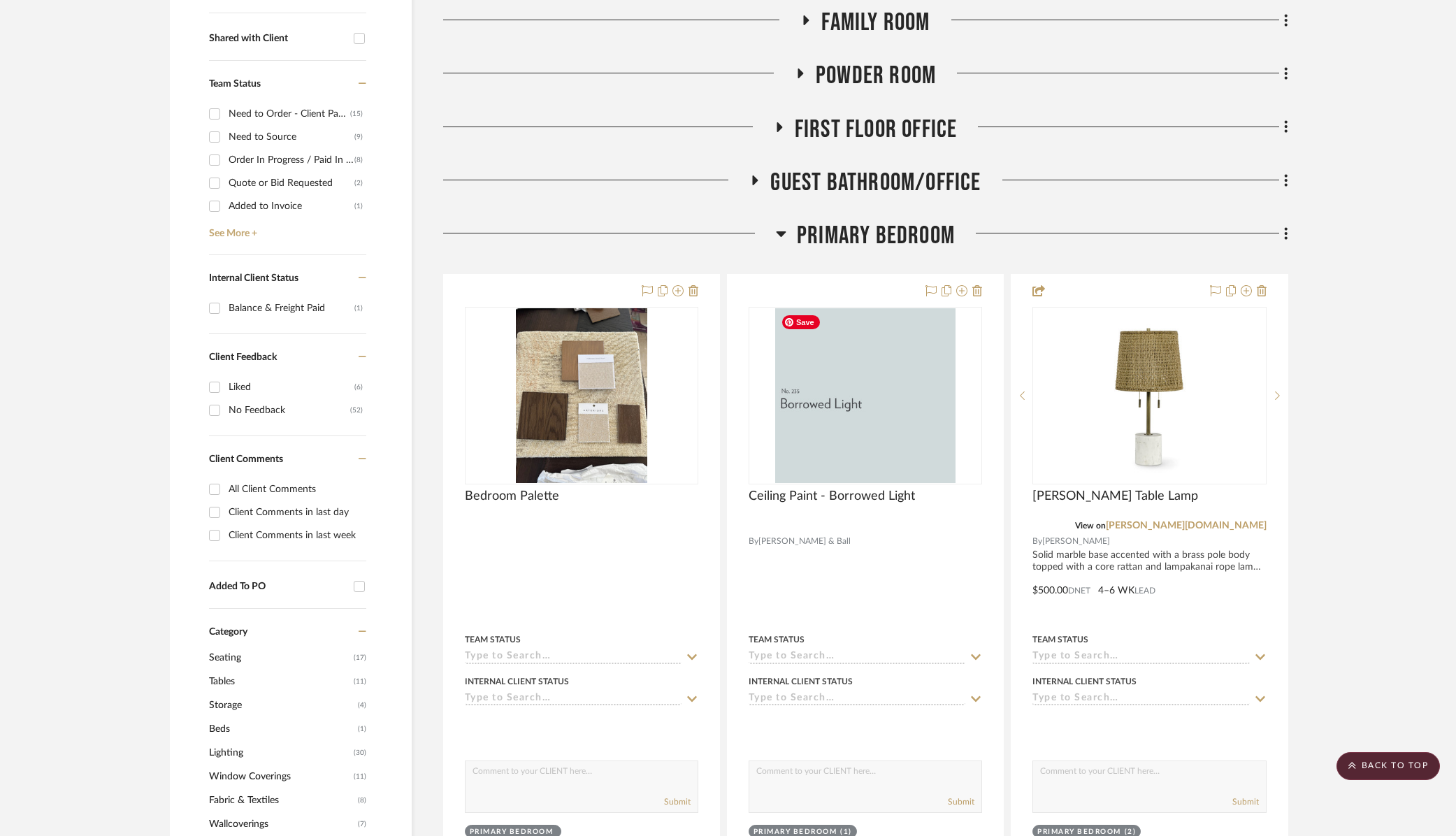
scroll to position [317, 0]
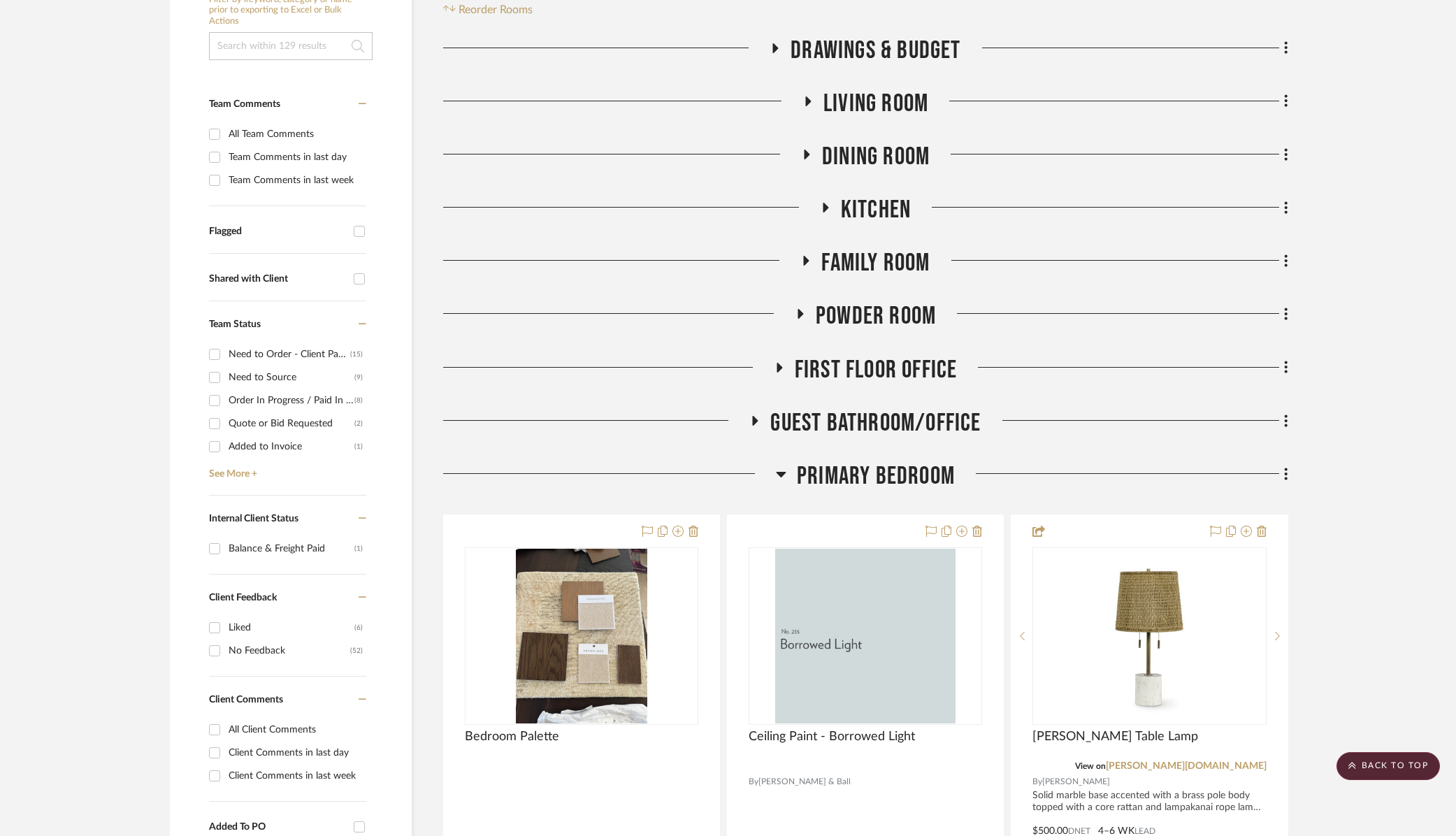
click at [897, 469] on span "Primary Bedroom" at bounding box center [876, 476] width 158 height 30
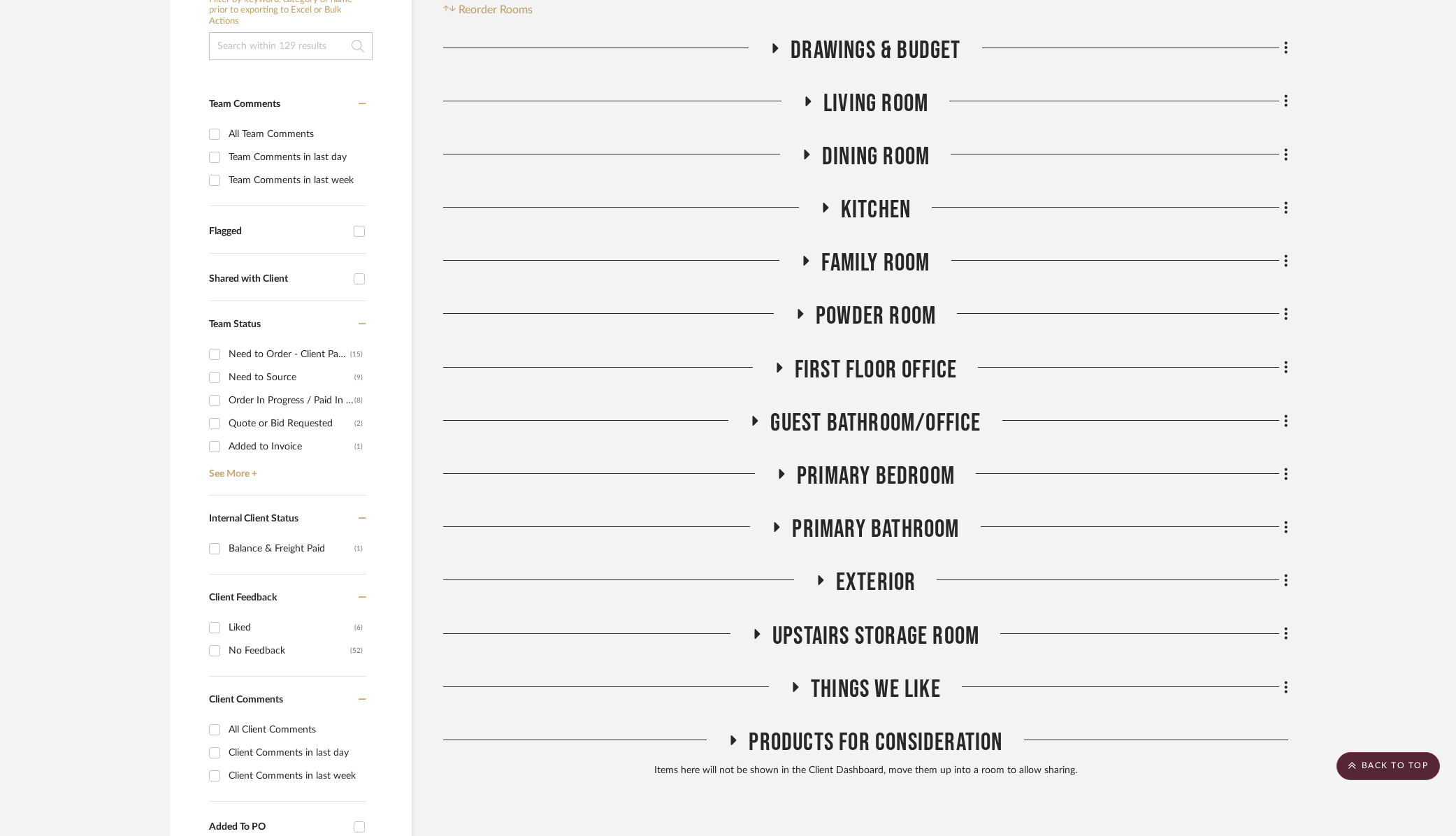
click at [876, 369] on span "First Floor Office" at bounding box center [876, 370] width 163 height 30
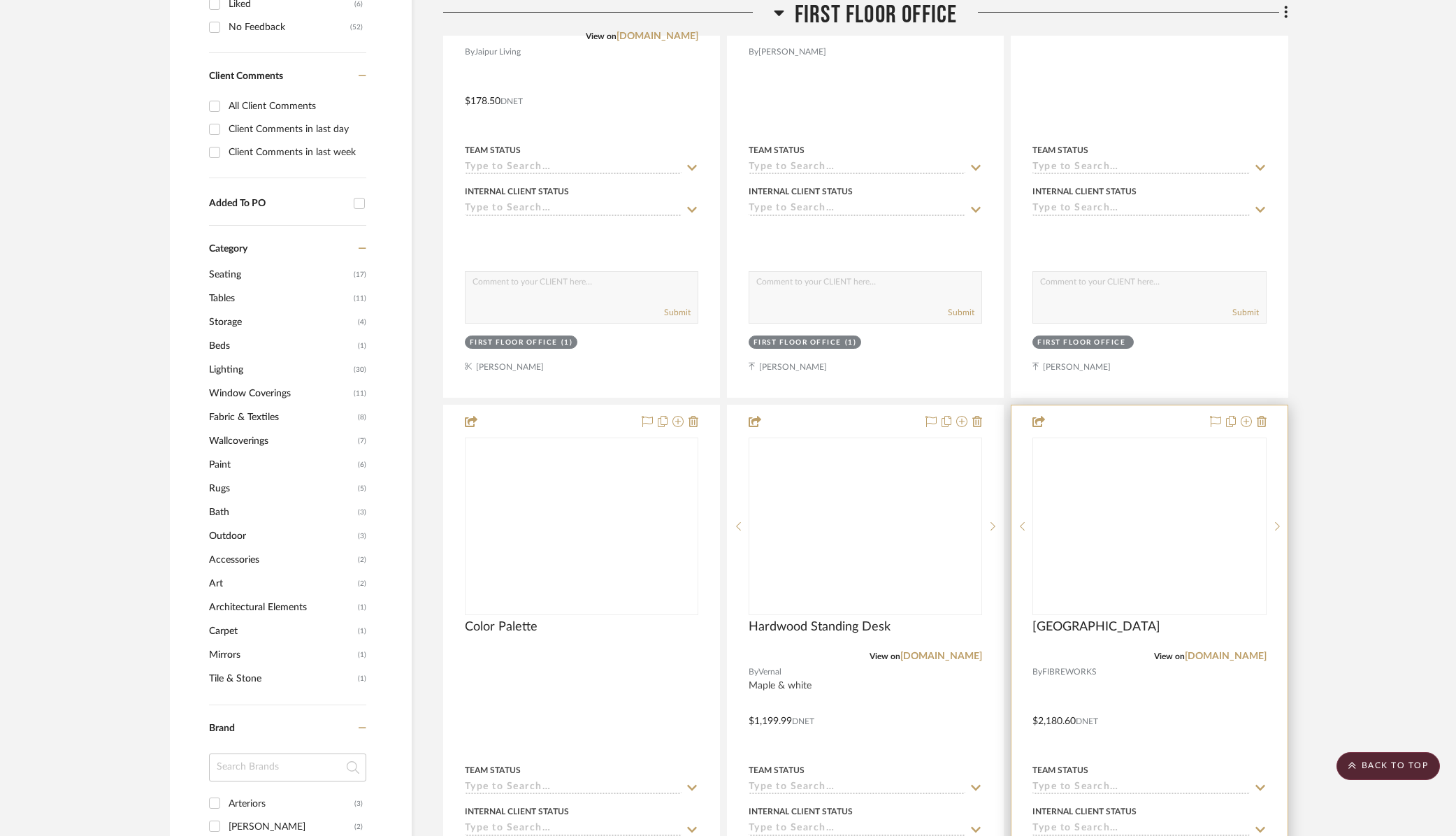
scroll to position [1165, 0]
